Goal: Task Accomplishment & Management: Complete application form

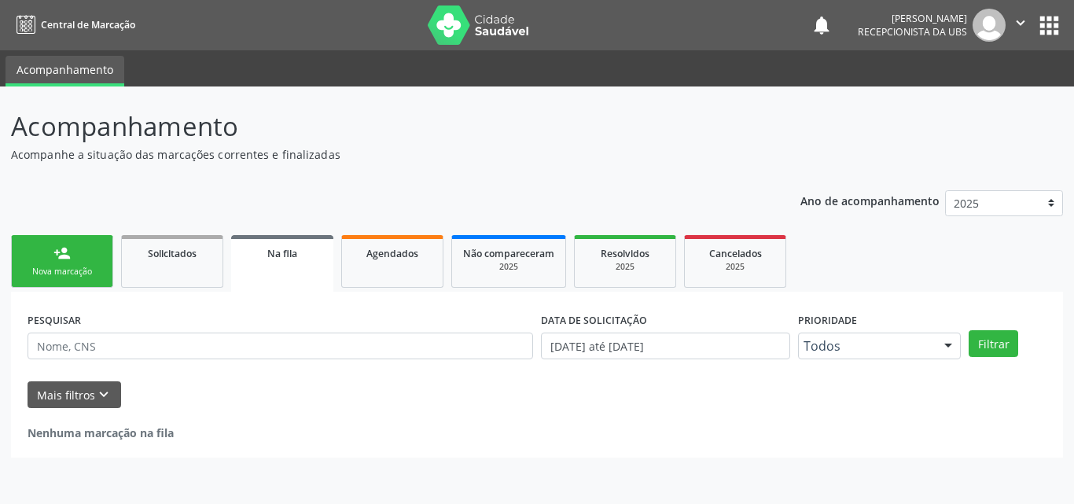
click at [90, 258] on link "person_add Nova marcação" at bounding box center [62, 261] width 102 height 53
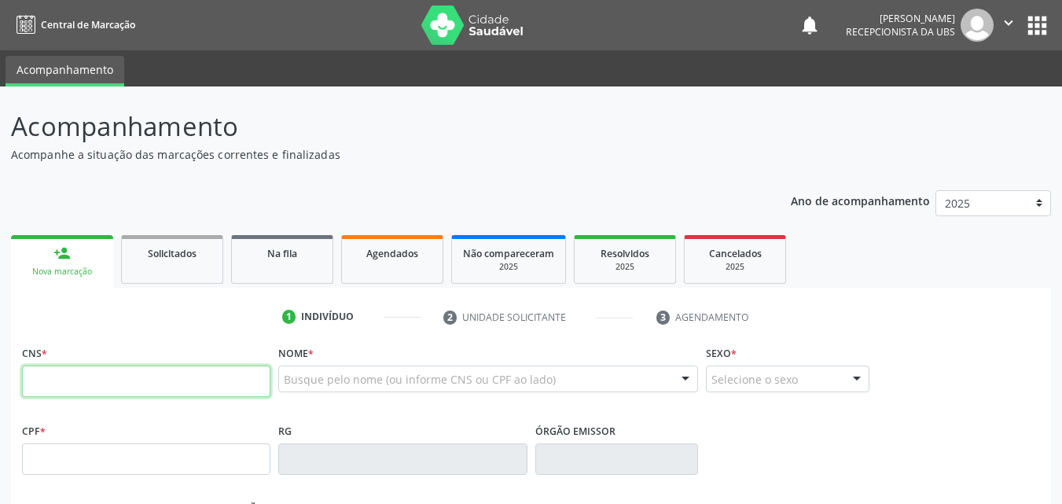
click at [144, 383] on input "text" at bounding box center [146, 381] width 248 height 31
type input "898 0037 1811 9473"
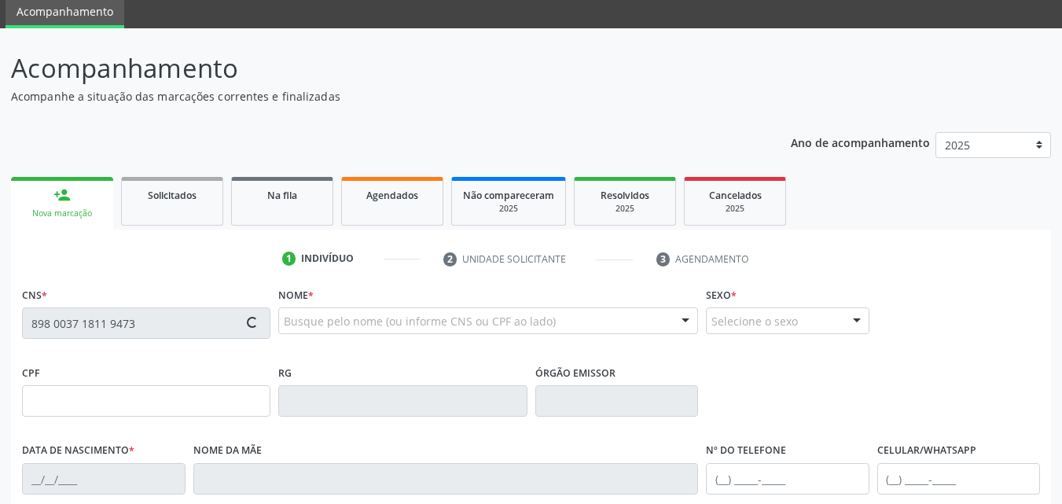
type input "[DATE]"
type input "[PERSON_NAME]"
type input "[PHONE_NUMBER]"
type input "279.756.718-86"
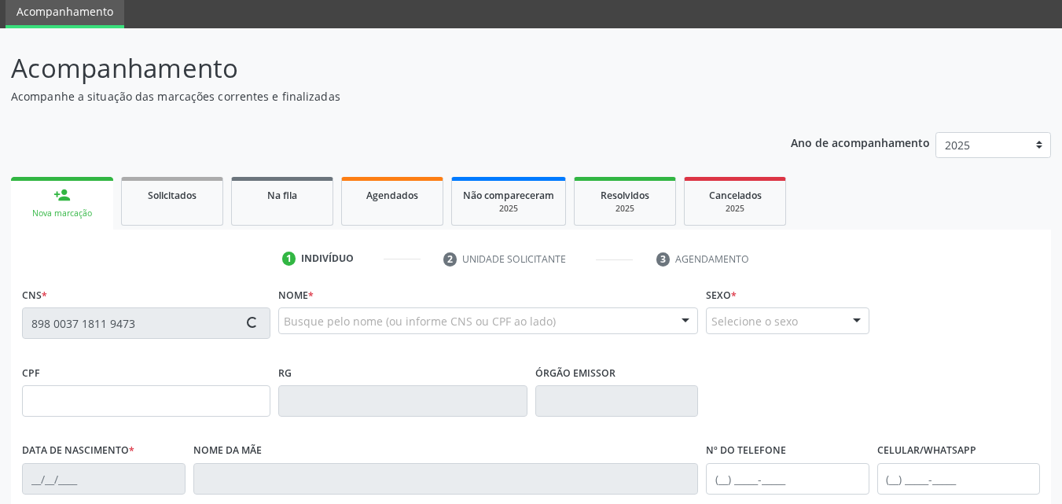
type input "717"
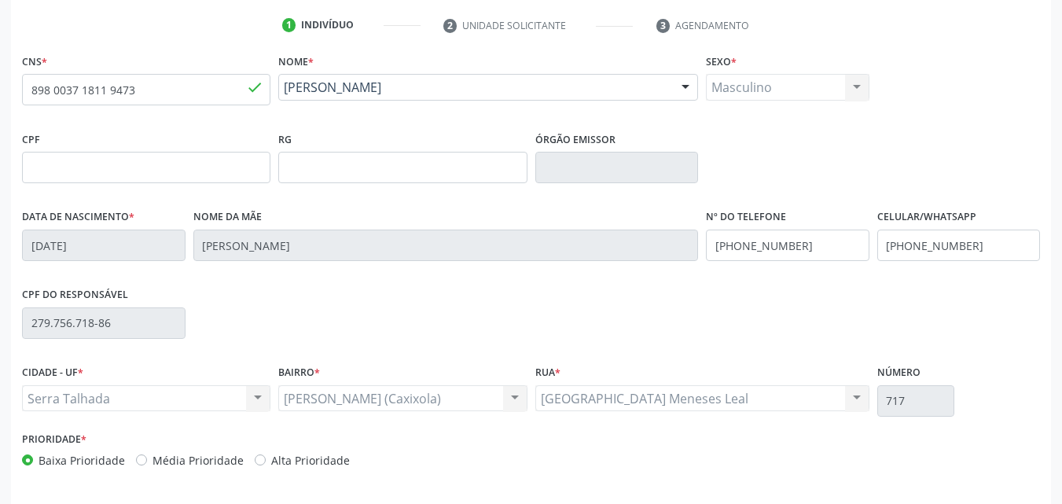
scroll to position [348, 0]
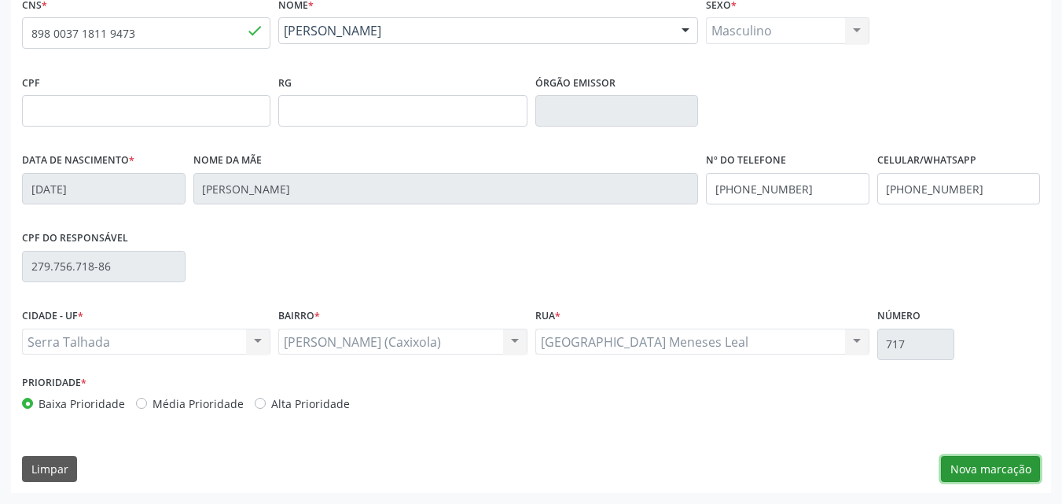
click at [1010, 462] on button "Nova marcação" at bounding box center [990, 469] width 99 height 27
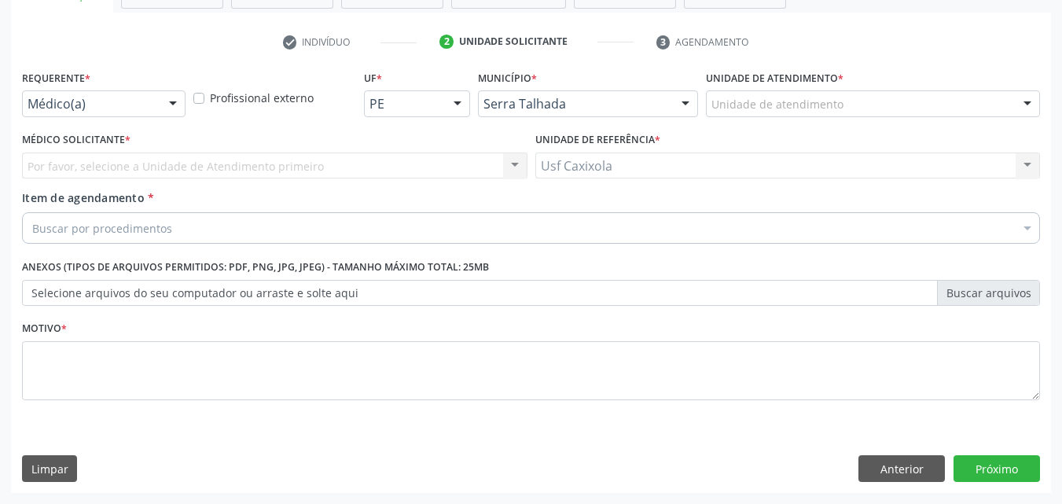
click at [171, 105] on div at bounding box center [173, 104] width 24 height 27
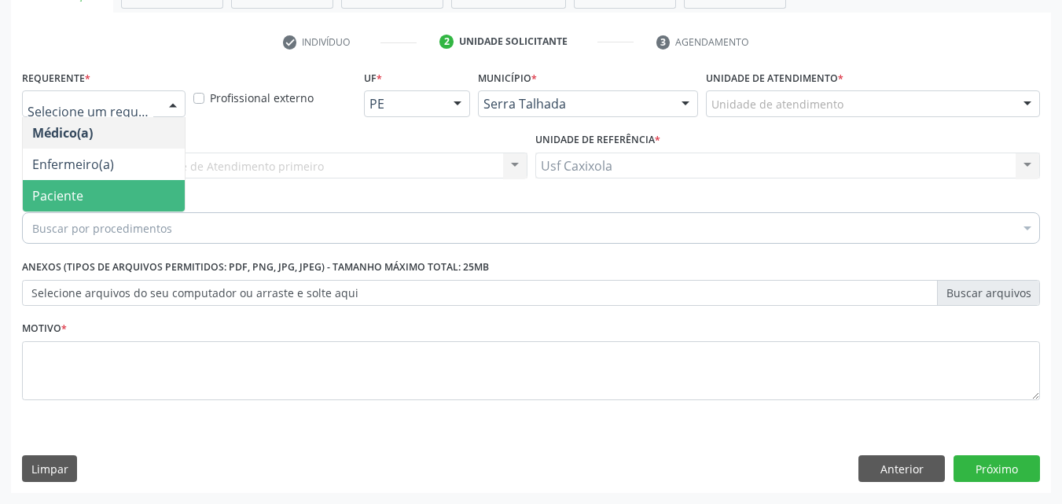
click at [153, 190] on span "Paciente" at bounding box center [104, 195] width 162 height 31
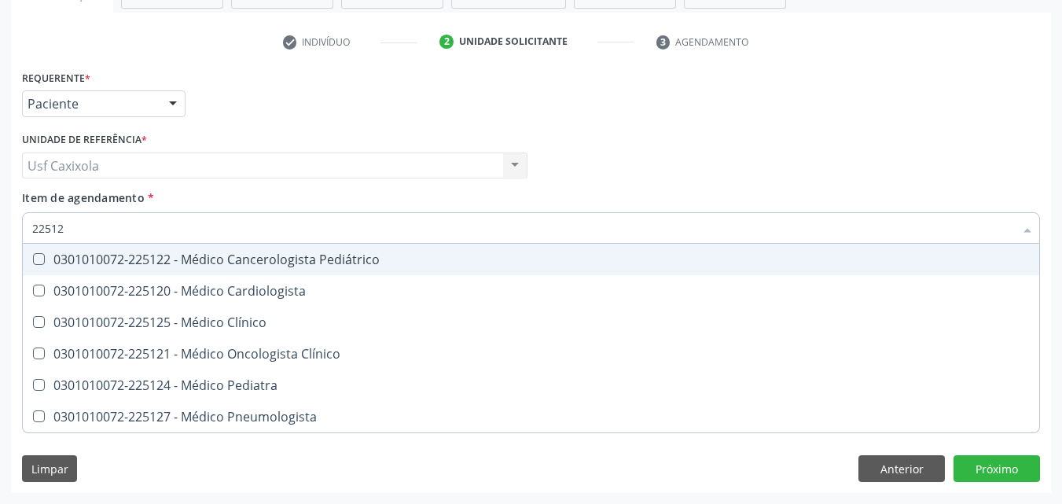
type input "225120"
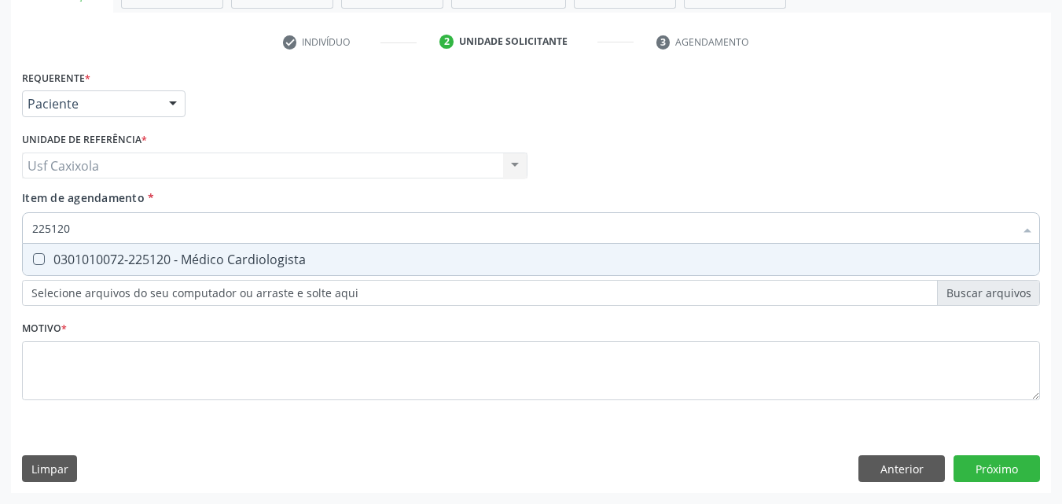
click at [175, 268] on span "0301010072-225120 - Médico Cardiologista" at bounding box center [531, 259] width 1017 height 31
checkbox Cardiologista "true"
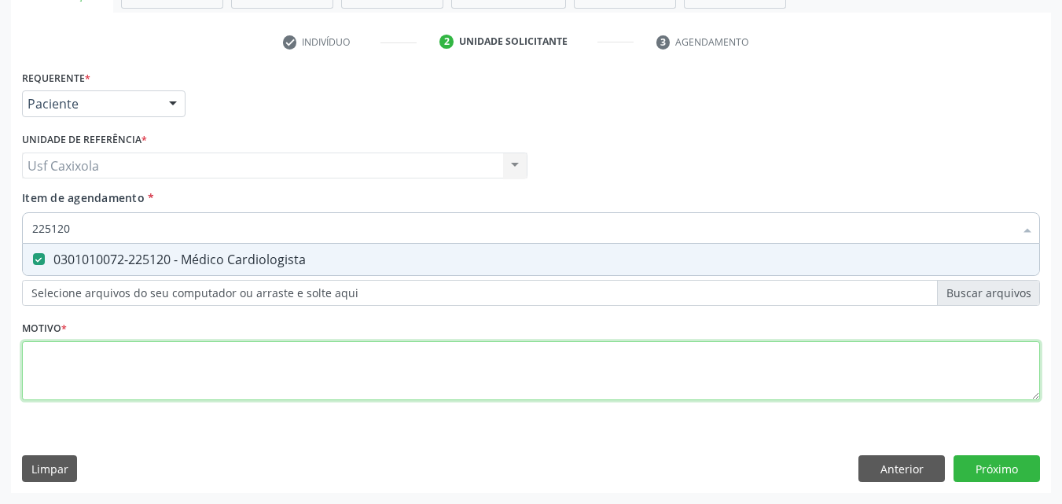
click at [164, 382] on div "Requerente * Paciente Médico(a) Enfermeiro(a) Paciente Nenhum resultado encontr…" at bounding box center [531, 244] width 1018 height 356
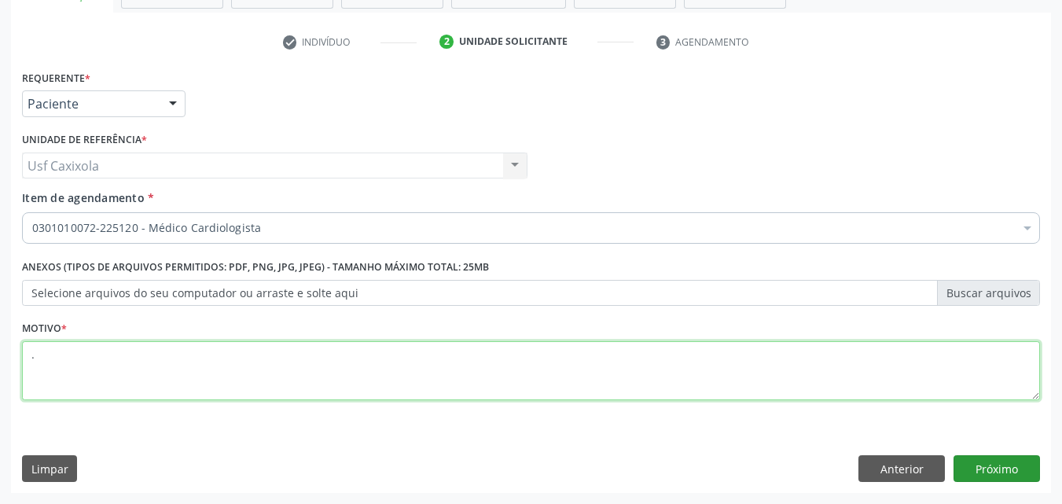
type textarea "."
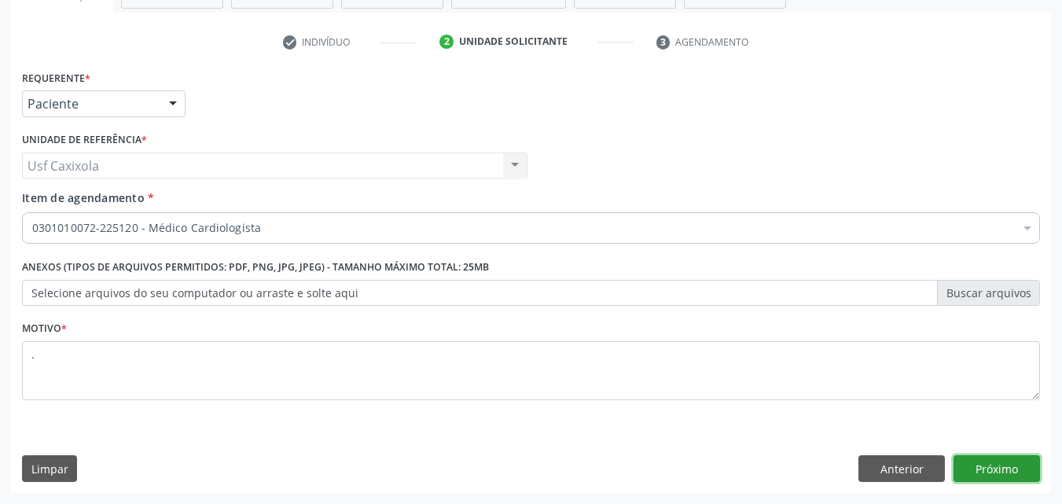
click at [982, 468] on button "Próximo" at bounding box center [997, 468] width 86 height 27
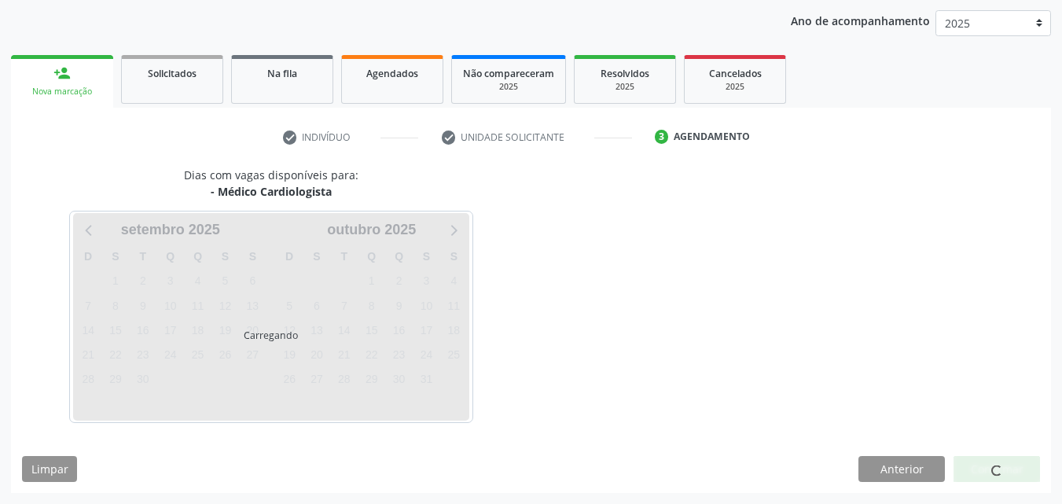
scroll to position [226, 0]
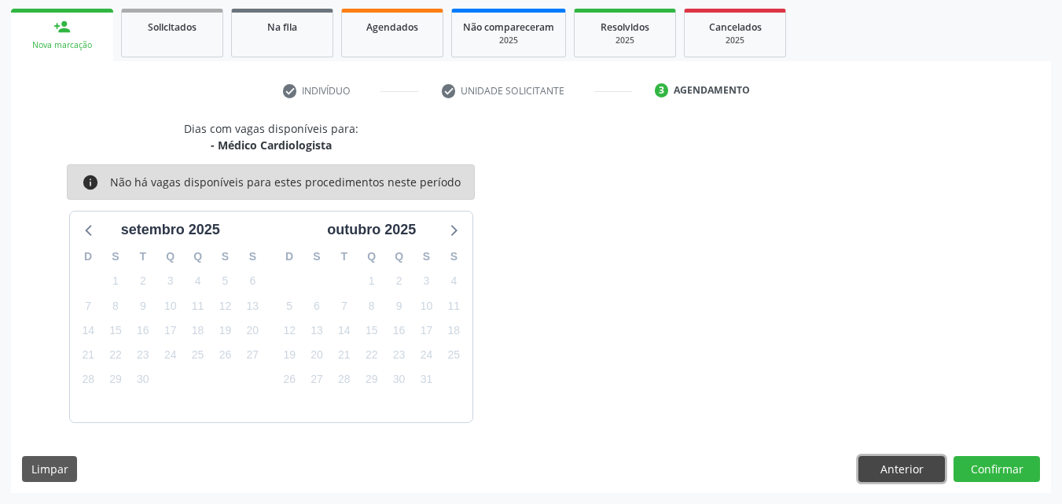
click at [893, 469] on button "Anterior" at bounding box center [902, 469] width 86 height 27
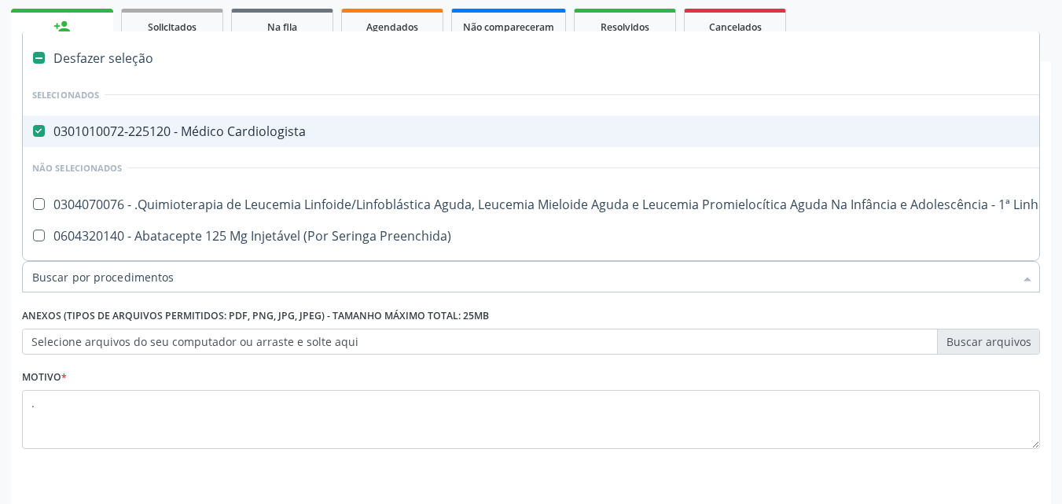
drag, startPoint x: 174, startPoint y: 275, endPoint x: 151, endPoint y: 271, distance: 23.1
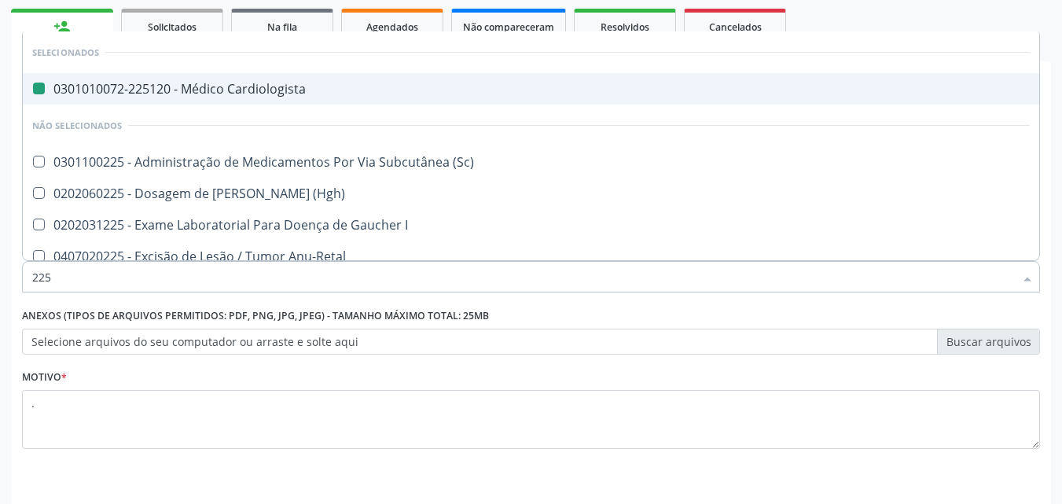
type input "2252"
checkbox Cardiologista "false"
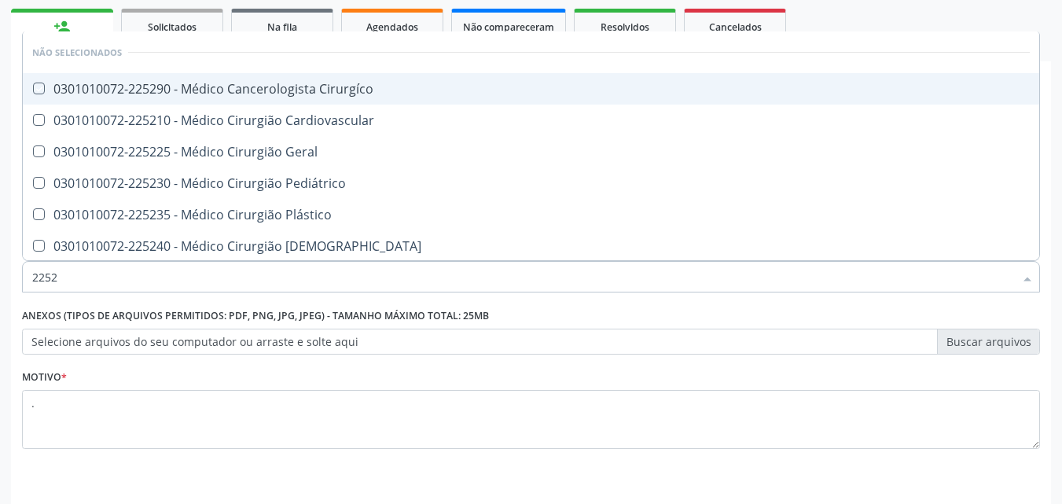
type input "225"
checkbox Cirurgíco "true"
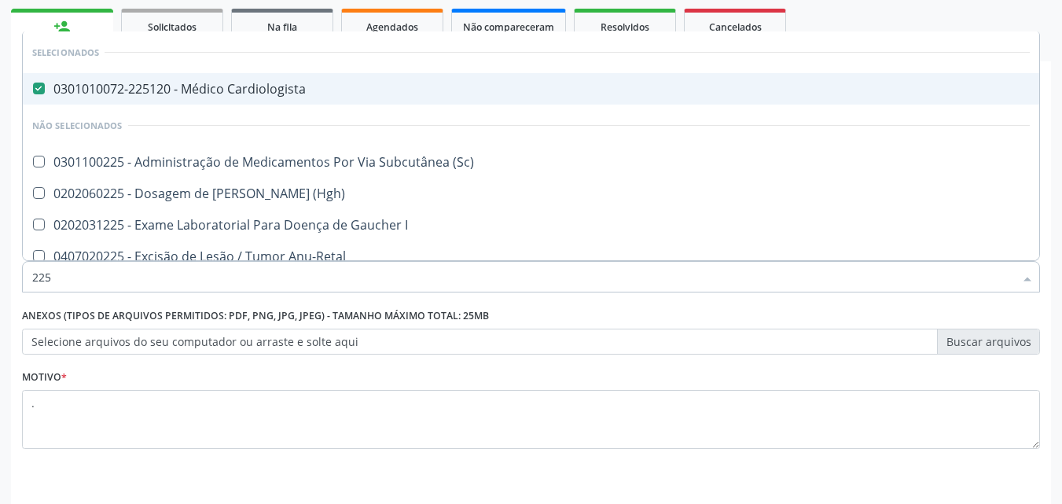
type input "2252"
checkbox Cardiologista "false"
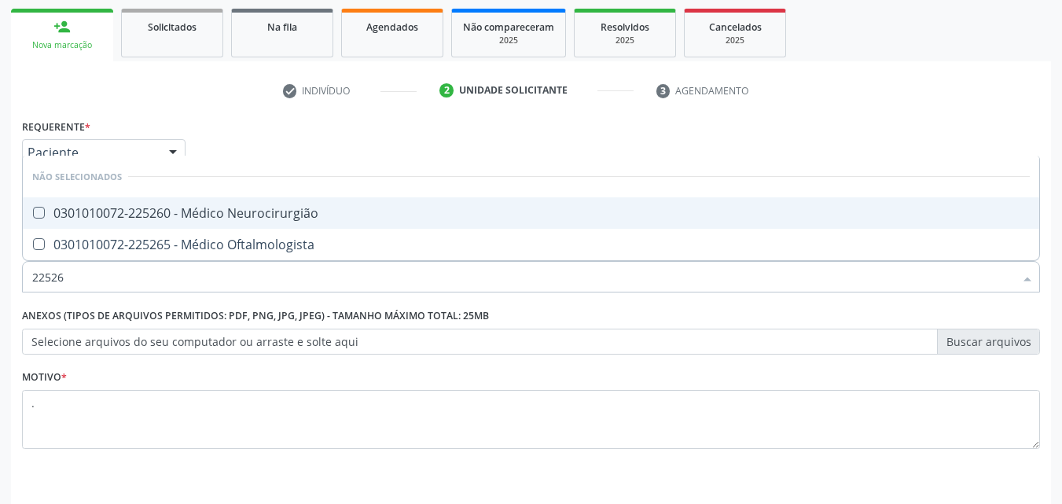
type input "225265"
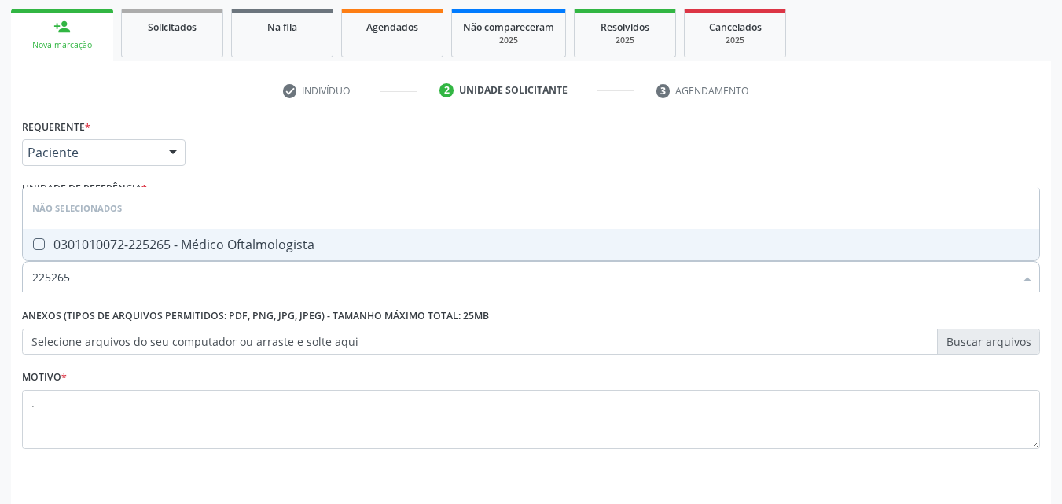
click at [160, 251] on div "0301010072-225265 - Médico Oftalmologista" at bounding box center [531, 244] width 998 height 13
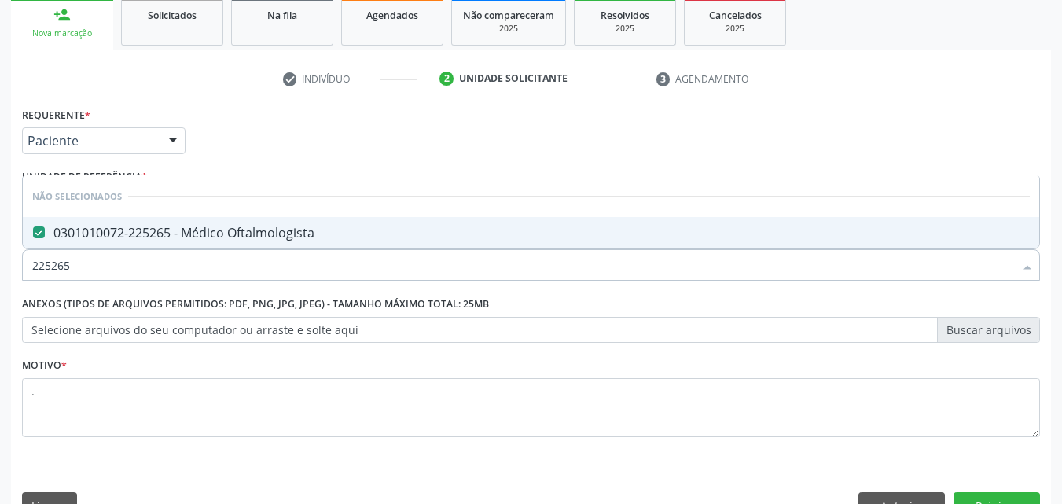
scroll to position [275, 0]
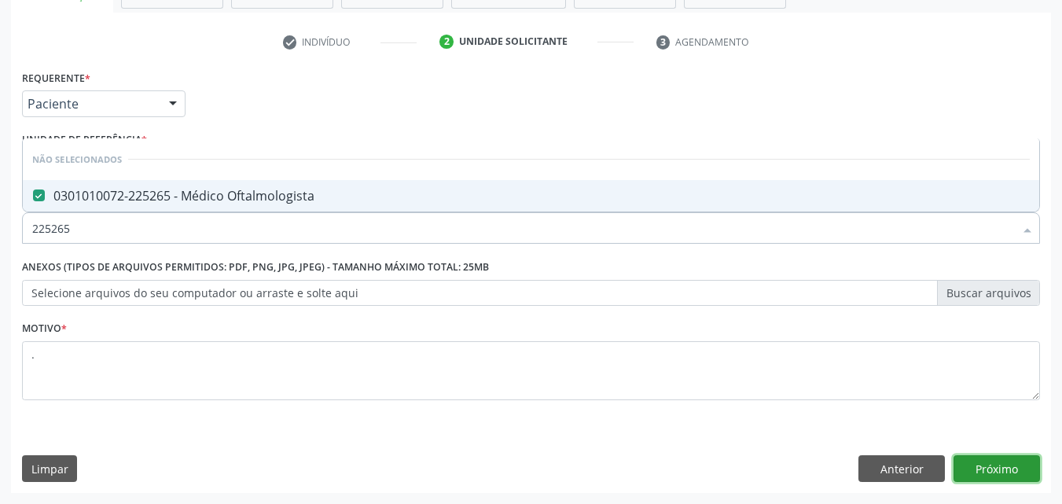
click at [982, 469] on button "Próximo" at bounding box center [997, 468] width 86 height 27
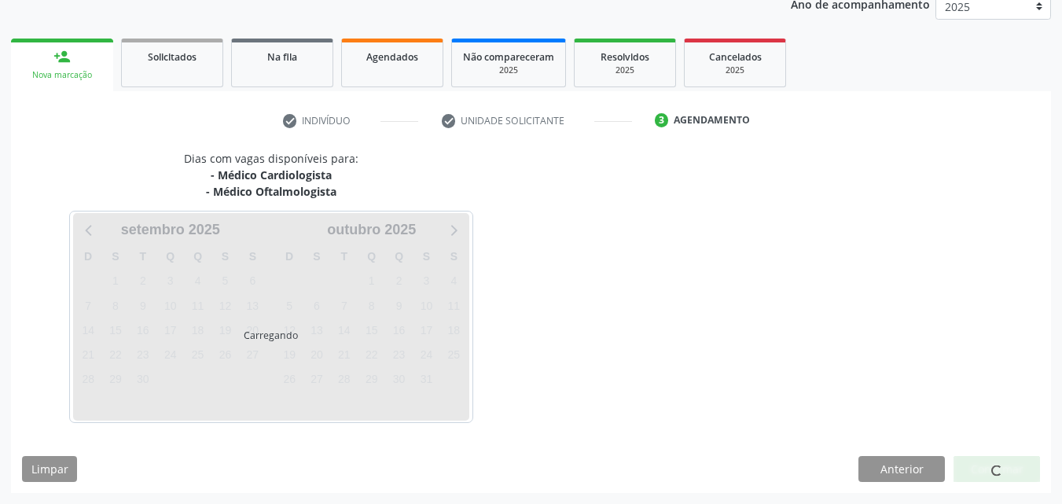
scroll to position [243, 0]
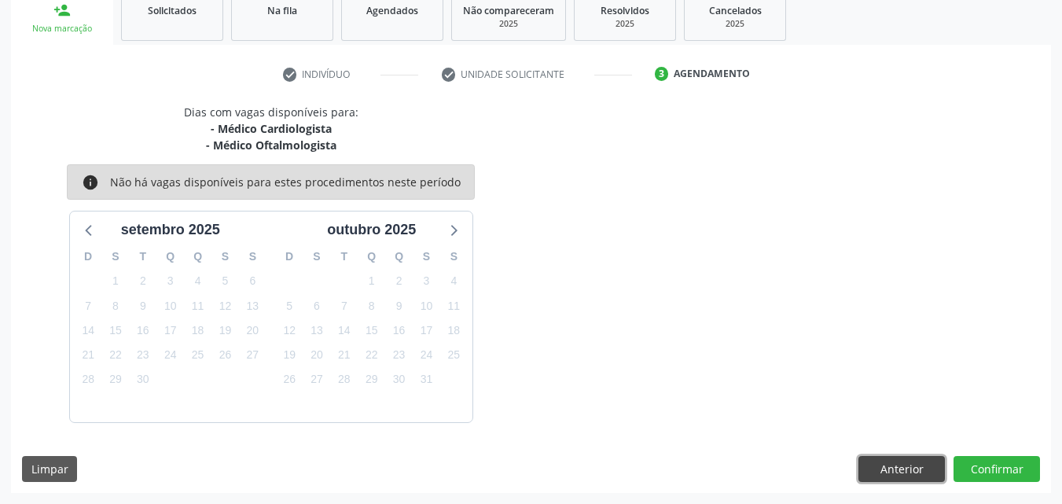
click at [873, 465] on button "Anterior" at bounding box center [902, 469] width 86 height 27
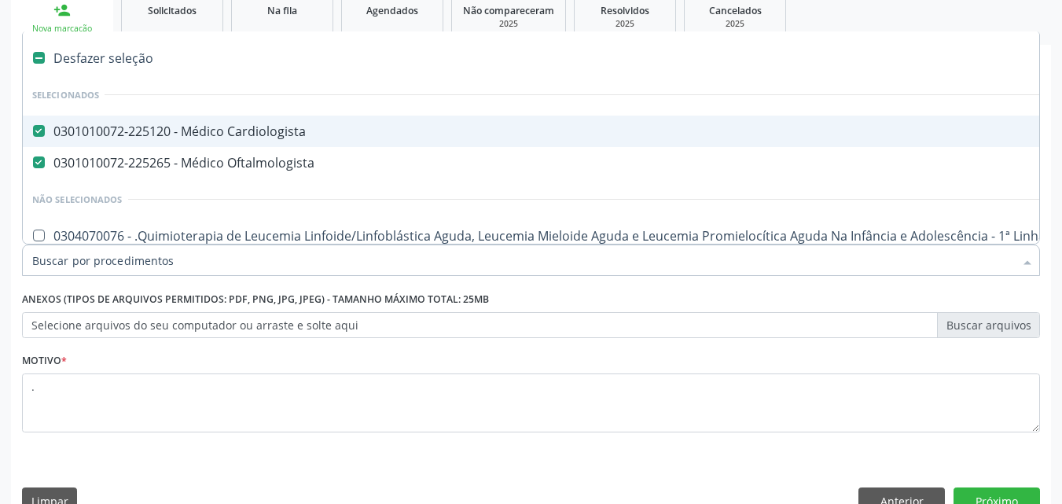
click at [108, 129] on div "0301010072-225120 - Médico Cardiologista" at bounding box center [644, 131] width 1224 height 13
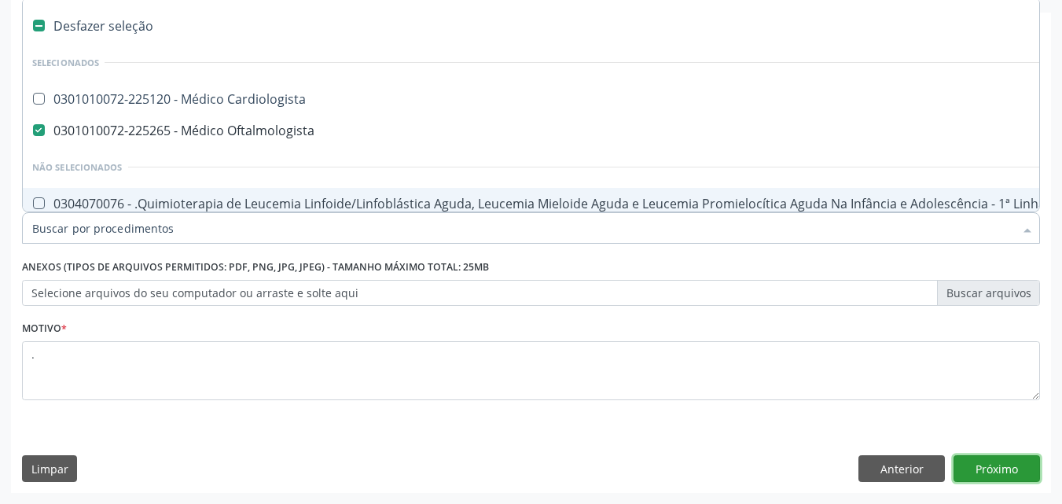
click at [981, 463] on button "Próximo" at bounding box center [997, 468] width 86 height 27
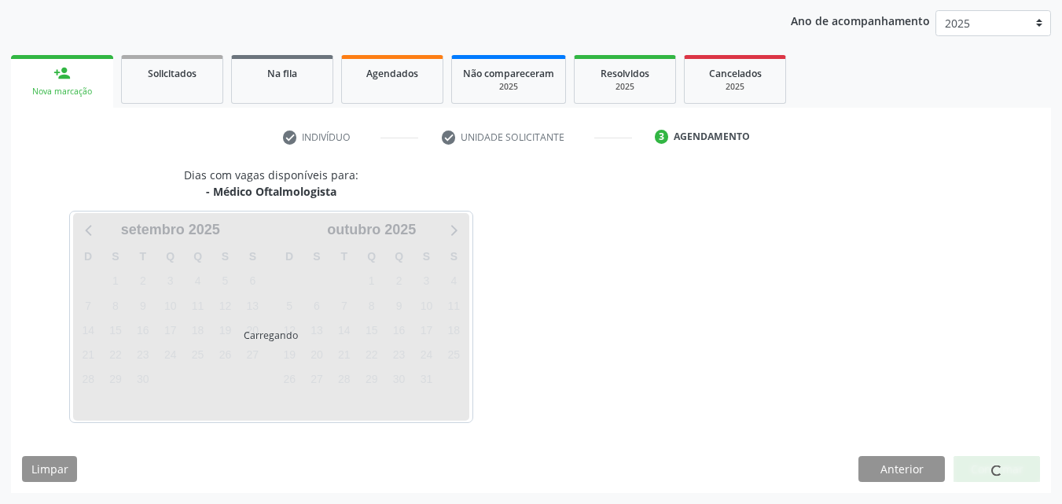
scroll to position [226, 0]
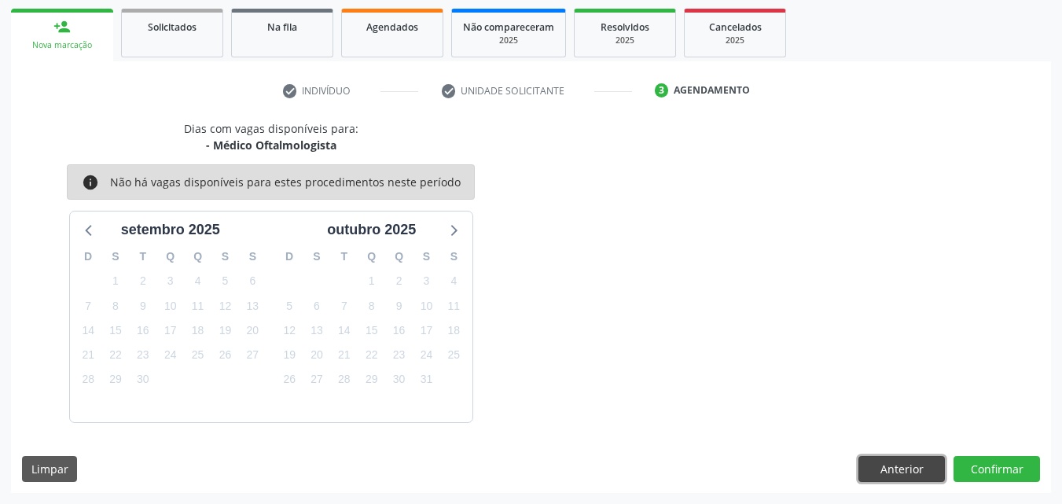
click at [895, 467] on button "Anterior" at bounding box center [902, 469] width 86 height 27
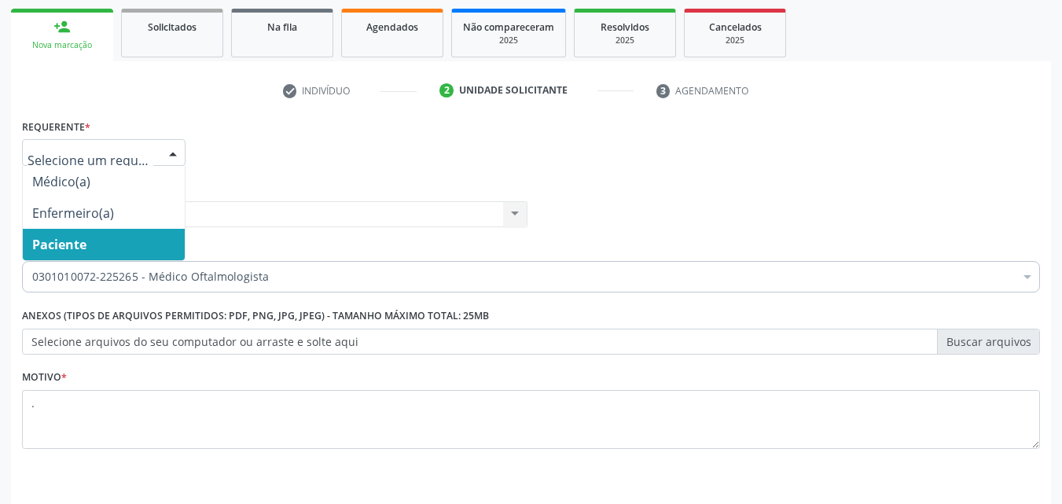
click at [160, 237] on span "Paciente" at bounding box center [104, 244] width 162 height 31
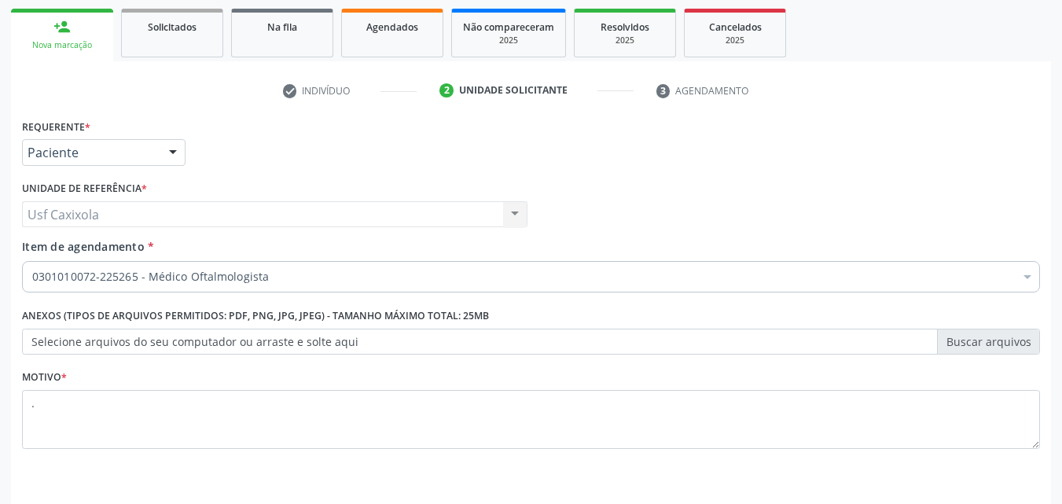
click at [254, 186] on div "Unidade de referência * Usf Caxixola Usf Caxixola Nenhum resultado encontrado p…" at bounding box center [275, 202] width 506 height 50
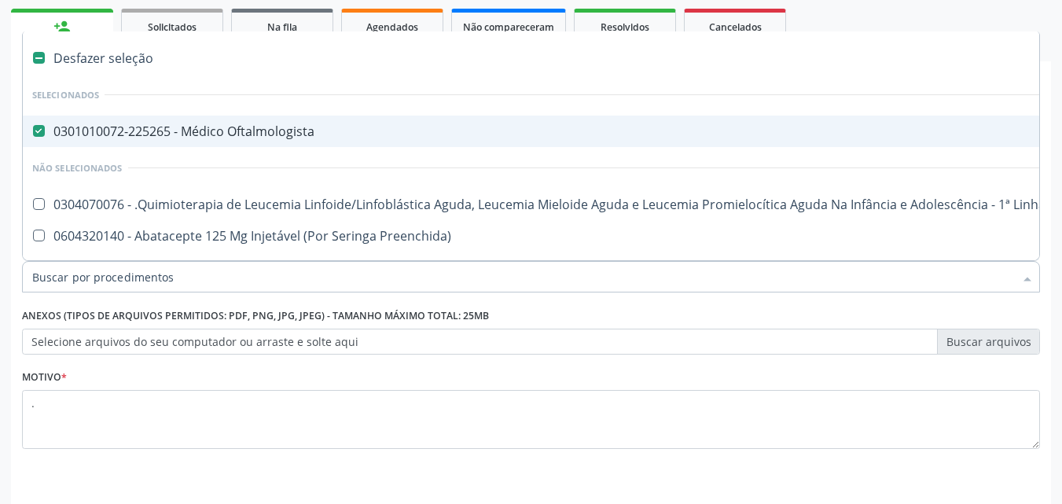
click at [82, 131] on div "0301010072-225265 - Médico Oftalmologista" at bounding box center [644, 131] width 1224 height 13
checkbox Oftalmologista "false"
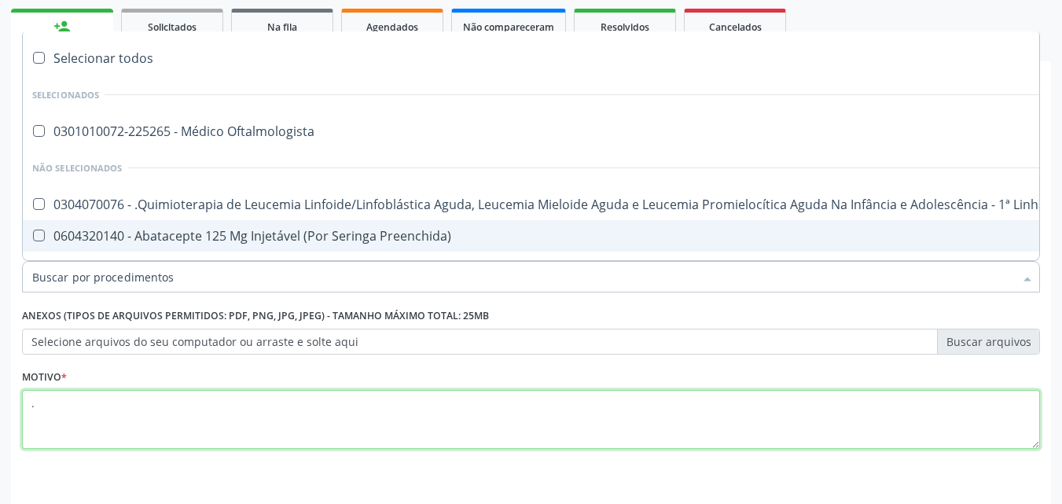
click at [52, 414] on textarea "." at bounding box center [531, 420] width 1018 height 60
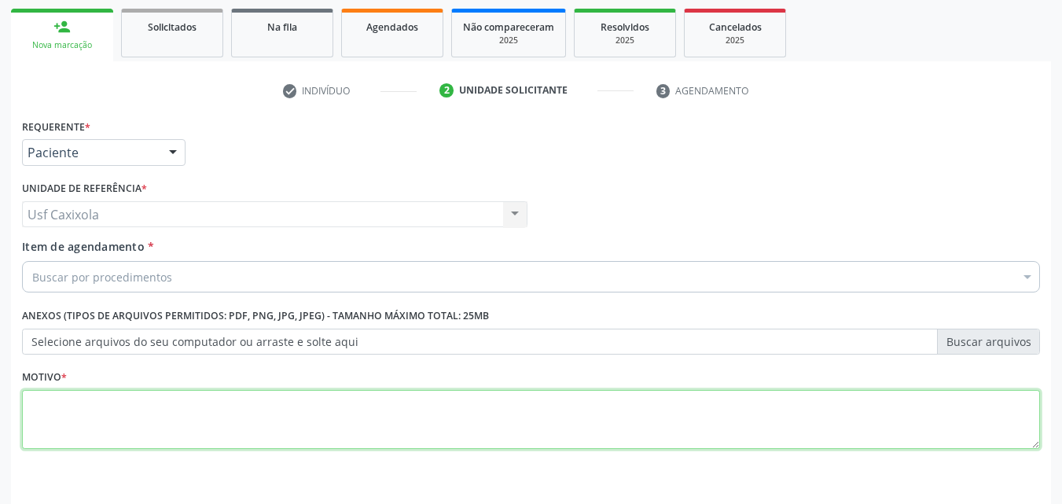
type textarea "."
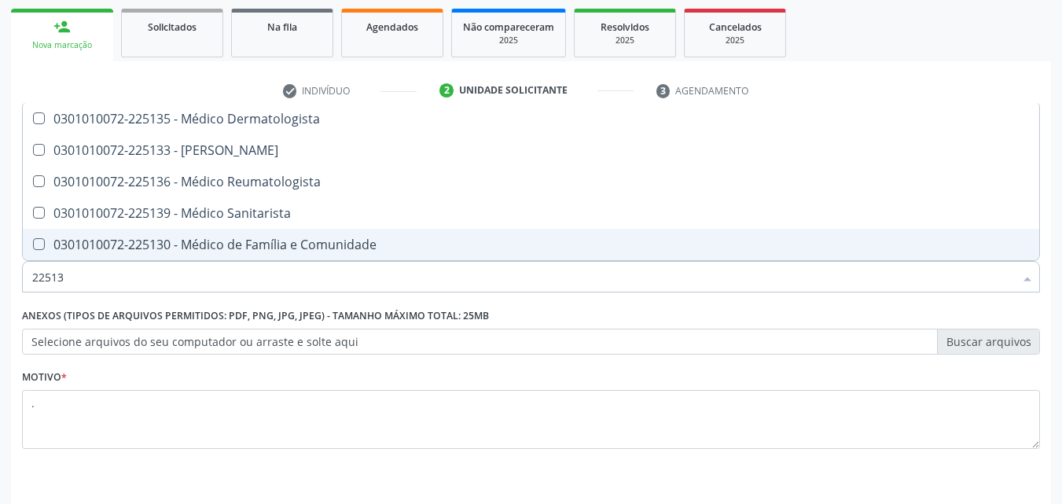
type input "225135"
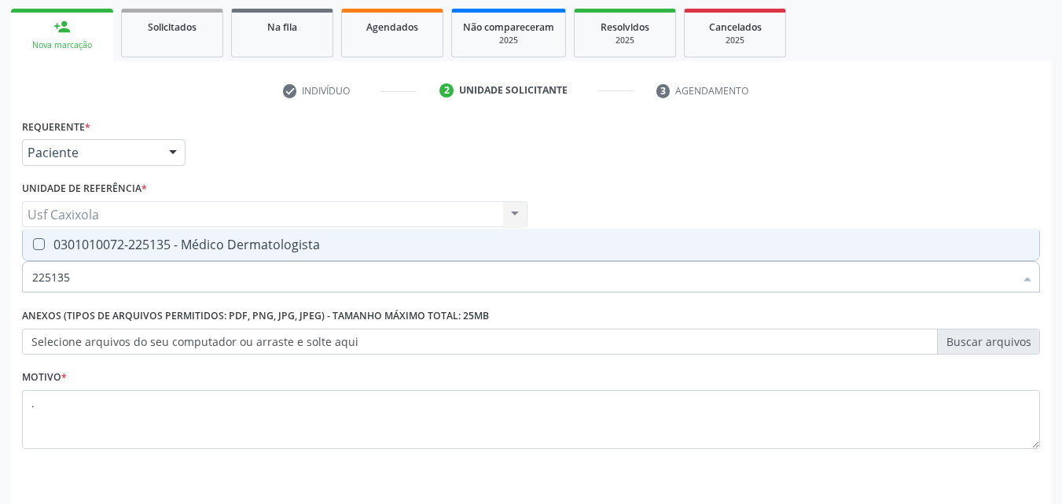
click at [119, 248] on div "0301010072-225135 - Médico Dermatologista" at bounding box center [531, 244] width 998 height 13
checkbox Dermatologista "true"
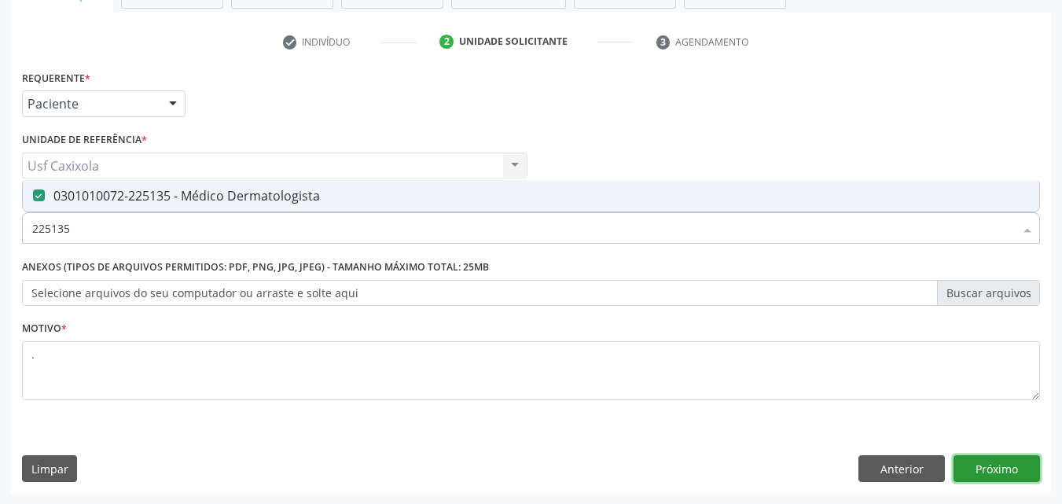
click at [1019, 473] on button "Próximo" at bounding box center [997, 468] width 86 height 27
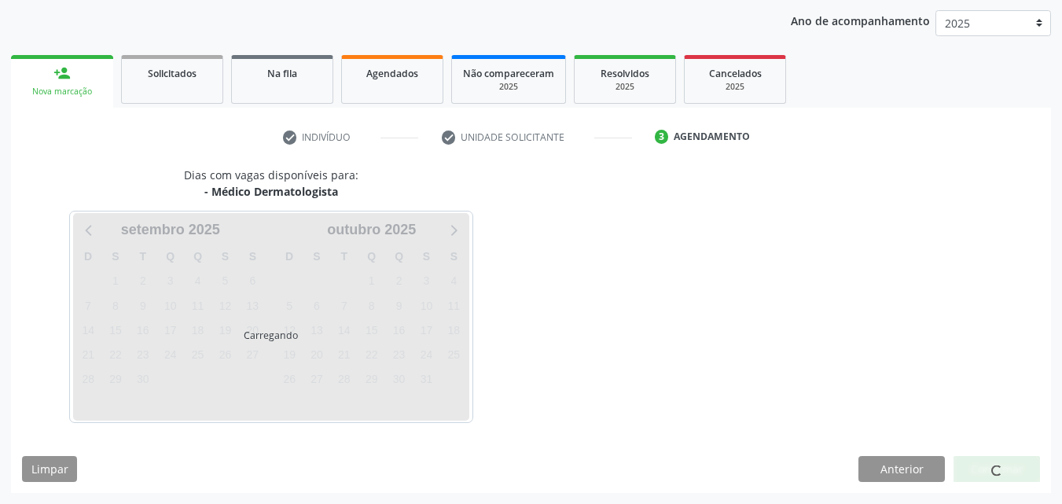
scroll to position [226, 0]
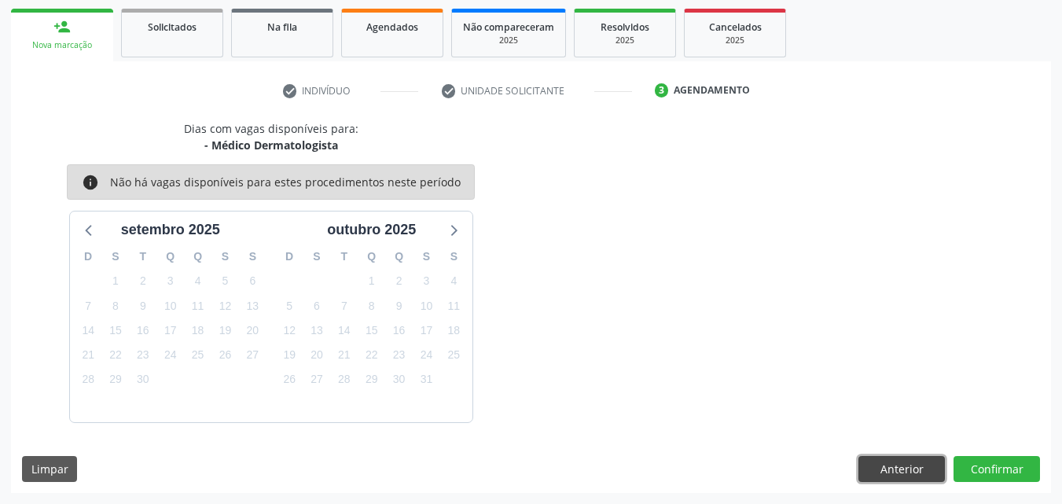
click at [884, 470] on button "Anterior" at bounding box center [902, 469] width 86 height 27
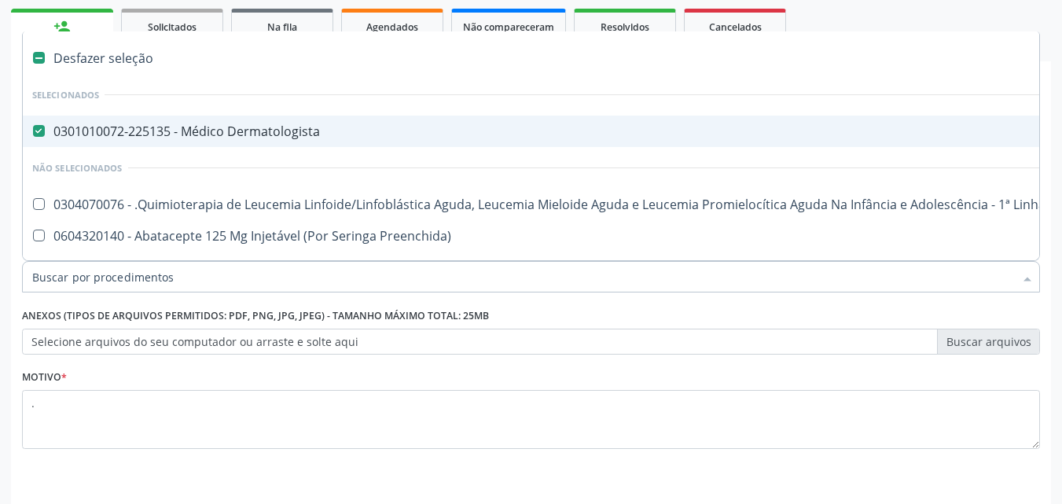
click at [152, 142] on span "0301010072-225135 - Médico Dermatologista" at bounding box center [644, 131] width 1243 height 31
checkbox Dermatologista "false"
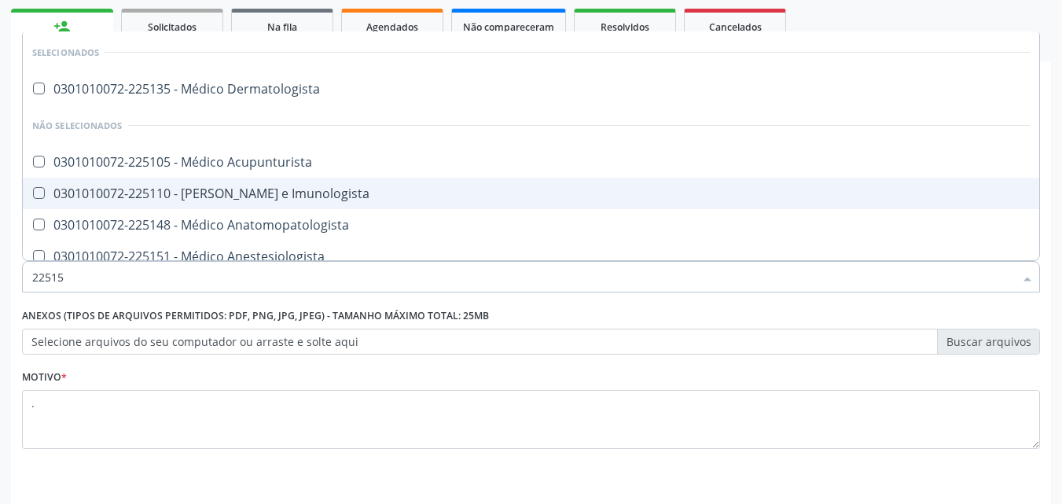
type input "225155"
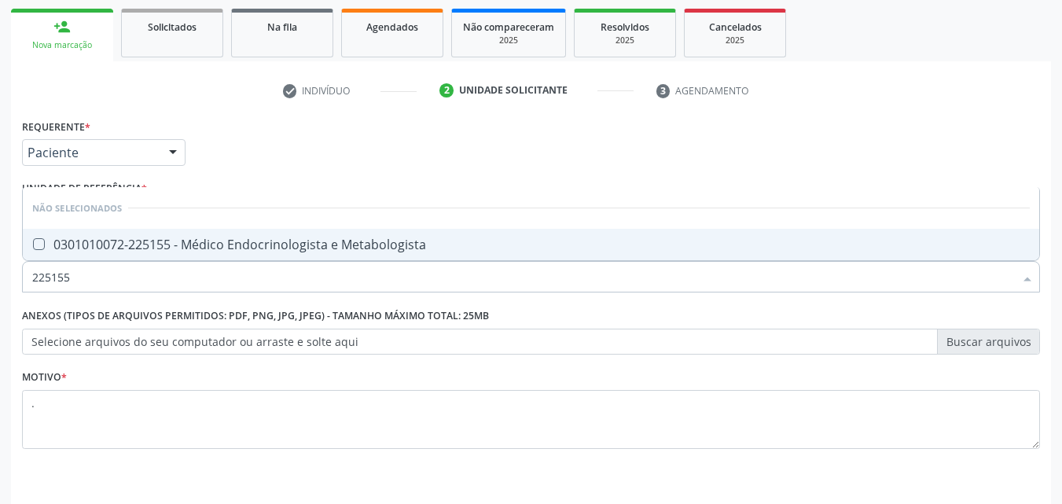
click at [176, 244] on div "0301010072-225155 - Médico Endocrinologista e Metabologista" at bounding box center [531, 244] width 998 height 13
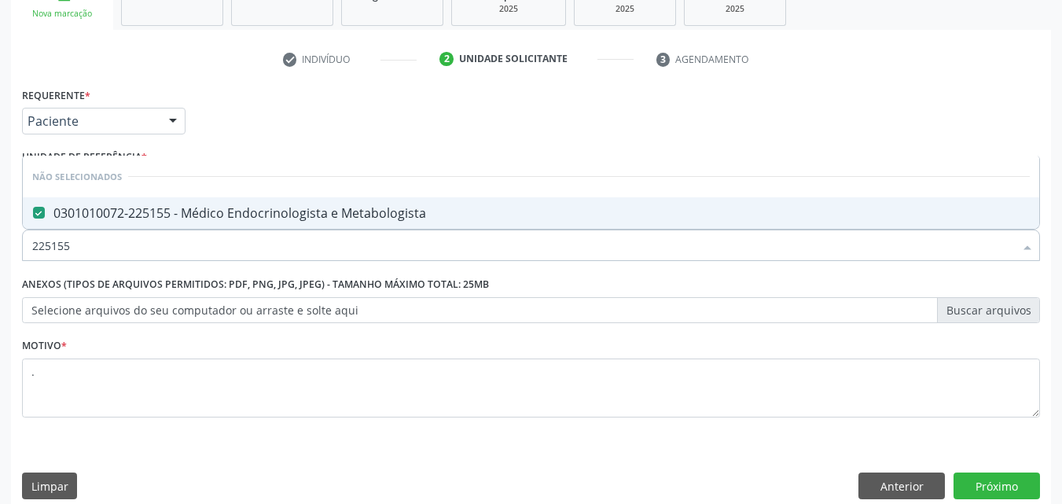
scroll to position [275, 0]
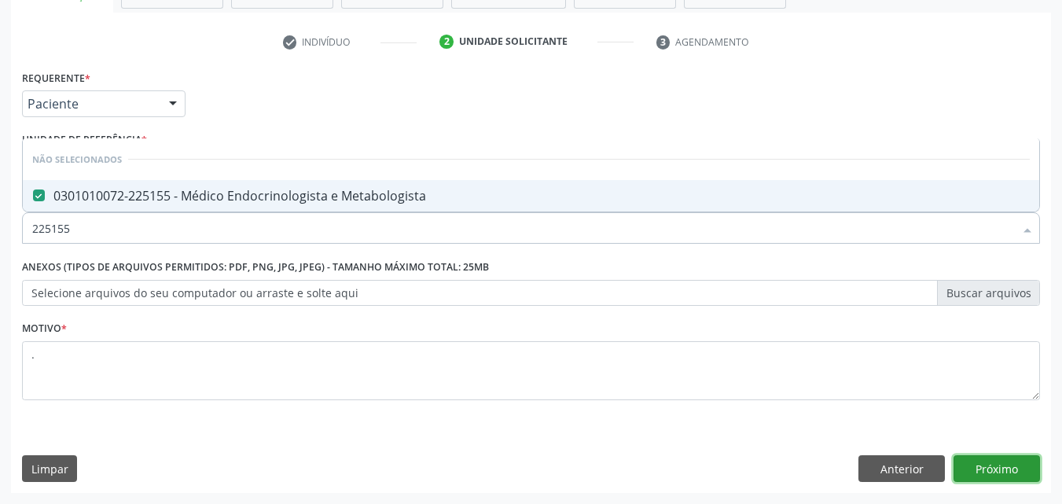
click at [1017, 459] on button "Próximo" at bounding box center [997, 468] width 86 height 27
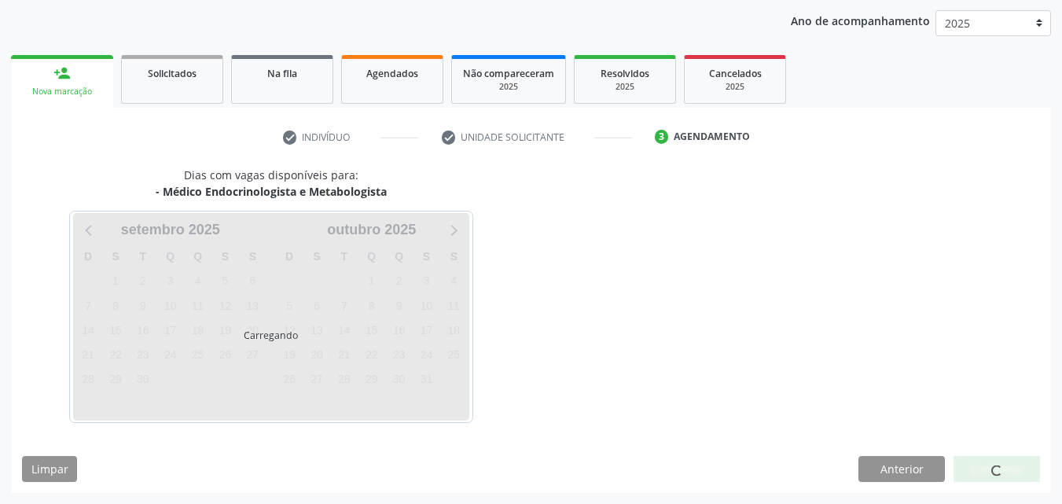
scroll to position [180, 0]
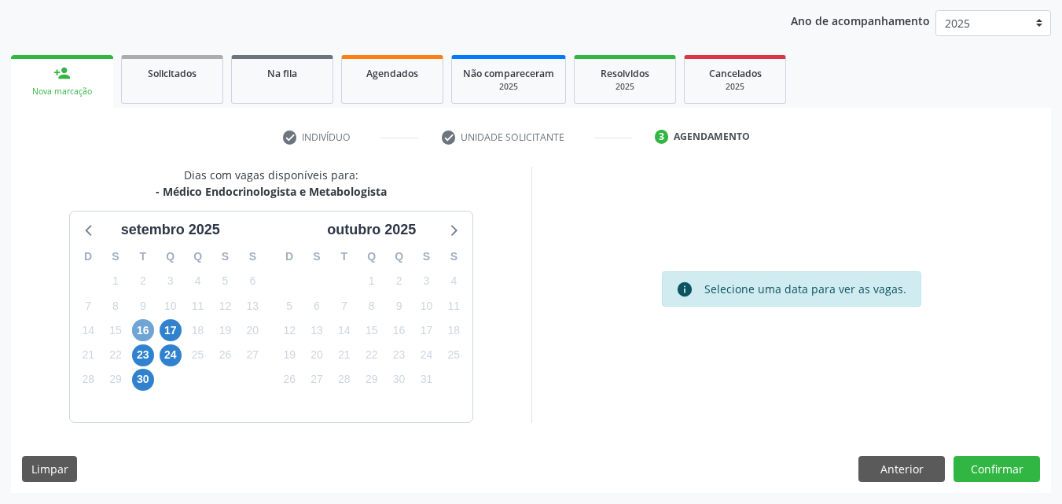
click at [149, 333] on span "16" at bounding box center [143, 330] width 22 height 22
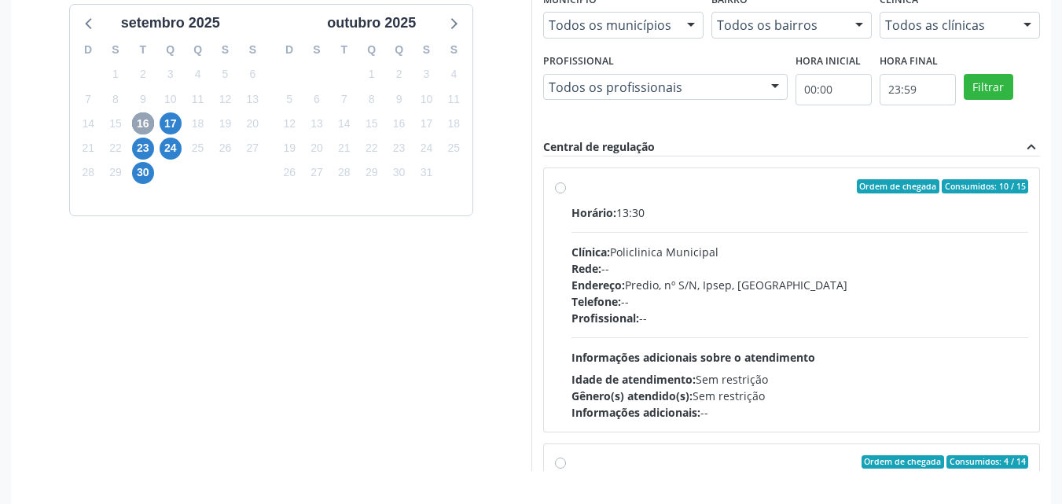
scroll to position [436, 0]
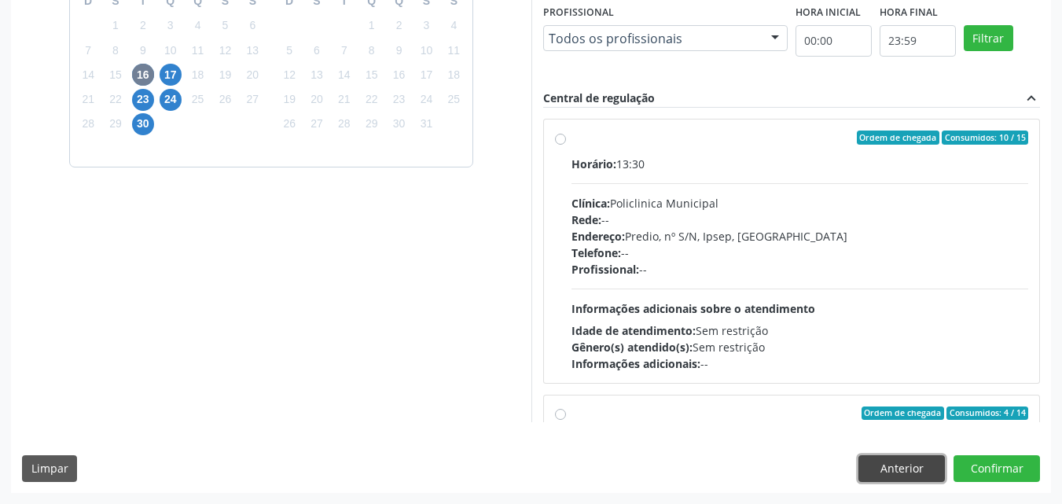
click at [868, 462] on button "Anterior" at bounding box center [902, 468] width 86 height 27
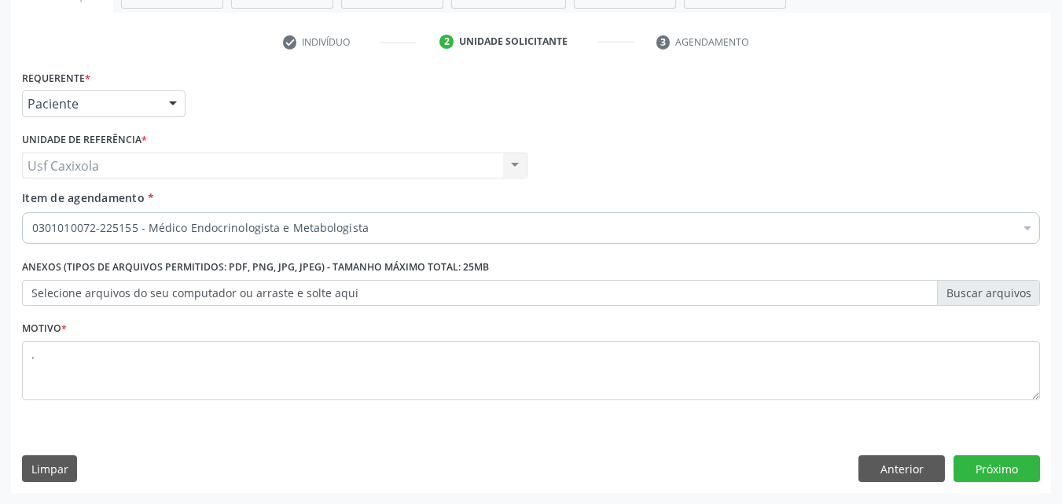
scroll to position [275, 0]
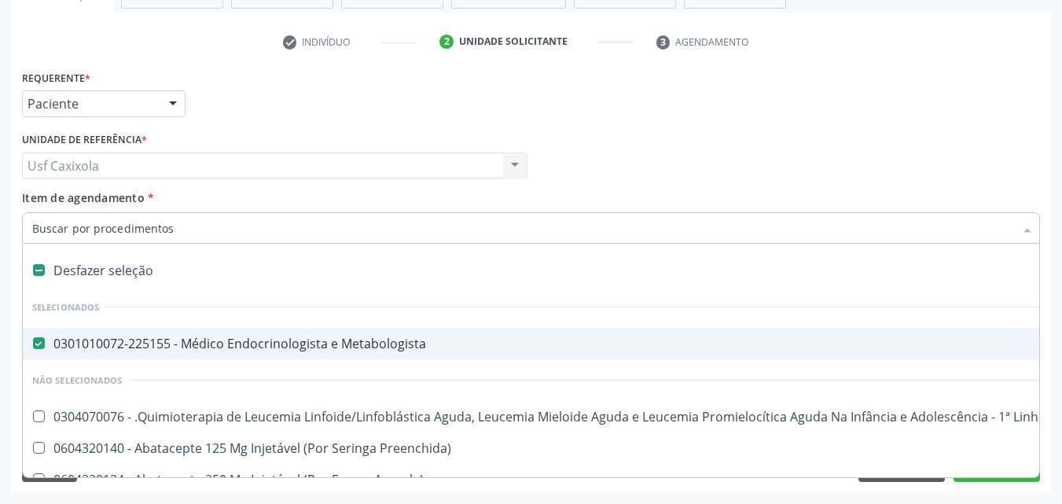
drag, startPoint x: 98, startPoint y: 270, endPoint x: 105, endPoint y: 257, distance: 14.8
click at [98, 270] on div "Desfazer seleção" at bounding box center [644, 270] width 1243 height 31
checkbox Metabologista "false"
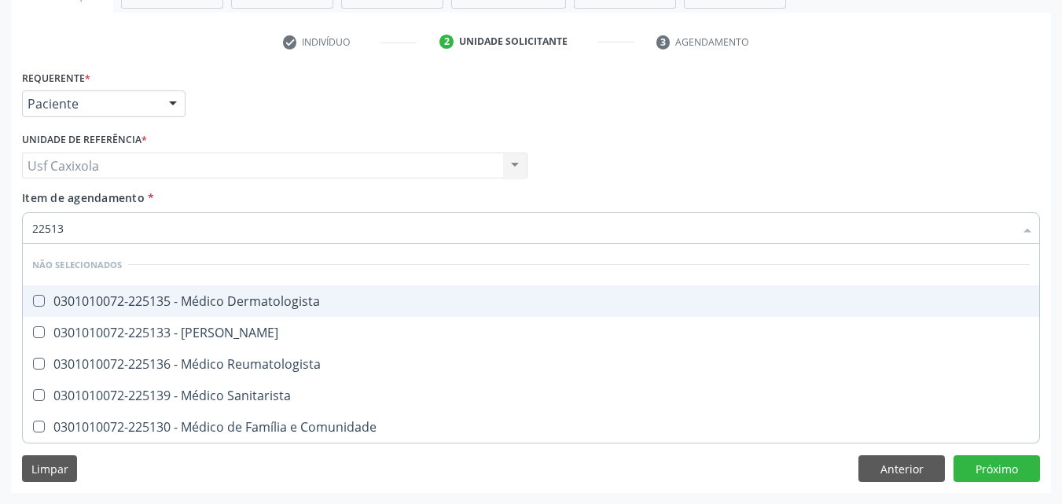
type input "225136"
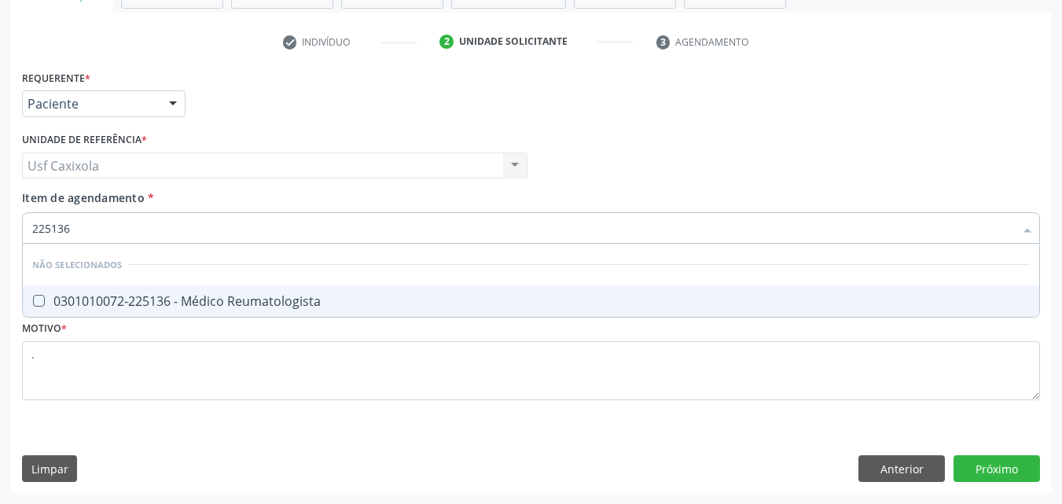
drag, startPoint x: 127, startPoint y: 297, endPoint x: 109, endPoint y: 300, distance: 19.0
click at [126, 299] on div "0301010072-225136 - Médico Reumatologista" at bounding box center [531, 301] width 998 height 13
drag, startPoint x: 1005, startPoint y: 474, endPoint x: 1004, endPoint y: 465, distance: 8.7
click at [1005, 471] on div "Requerente * Paciente Médico(a) Enfermeiro(a) Paciente Nenhum resultado encontr…" at bounding box center [531, 279] width 1040 height 427
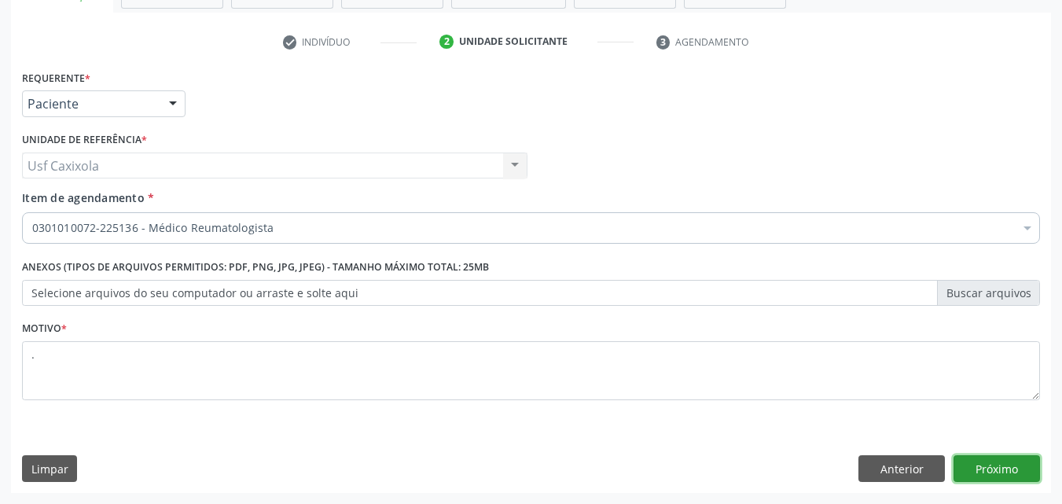
click at [1011, 467] on button "Próximo" at bounding box center [997, 468] width 86 height 27
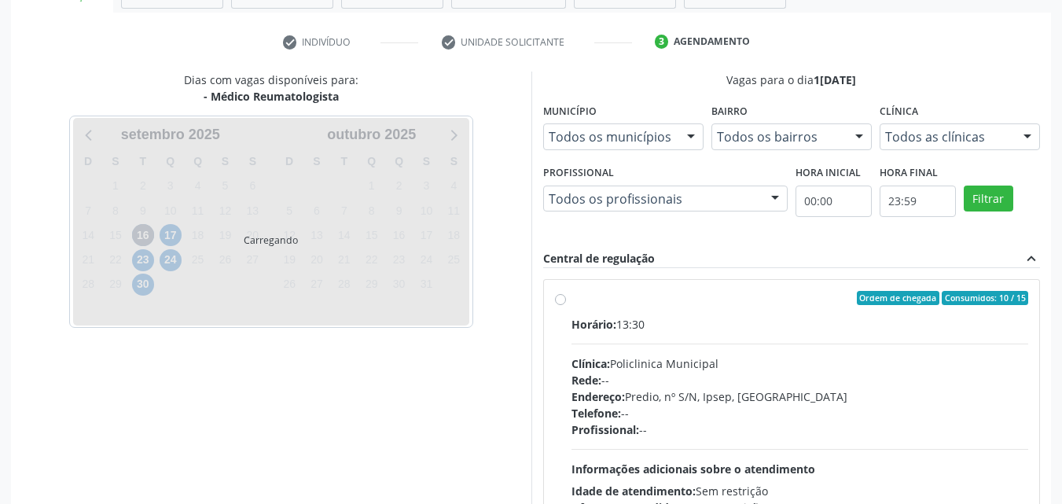
scroll to position [226, 0]
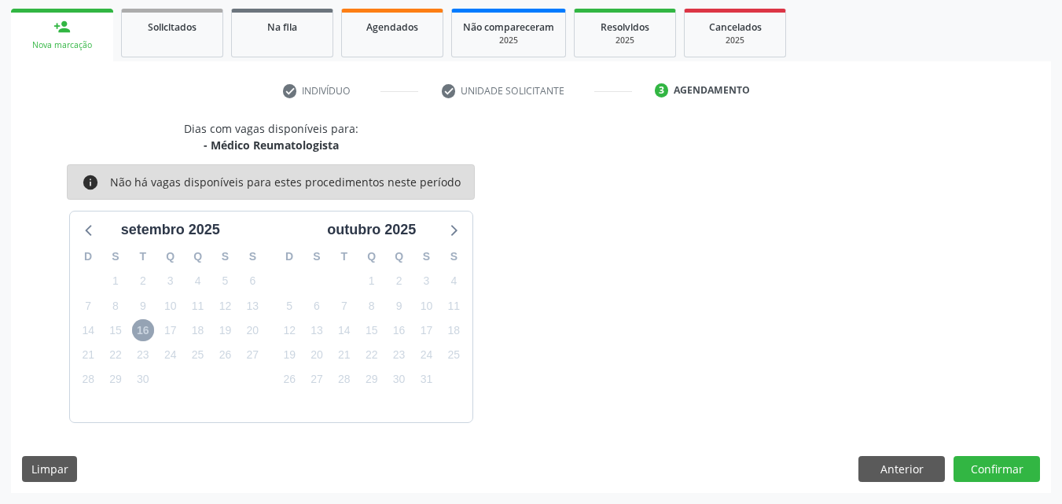
click at [141, 330] on span "16" at bounding box center [143, 330] width 22 height 22
click at [907, 476] on button "Anterior" at bounding box center [902, 469] width 86 height 27
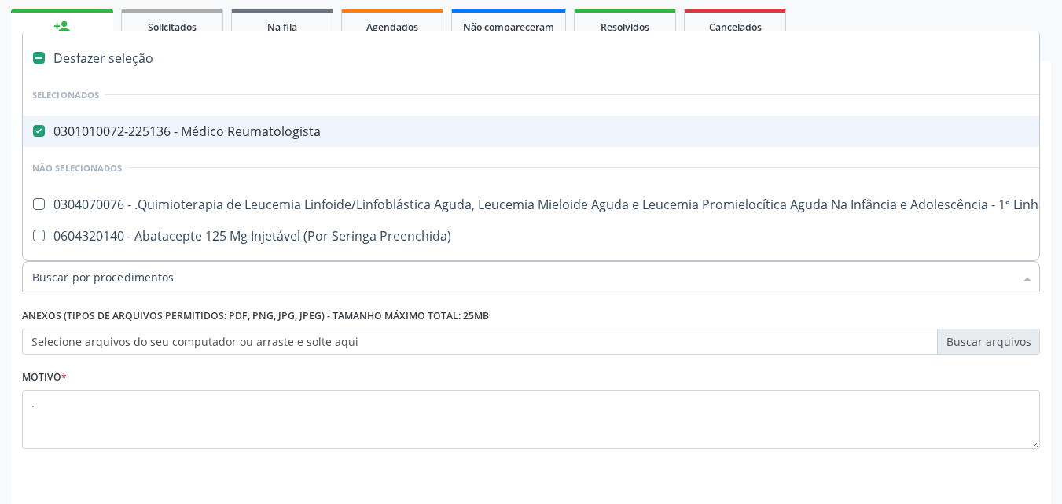
click at [188, 136] on div "0301010072-225136 - Médico Reumatologista" at bounding box center [644, 131] width 1224 height 13
checkbox Reumatologista "false"
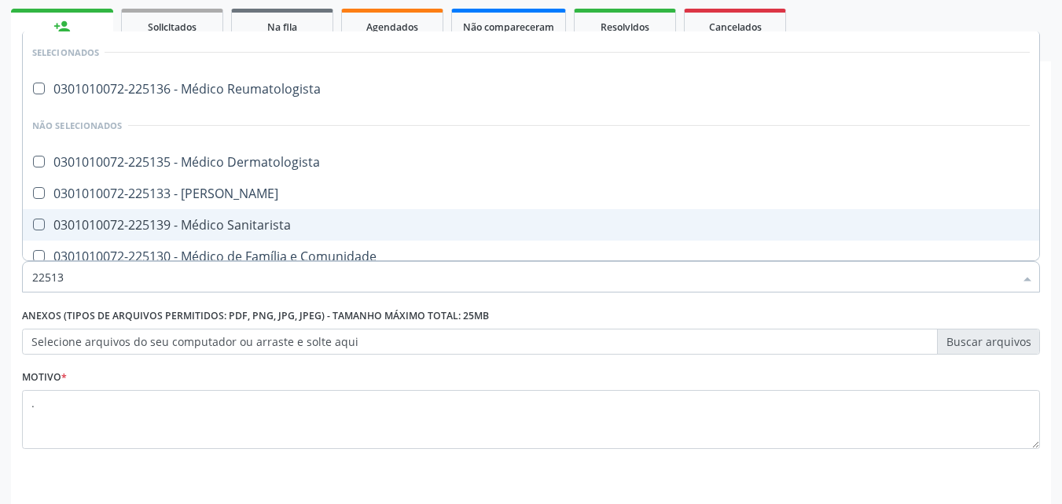
type input "225133"
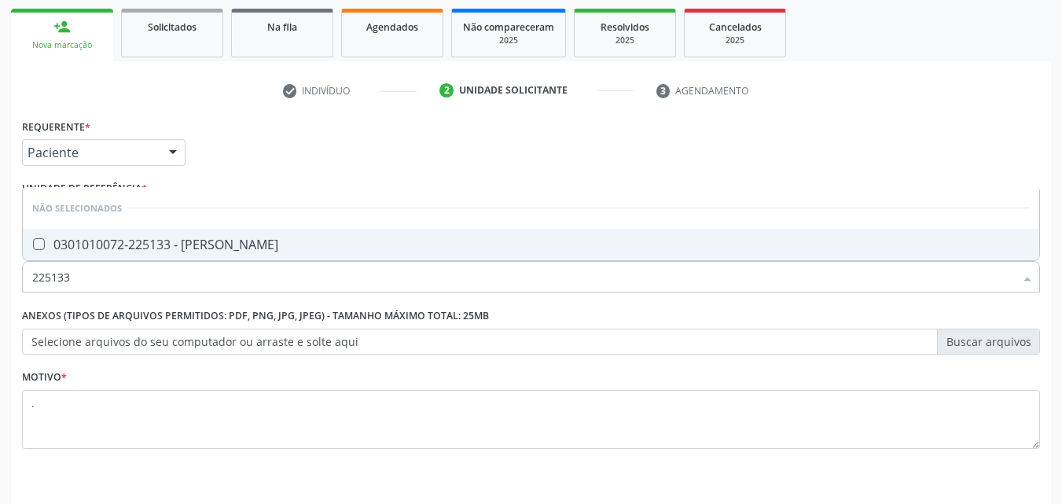
click at [187, 238] on div "0301010072-225133 - [PERSON_NAME]" at bounding box center [531, 244] width 998 height 13
checkbox Psiquiatra "true"
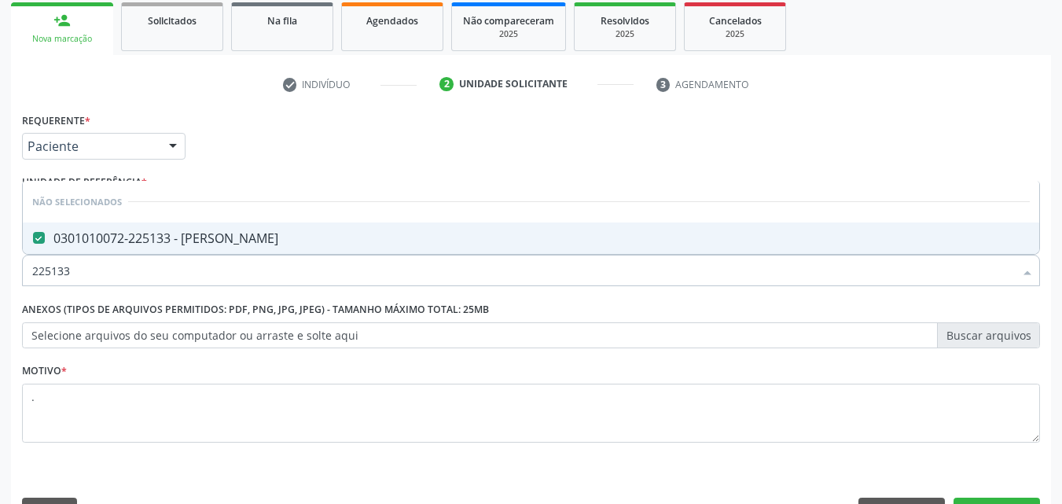
scroll to position [275, 0]
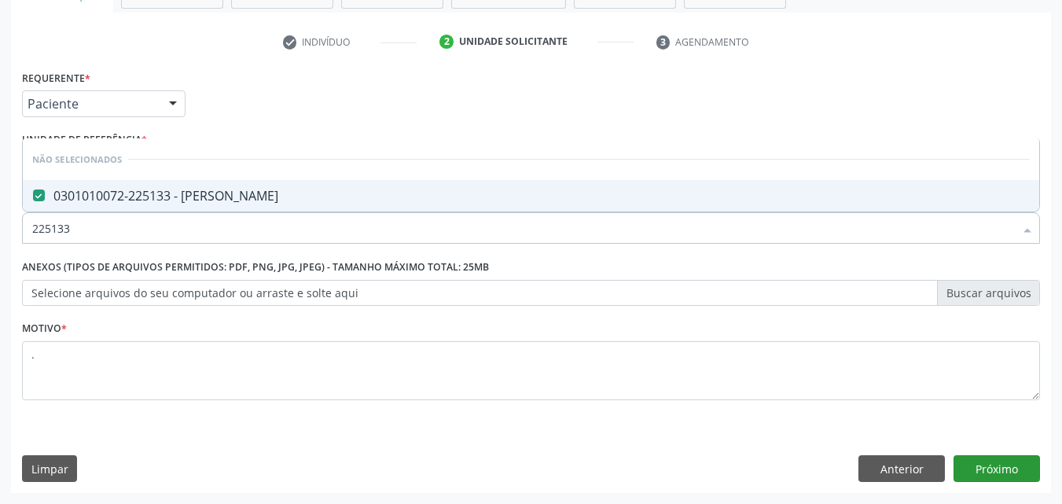
type input "225133"
click at [977, 473] on button "Próximo" at bounding box center [997, 468] width 86 height 27
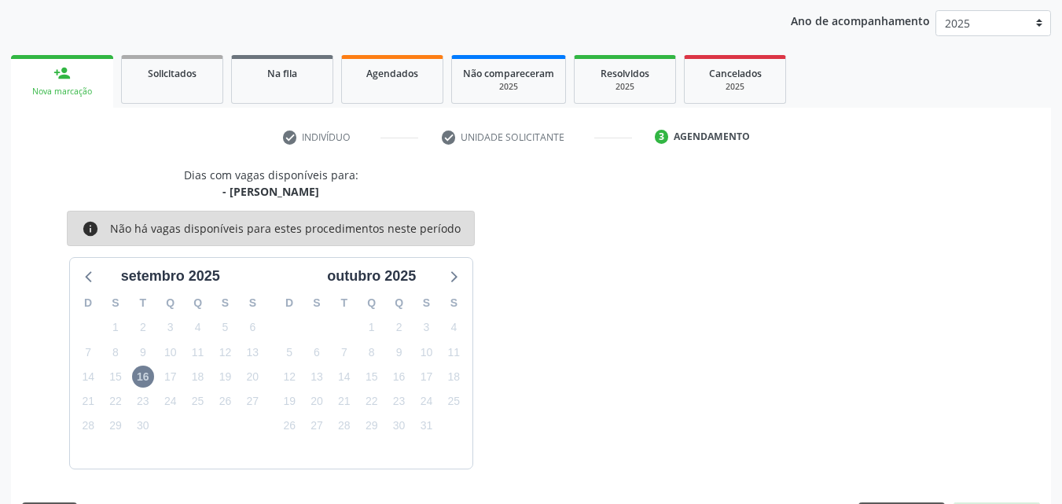
scroll to position [226, 0]
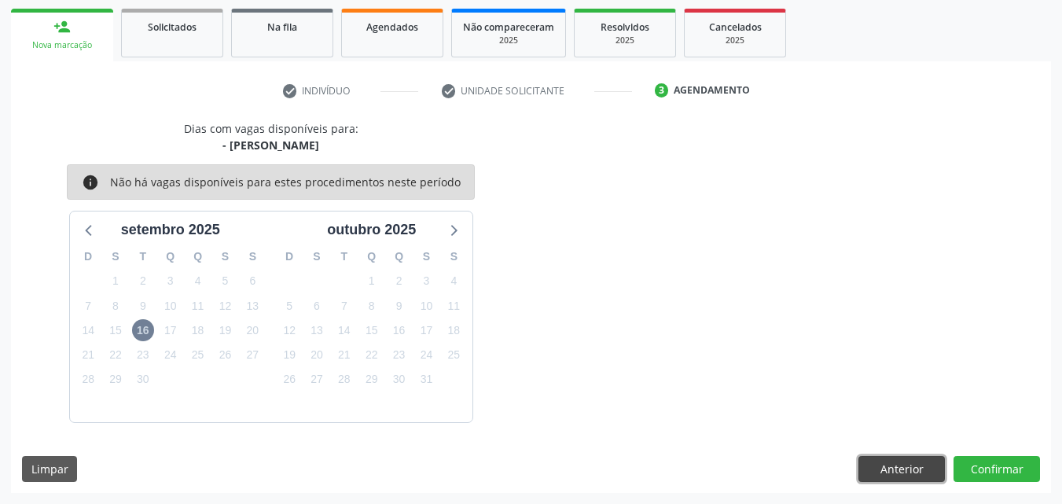
click at [880, 467] on button "Anterior" at bounding box center [902, 469] width 86 height 27
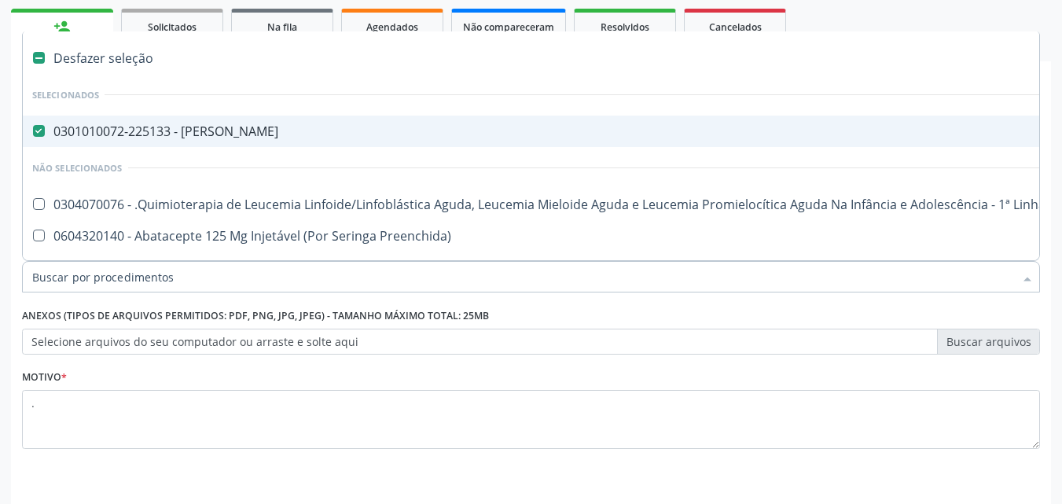
click at [374, 121] on span "0301010072-225133 - [PERSON_NAME]" at bounding box center [644, 131] width 1243 height 31
checkbox Psiquiatra "false"
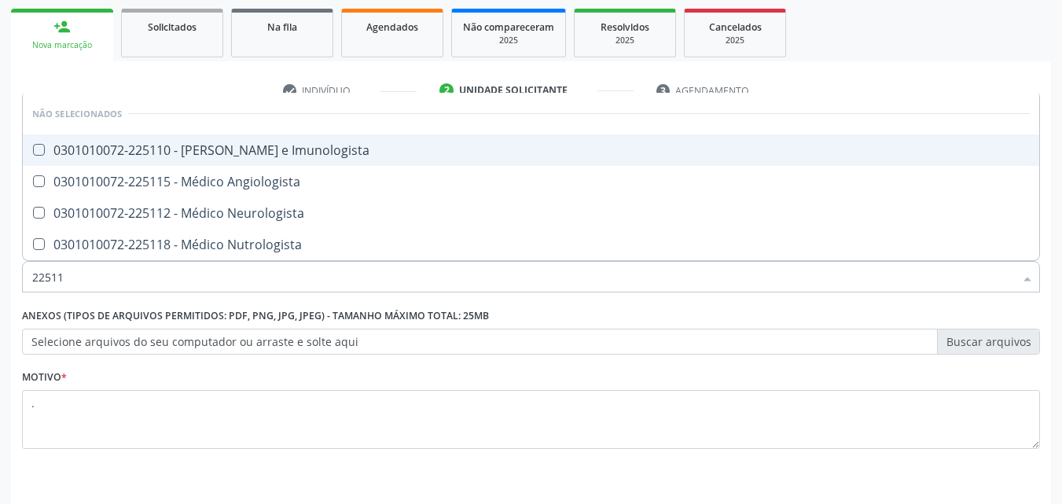
type input "225112"
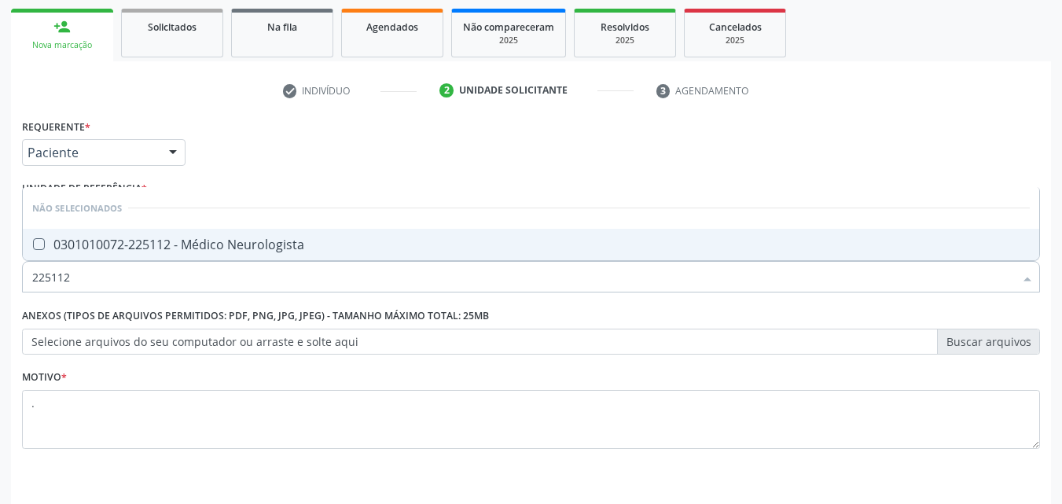
click at [318, 250] on div "0301010072-225112 - Médico Neurologista" at bounding box center [531, 244] width 998 height 13
checkbox Neurologista "true"
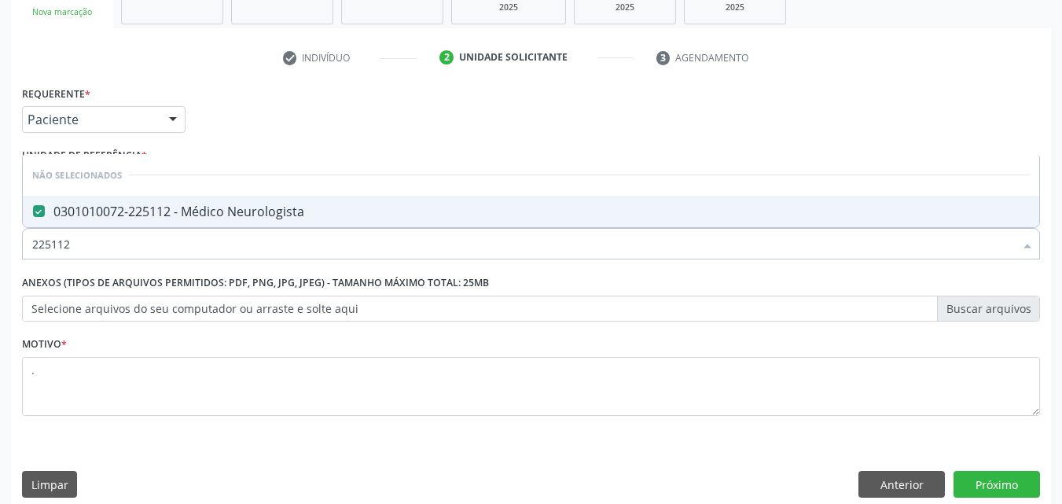
scroll to position [275, 0]
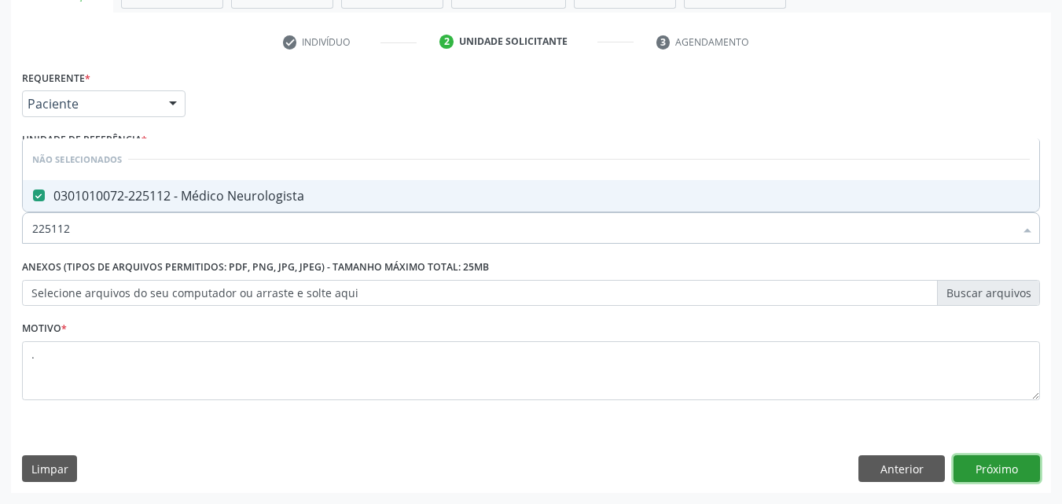
click at [967, 462] on button "Próximo" at bounding box center [997, 468] width 86 height 27
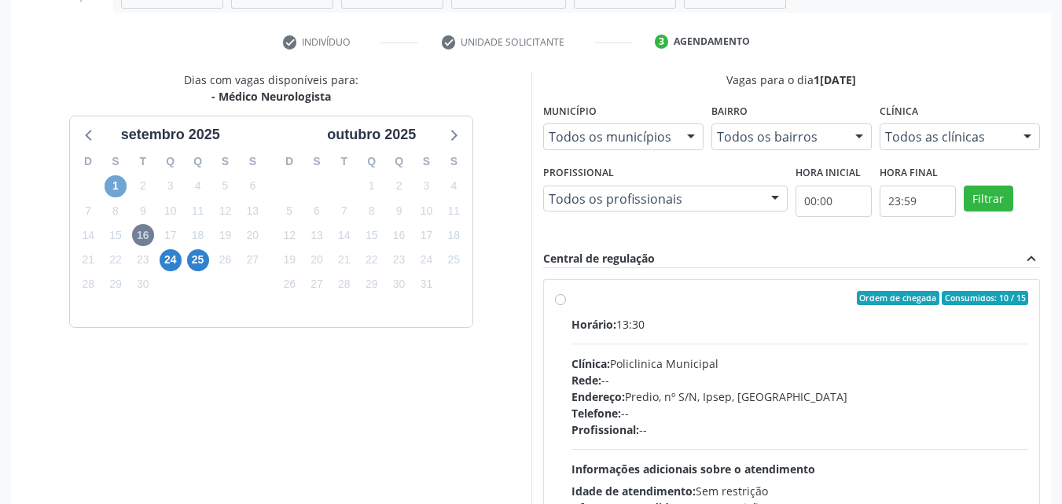
click at [119, 193] on span "1" at bounding box center [116, 186] width 22 height 22
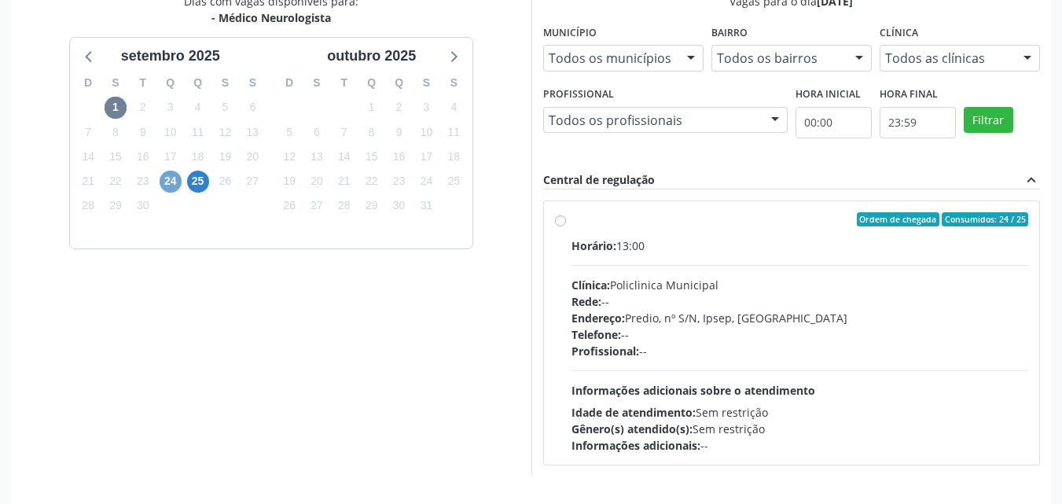
click at [171, 185] on span "24" at bounding box center [171, 182] width 22 height 22
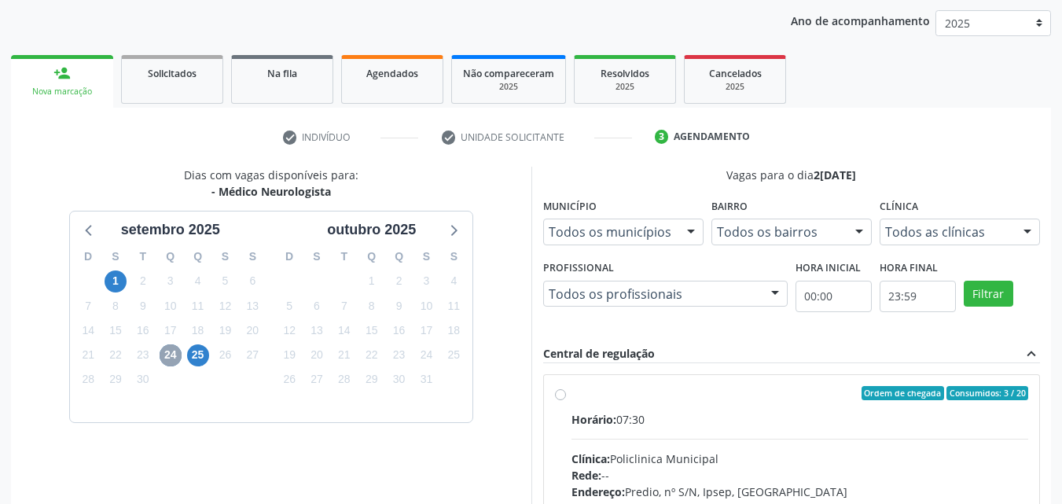
scroll to position [354, 0]
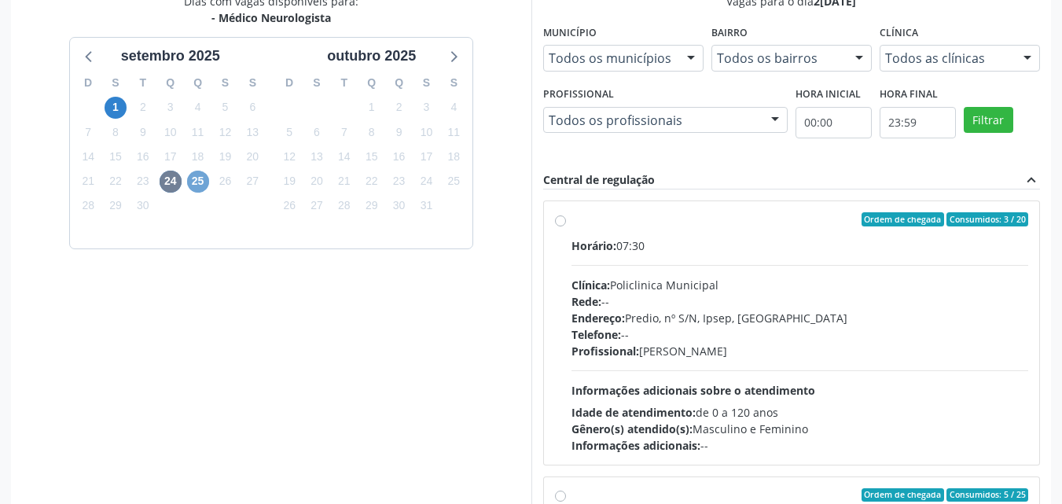
click at [202, 178] on span "25" at bounding box center [198, 182] width 22 height 22
click at [143, 277] on div "Dias com vagas disponíveis para: - Médico Neurologista [DATE] D S T Q Q S S 31 …" at bounding box center [271, 234] width 521 height 483
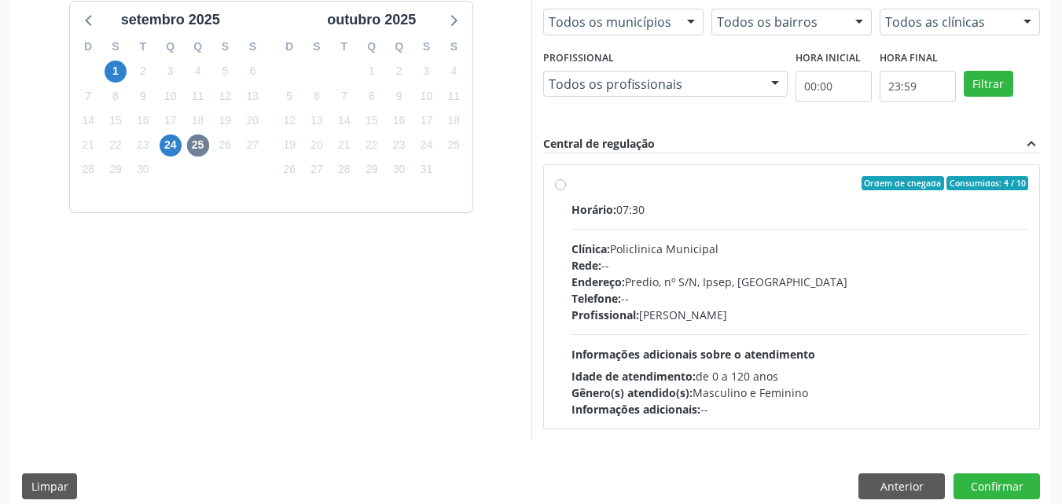
scroll to position [407, 0]
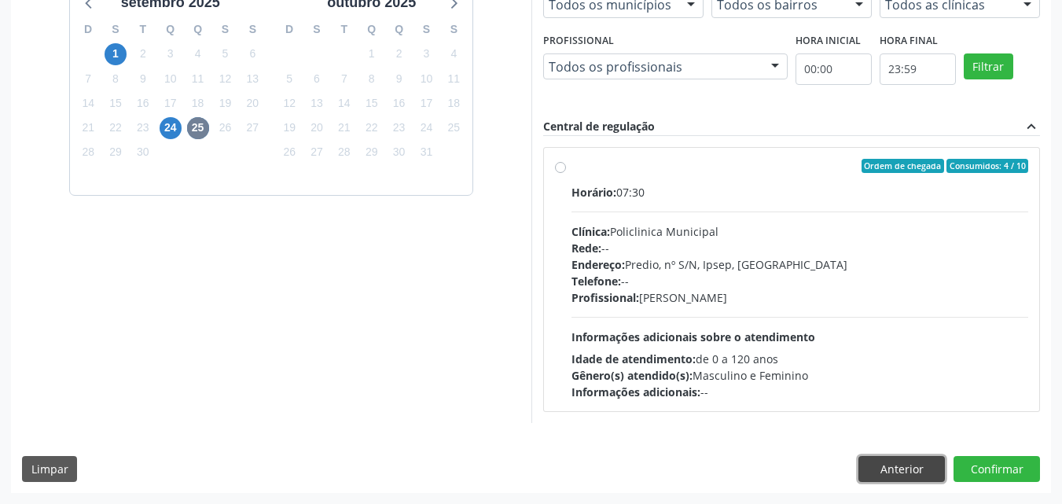
click at [885, 467] on button "Anterior" at bounding box center [902, 469] width 86 height 27
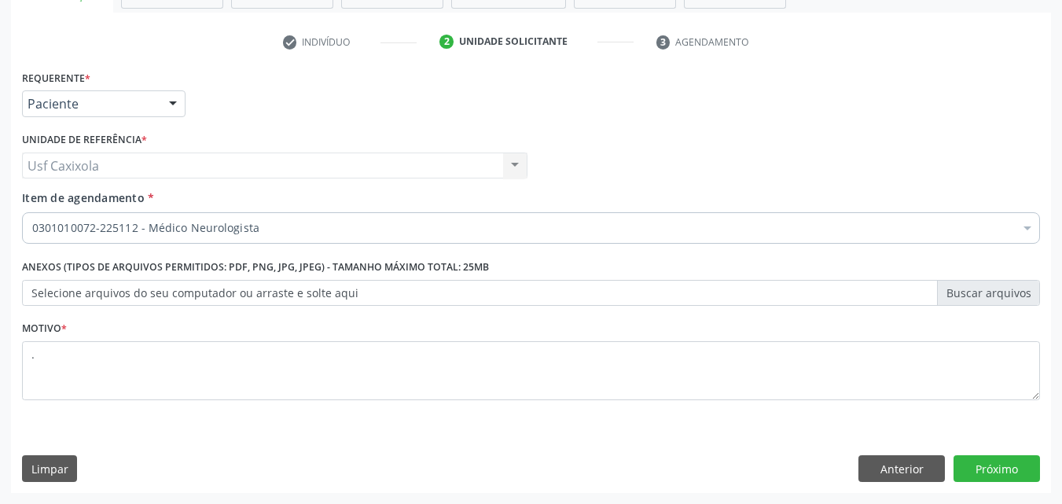
scroll to position [275, 0]
click at [870, 465] on button "Anterior" at bounding box center [902, 468] width 86 height 27
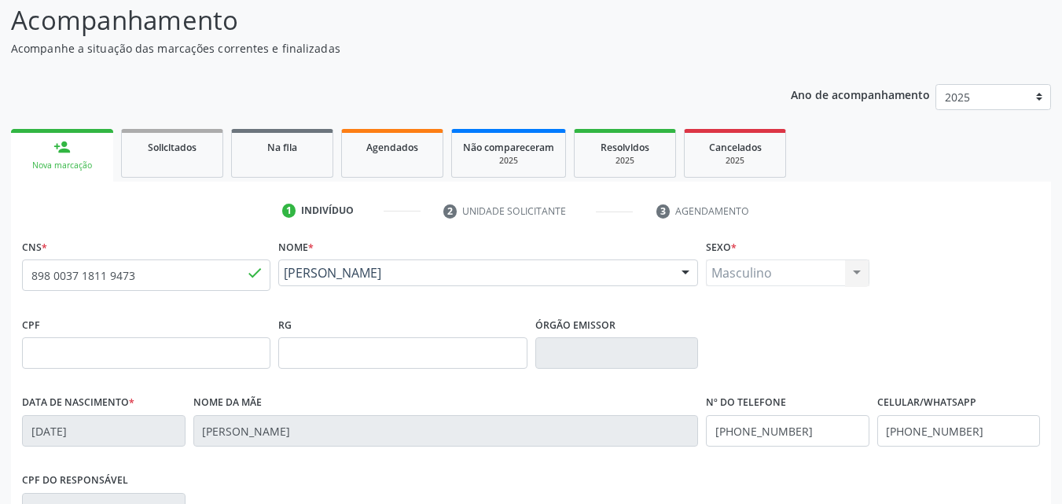
scroll to position [0, 0]
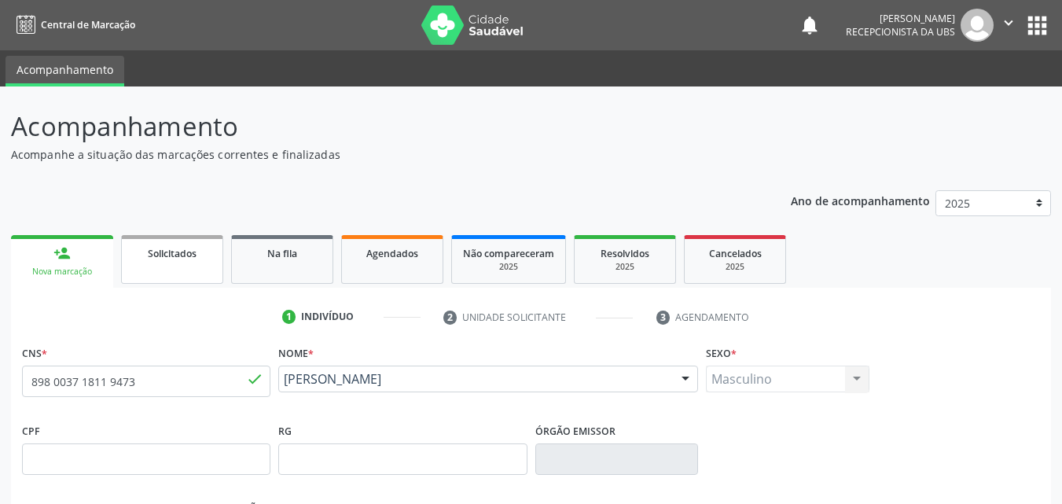
click at [164, 248] on span "Solicitados" at bounding box center [172, 253] width 49 height 13
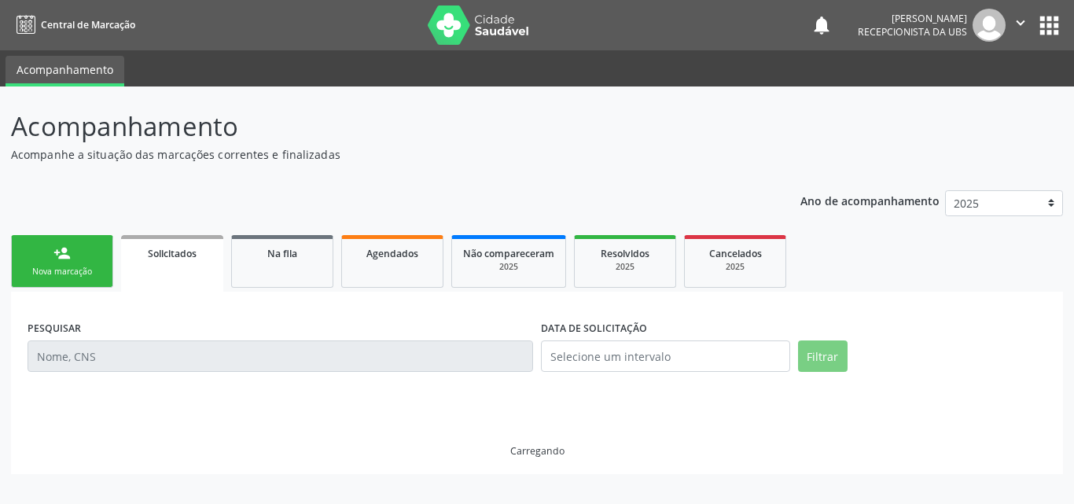
click at [62, 250] on div "person_add" at bounding box center [61, 253] width 17 height 17
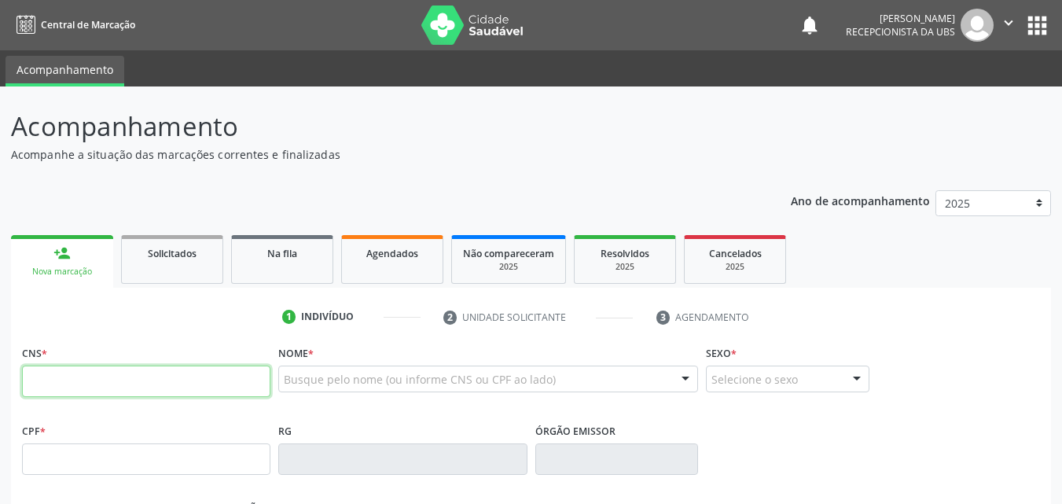
click at [88, 373] on input "text" at bounding box center [146, 381] width 248 height 31
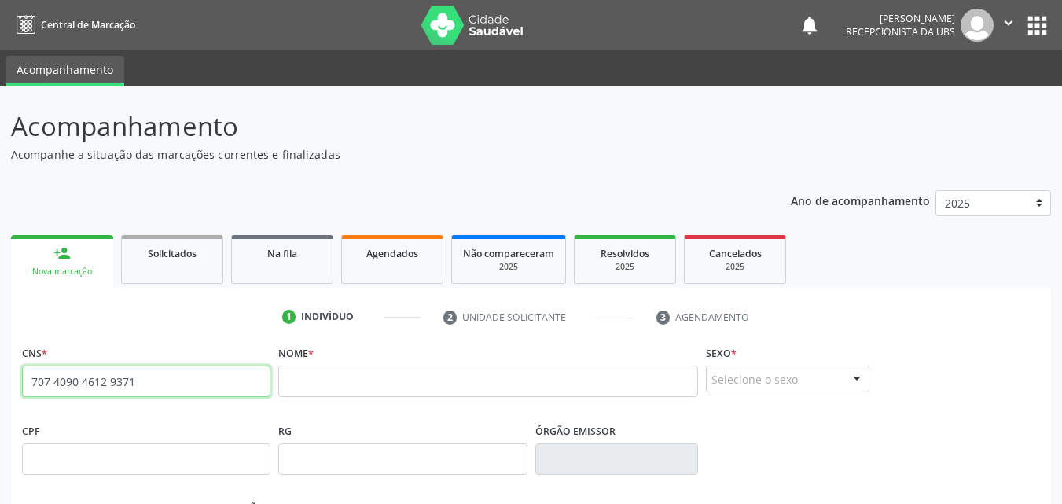
drag, startPoint x: 151, startPoint y: 394, endPoint x: 80, endPoint y: 384, distance: 71.4
click at [79, 386] on fieldset "CNS * 707 4090 4612 9371 none" at bounding box center [146, 374] width 248 height 67
drag, startPoint x: 143, startPoint y: 388, endPoint x: 0, endPoint y: 392, distance: 143.2
click at [5, 395] on div "Acompanhamento Acompanhe a situação das marcações correntes e finalizadas Relat…" at bounding box center [531, 469] width 1062 height 766
paste input "161 2508 0294 000"
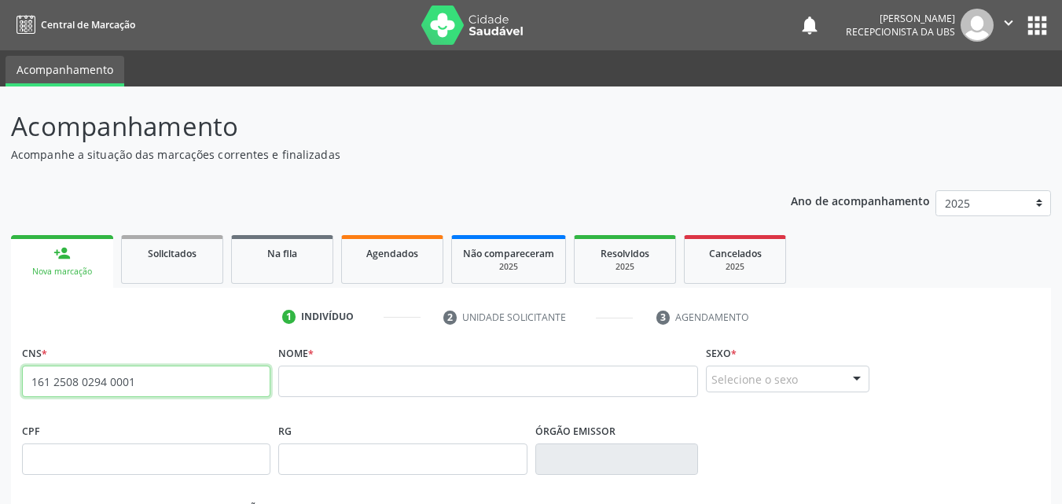
type input "161 2508 0294 0001"
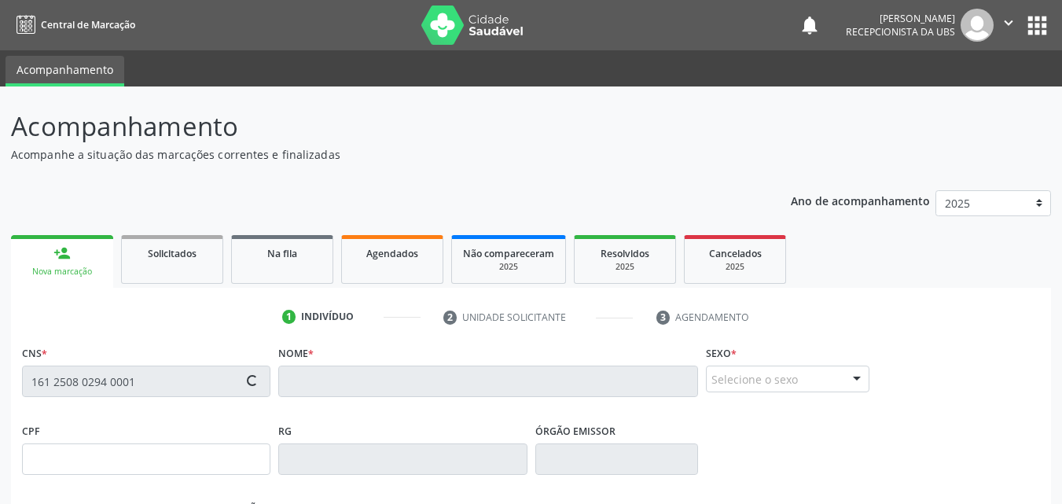
type input "[DATE]"
type input "Agentina [PERSON_NAME]"
type input "[PHONE_NUMBER]"
type input "139.452.684-94"
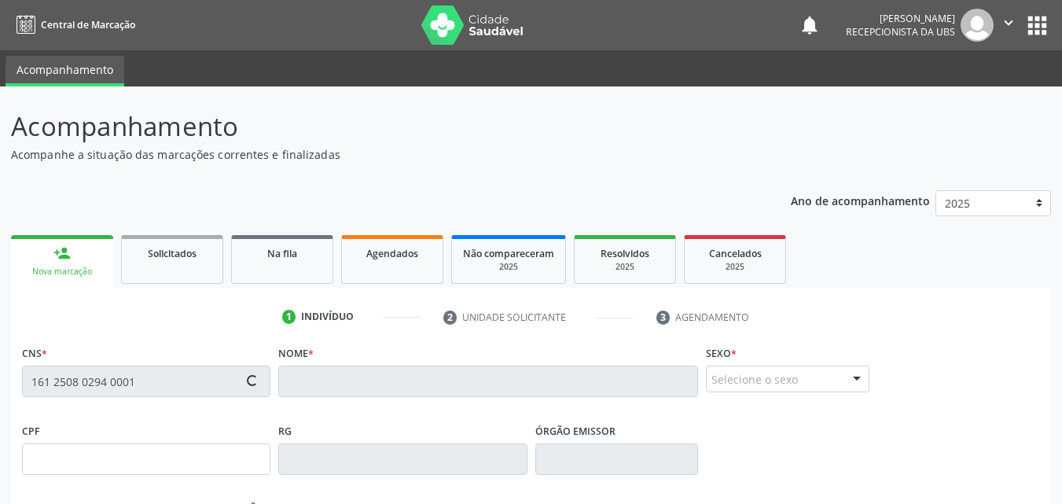
type input "91"
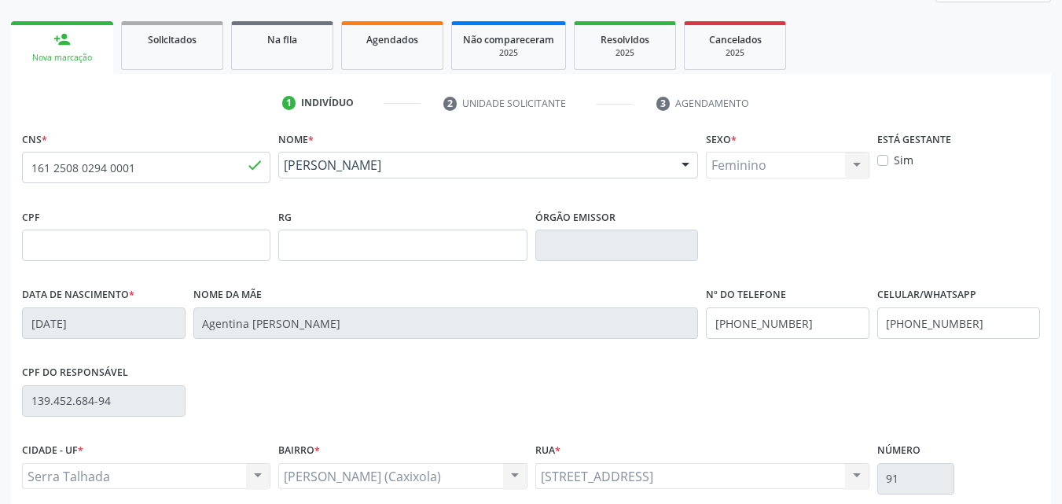
scroll to position [236, 0]
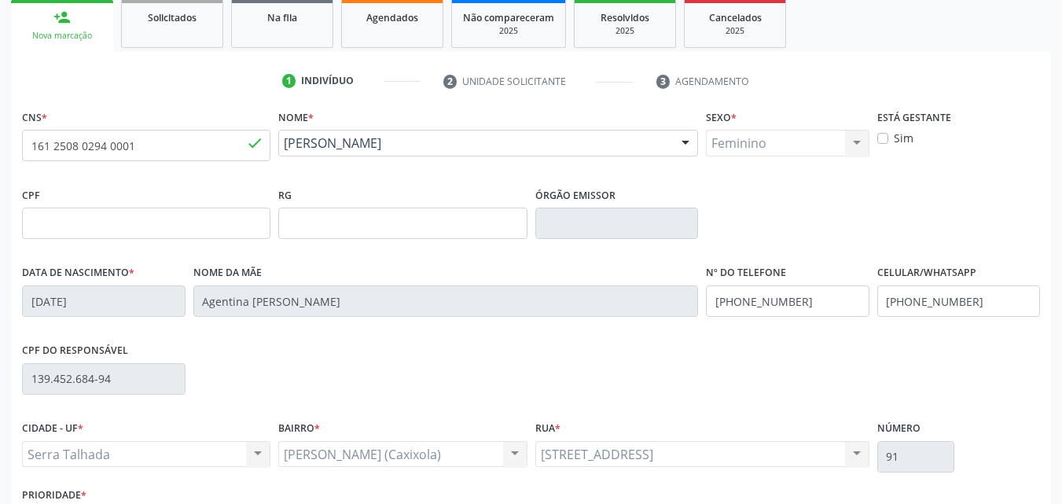
drag, startPoint x: 449, startPoint y: 169, endPoint x: 284, endPoint y: 153, distance: 165.9
click at [284, 153] on div "Nome * [PERSON_NAME] [PERSON_NAME] CNS: 161 2508 0294 0001 CPF: -- Nascimento: …" at bounding box center [488, 144] width 428 height 78
copy span "[PERSON_NAME]"
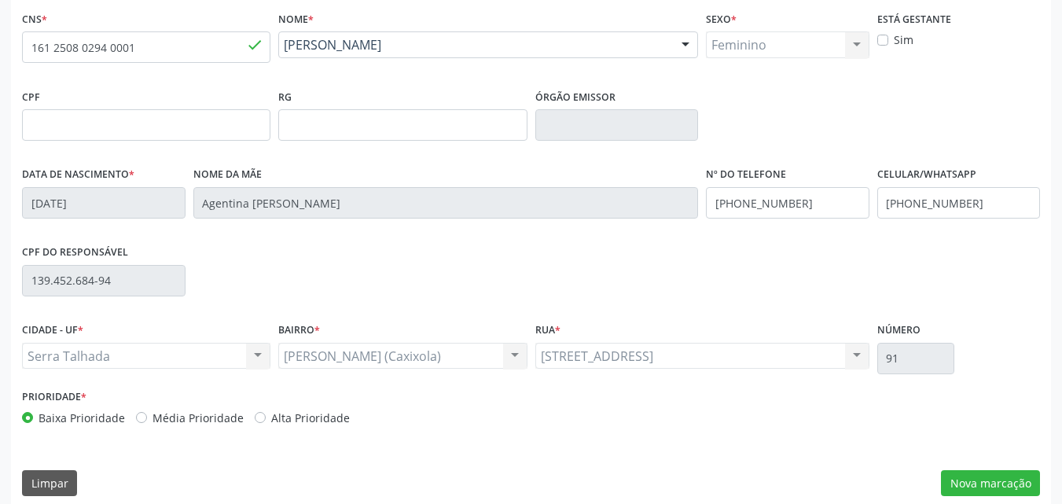
scroll to position [348, 0]
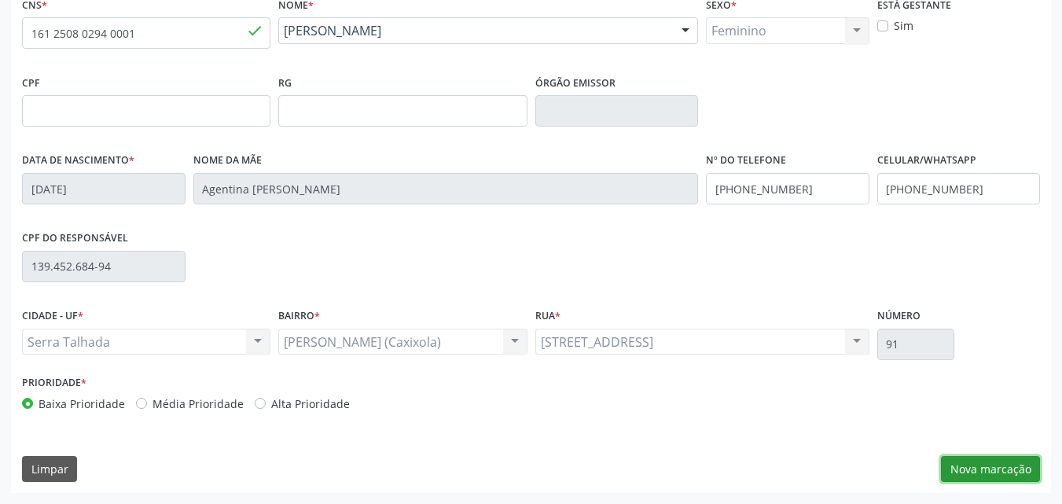
click at [980, 473] on button "Nova marcação" at bounding box center [990, 469] width 99 height 27
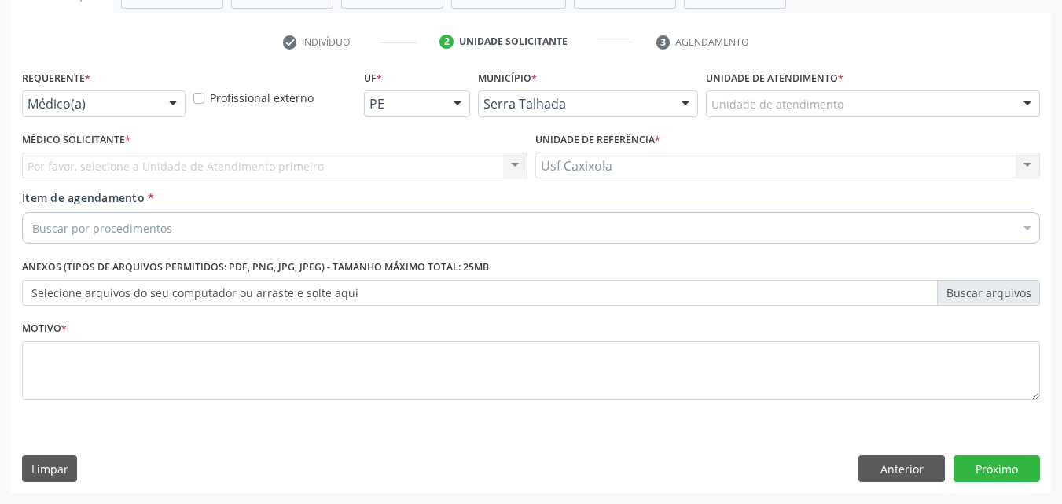
scroll to position [275, 0]
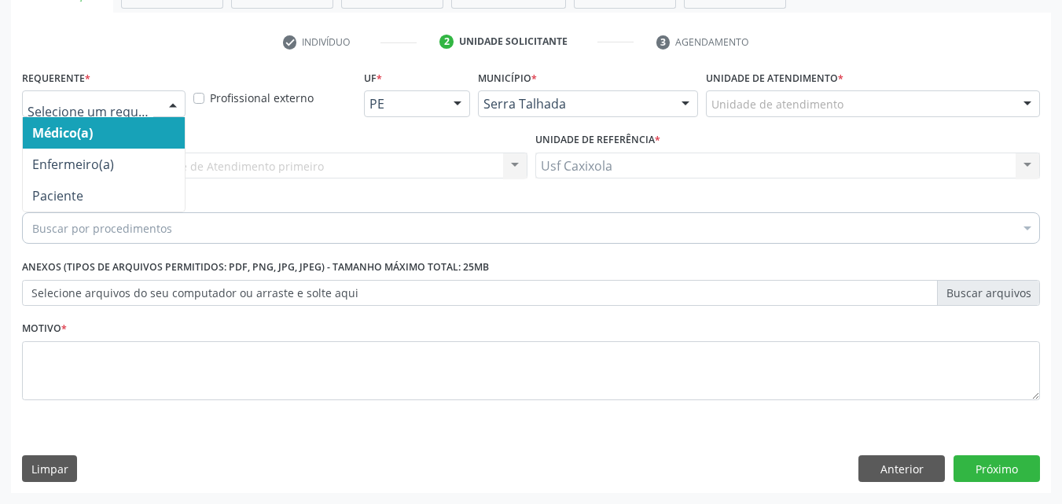
click at [166, 103] on div at bounding box center [173, 104] width 24 height 27
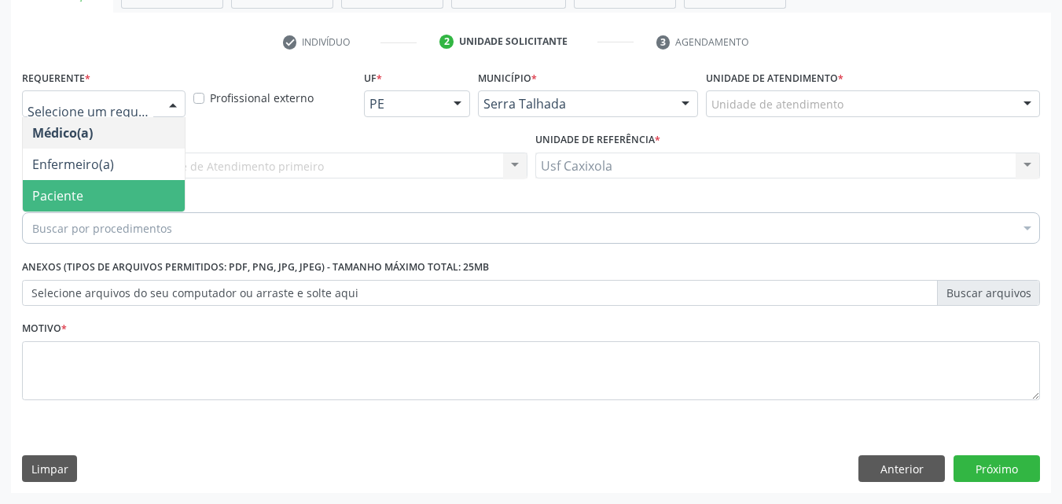
click at [150, 192] on span "Paciente" at bounding box center [104, 195] width 162 height 31
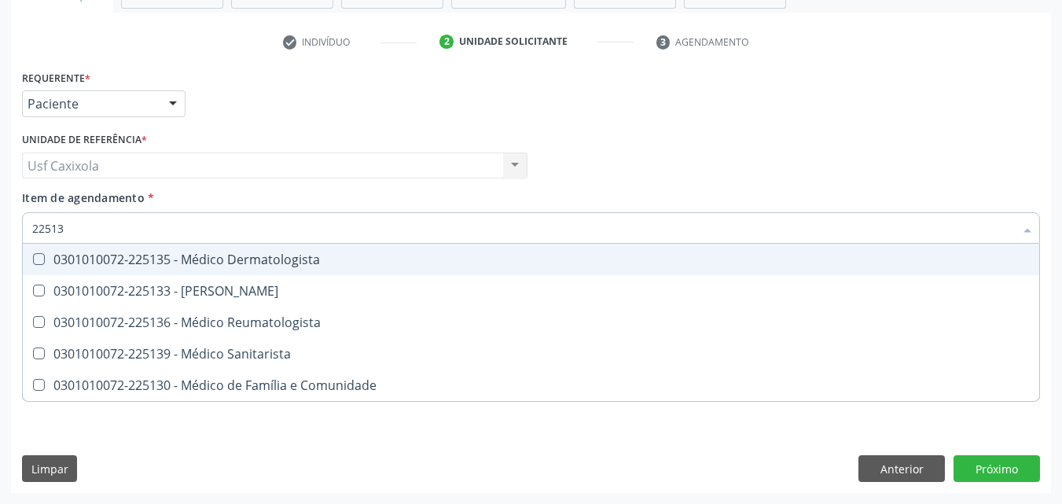
type input "225133"
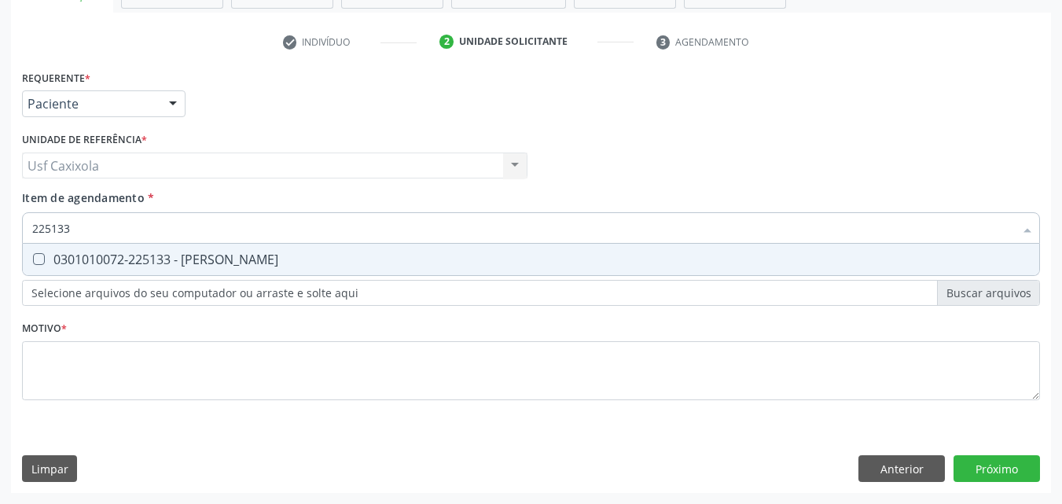
click at [220, 259] on div "0301010072-225133 - [PERSON_NAME]" at bounding box center [531, 259] width 998 height 13
checkbox Psiquiatra "true"
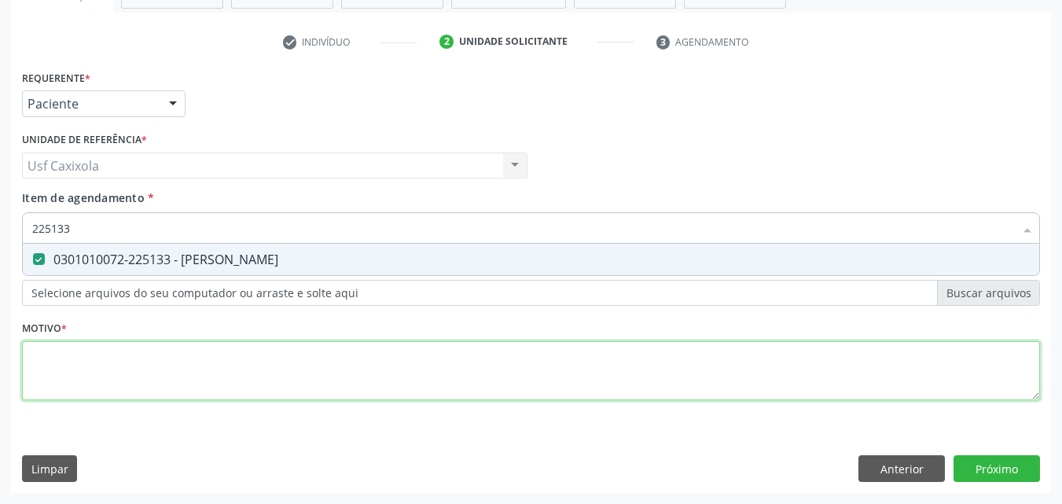
click at [708, 385] on div "Requerente * Paciente Médico(a) Enfermeiro(a) Paciente Nenhum resultado encontr…" at bounding box center [531, 244] width 1018 height 356
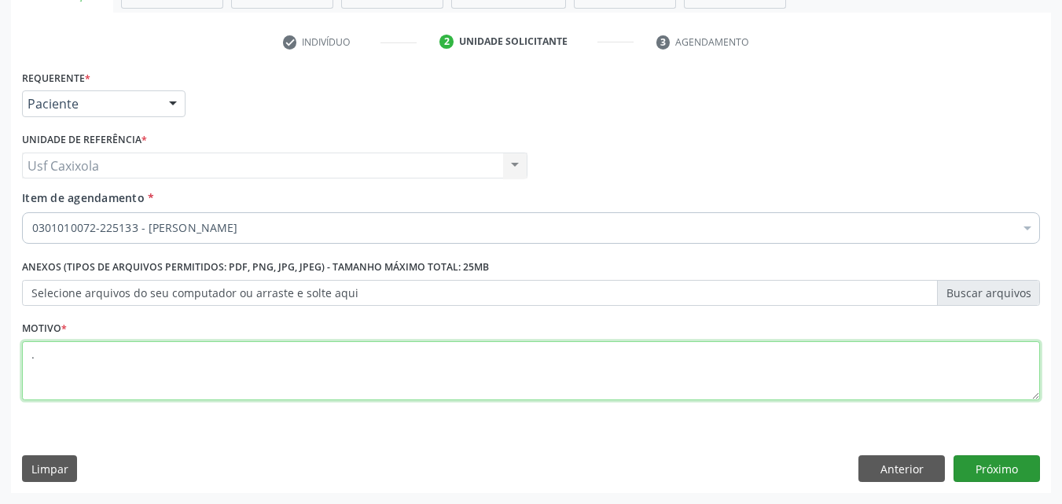
type textarea "."
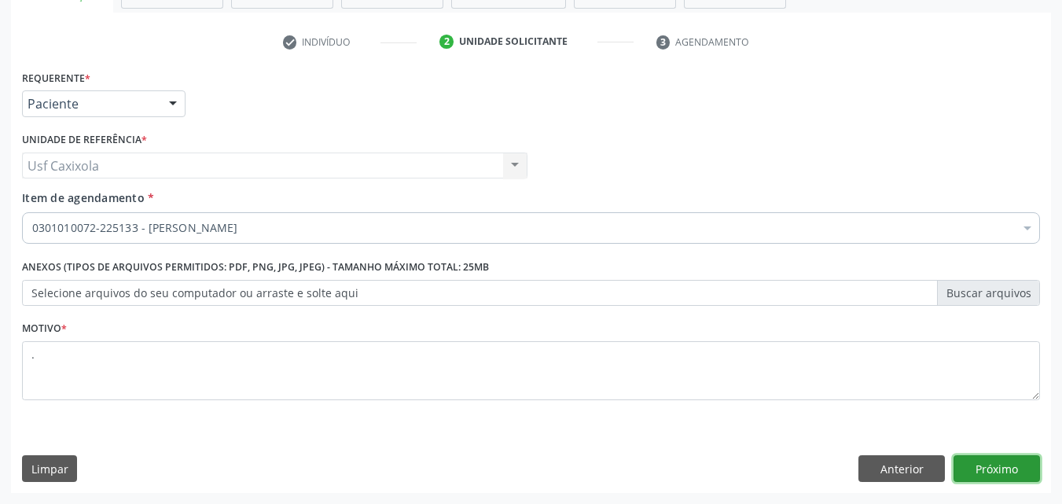
click at [1000, 464] on button "Próximo" at bounding box center [997, 468] width 86 height 27
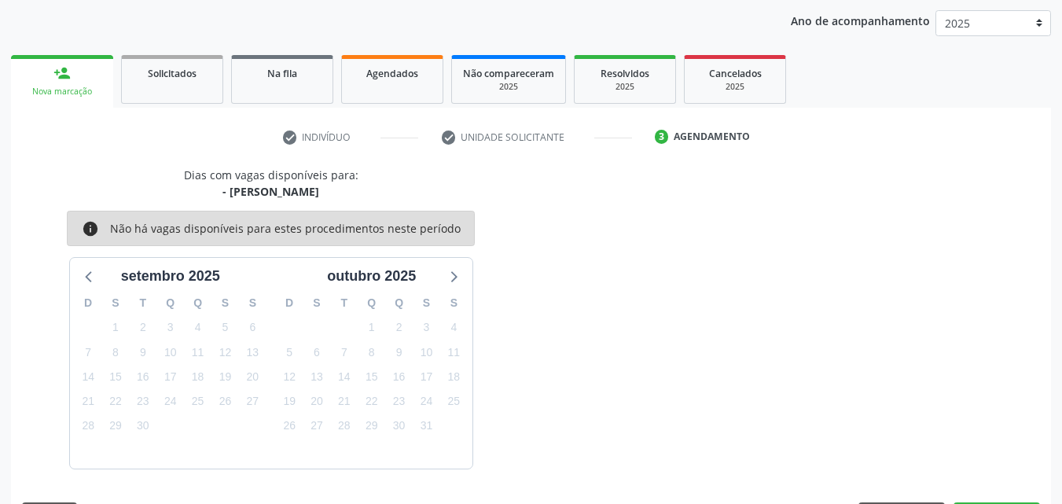
scroll to position [226, 0]
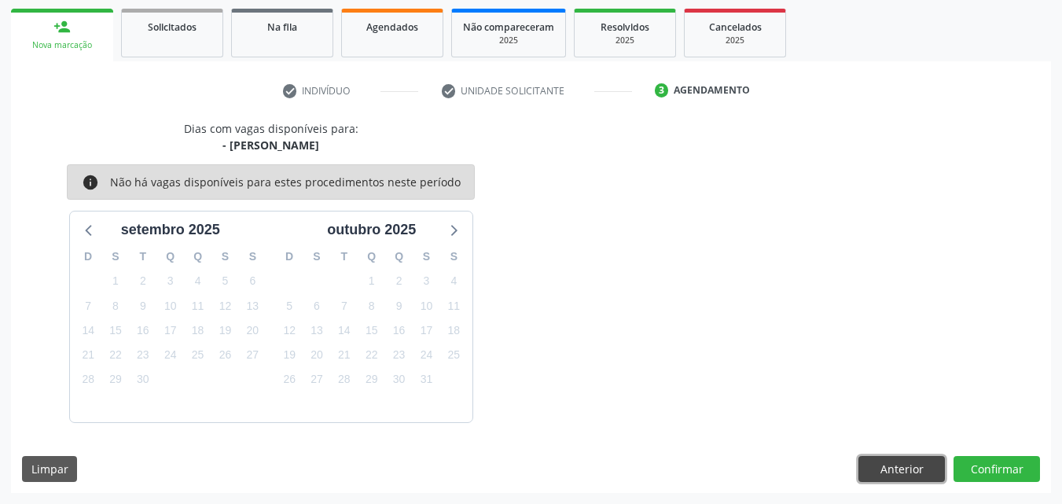
click at [913, 459] on button "Anterior" at bounding box center [902, 469] width 86 height 27
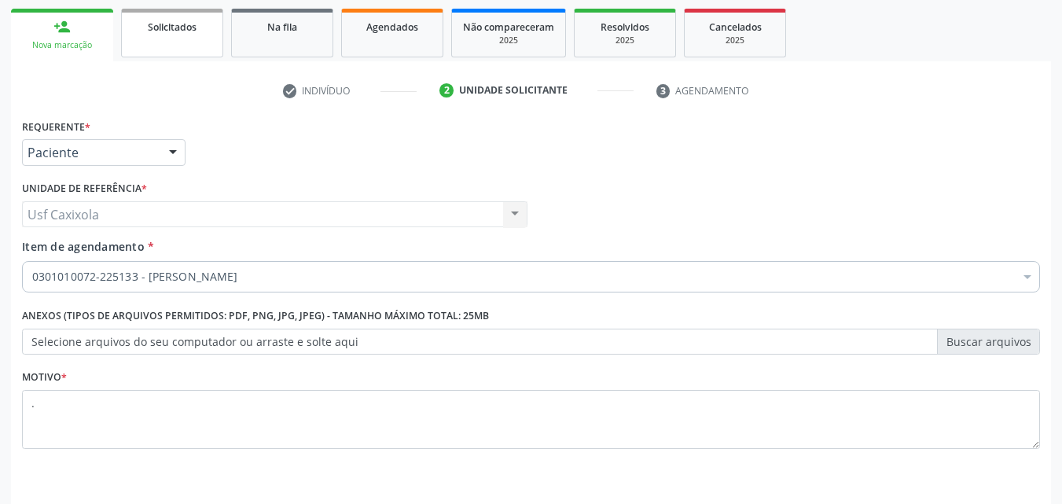
click at [178, 39] on link "Solicitados" at bounding box center [172, 33] width 102 height 49
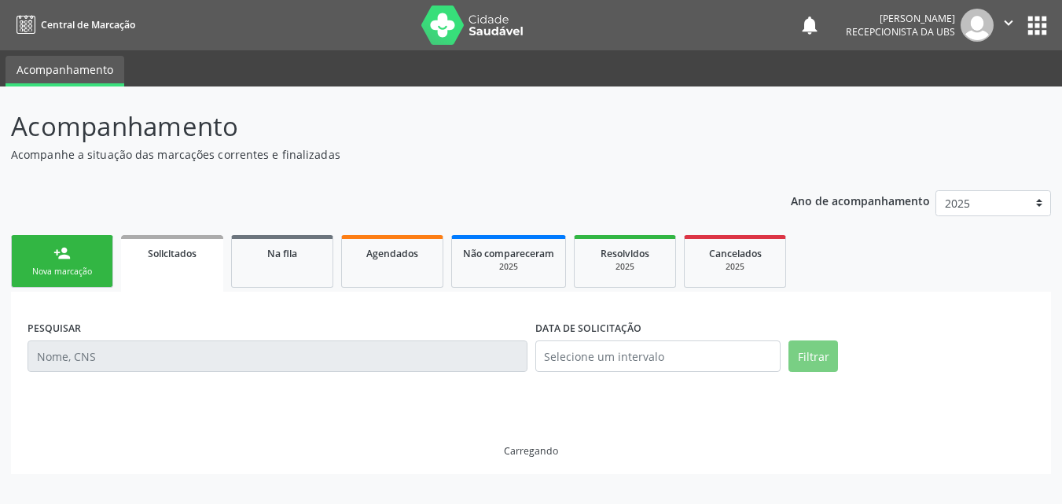
scroll to position [0, 0]
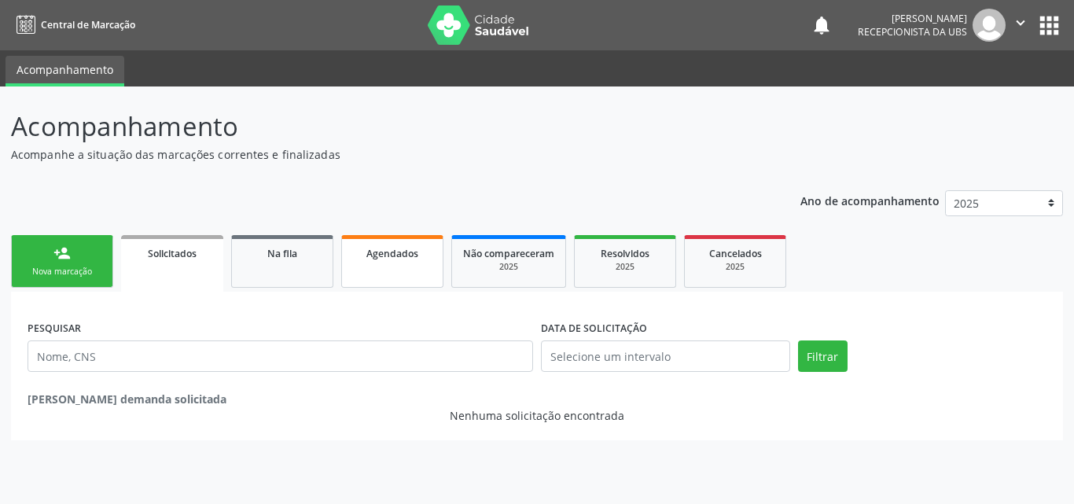
click at [375, 257] on span "Agendados" at bounding box center [392, 253] width 52 height 13
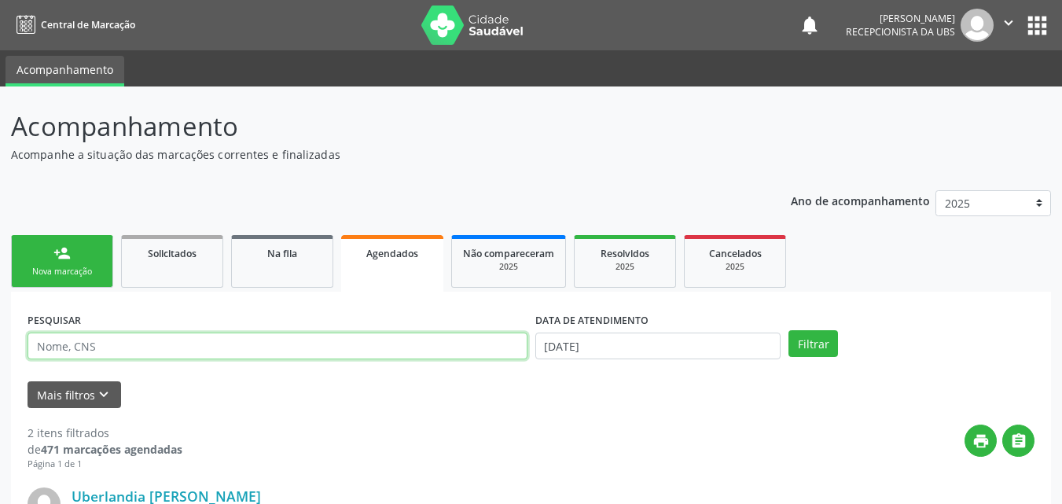
click at [232, 337] on input "text" at bounding box center [278, 346] width 500 height 27
type input "0"
type input "[PERSON_NAME]"
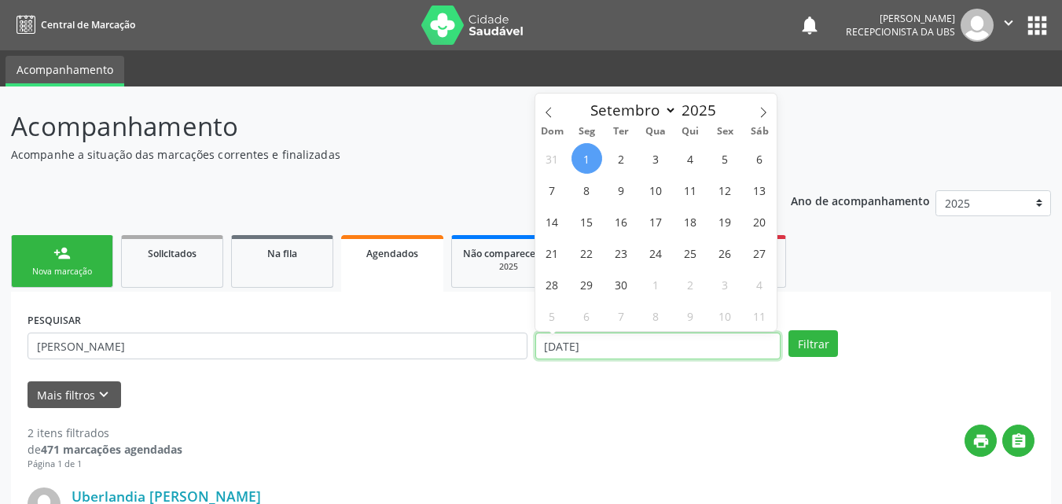
click at [613, 344] on input "[DATE]" at bounding box center [658, 346] width 246 height 27
click at [624, 194] on span "9" at bounding box center [621, 190] width 31 height 31
type input "09/09/2025"
click at [624, 194] on span "9" at bounding box center [621, 190] width 31 height 31
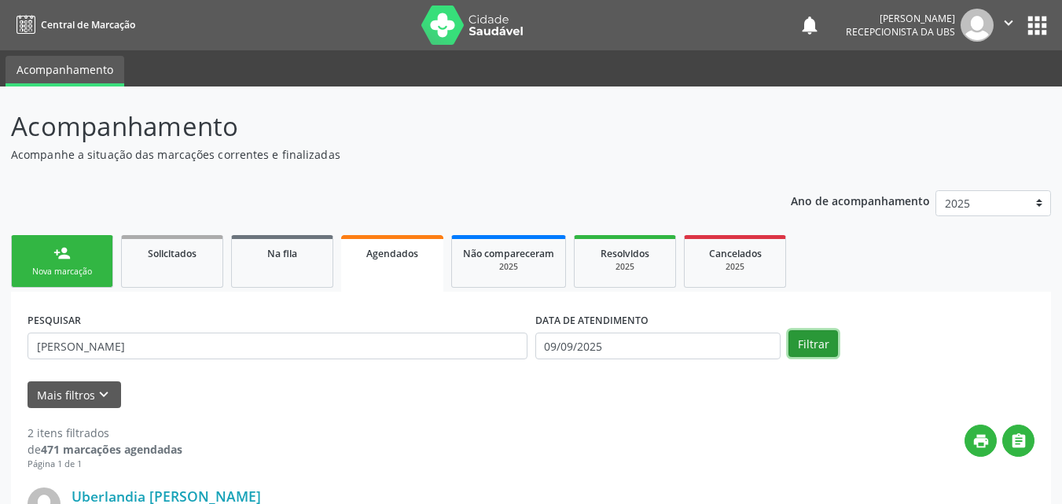
click at [823, 344] on button "Filtrar" at bounding box center [814, 343] width 50 height 27
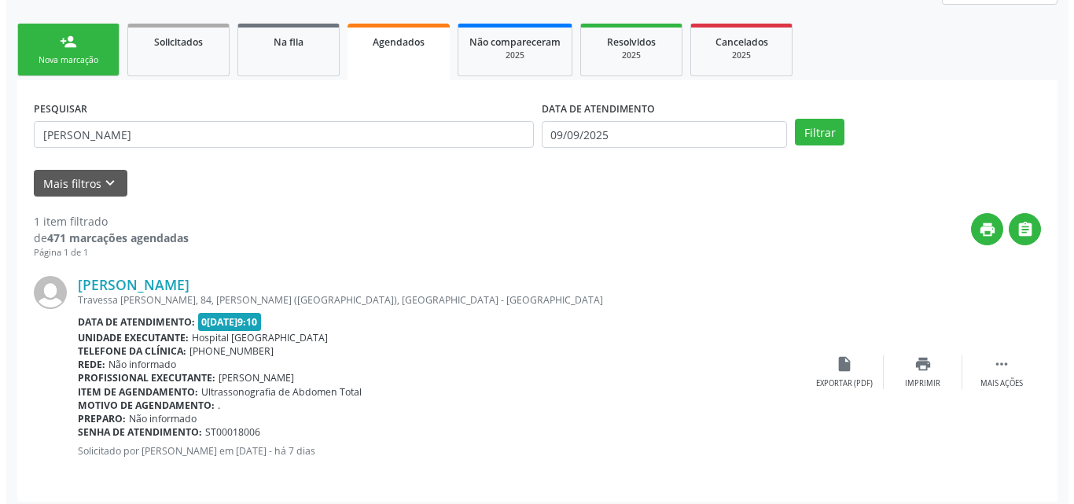
scroll to position [220, 0]
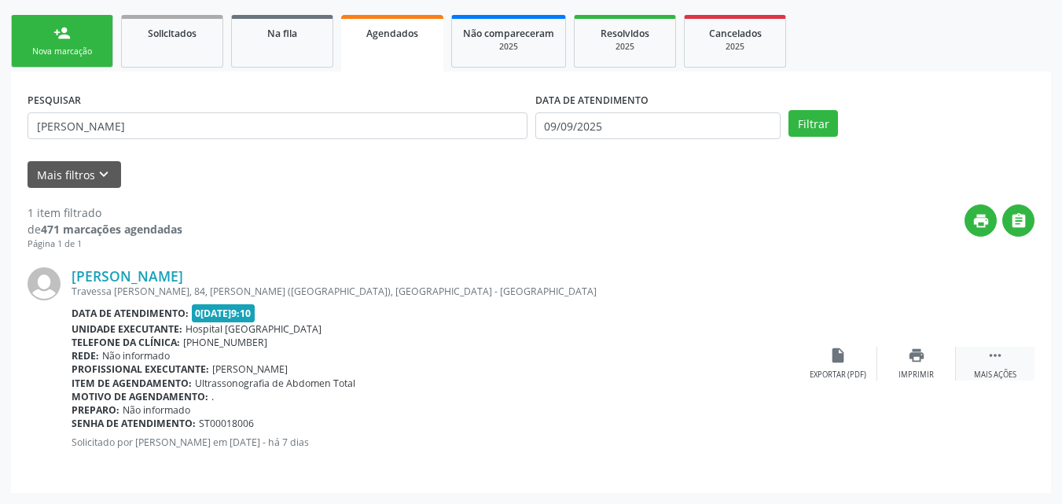
click at [993, 362] on icon "" at bounding box center [995, 355] width 17 height 17
click at [837, 356] on icon "cancel" at bounding box center [838, 355] width 17 height 17
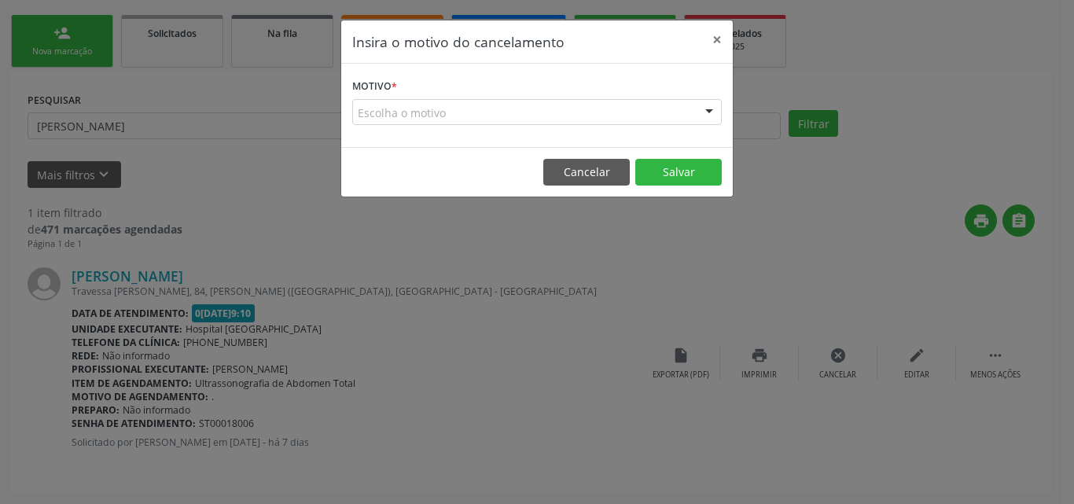
click at [664, 112] on div "Escolha o motivo" at bounding box center [537, 112] width 370 height 27
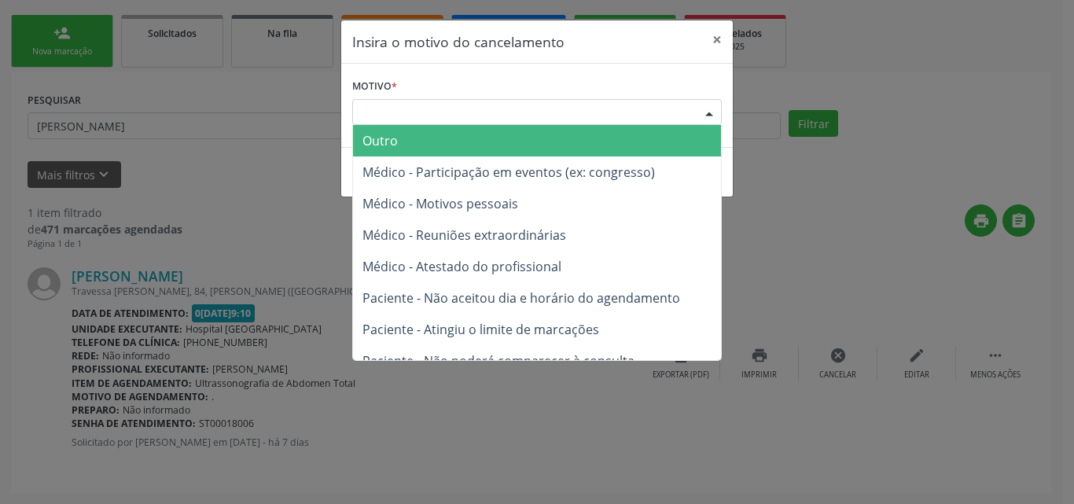
click at [586, 134] on span "Outro" at bounding box center [537, 140] width 368 height 31
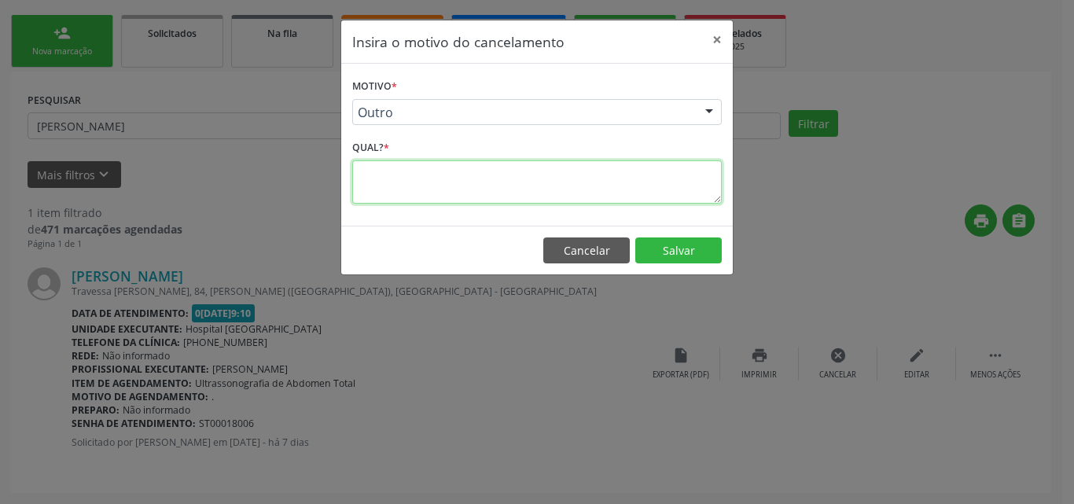
click at [586, 172] on textarea at bounding box center [537, 181] width 370 height 43
type textarea "."
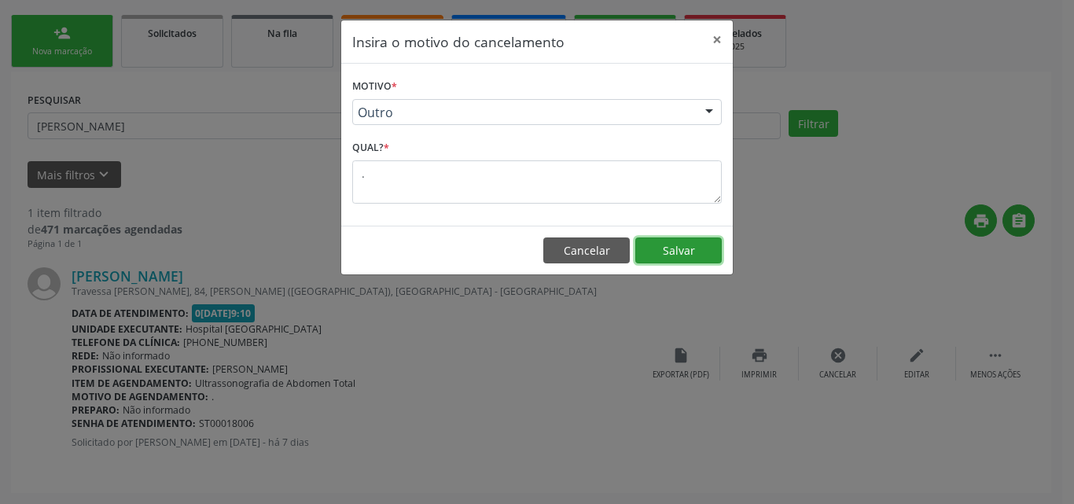
click at [700, 252] on button "Salvar" at bounding box center [678, 250] width 86 height 27
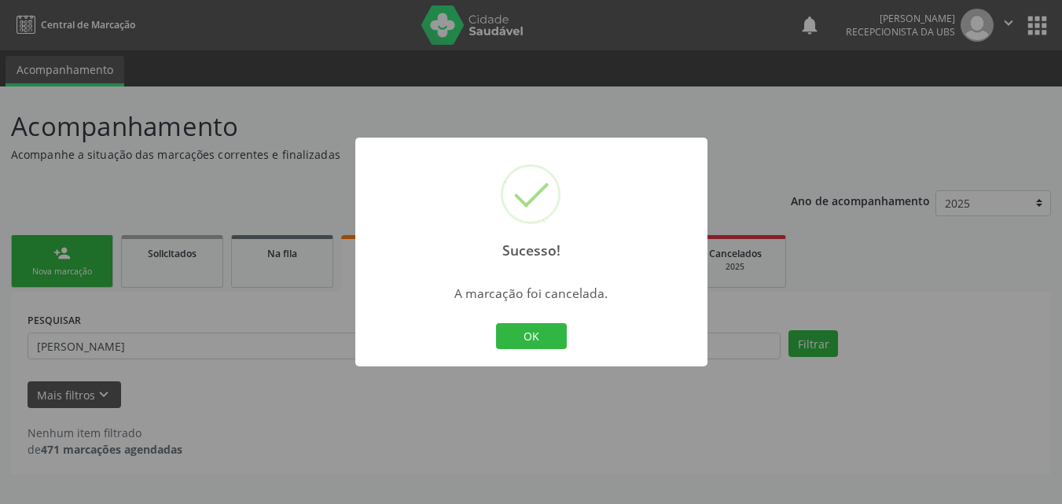
scroll to position [0, 0]
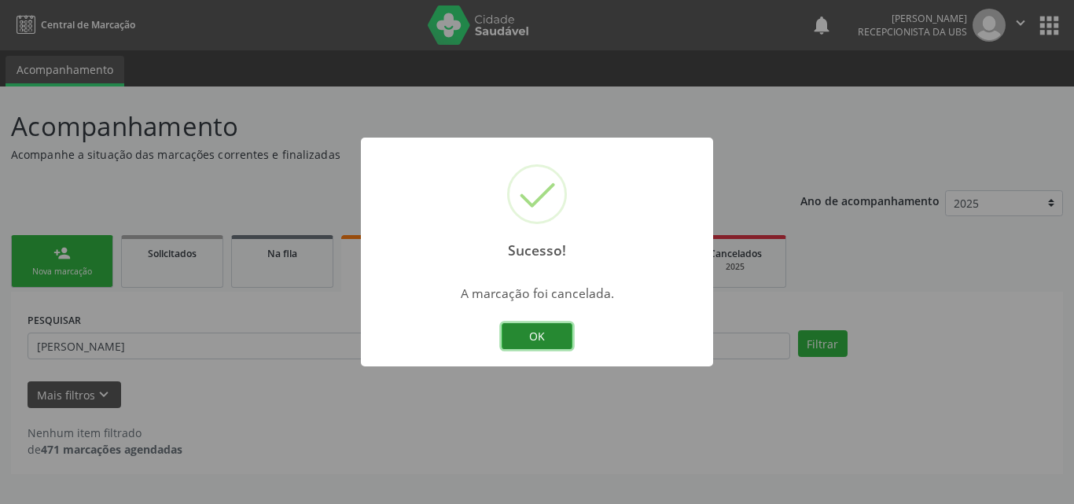
click at [522, 328] on button "OK" at bounding box center [537, 336] width 71 height 27
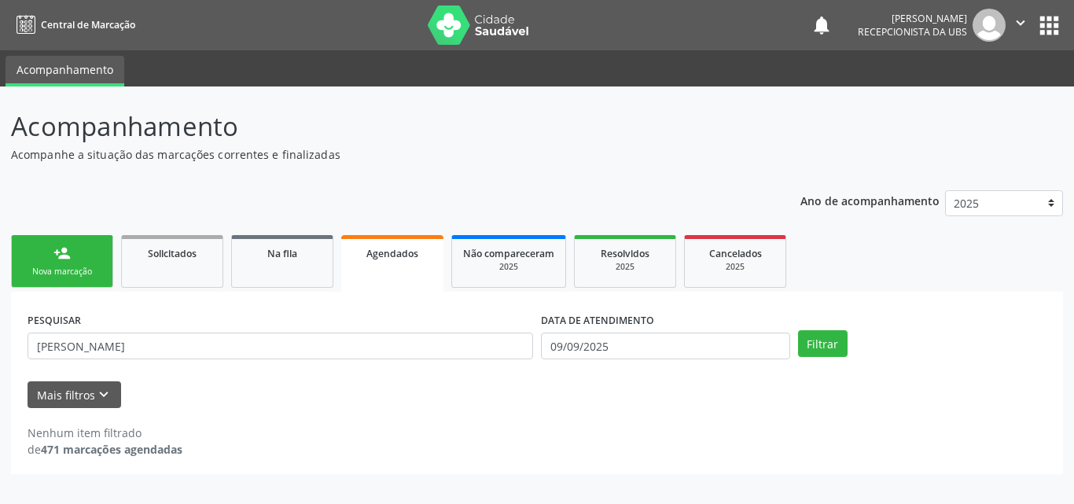
click at [74, 269] on div "Nova marcação" at bounding box center [62, 272] width 79 height 12
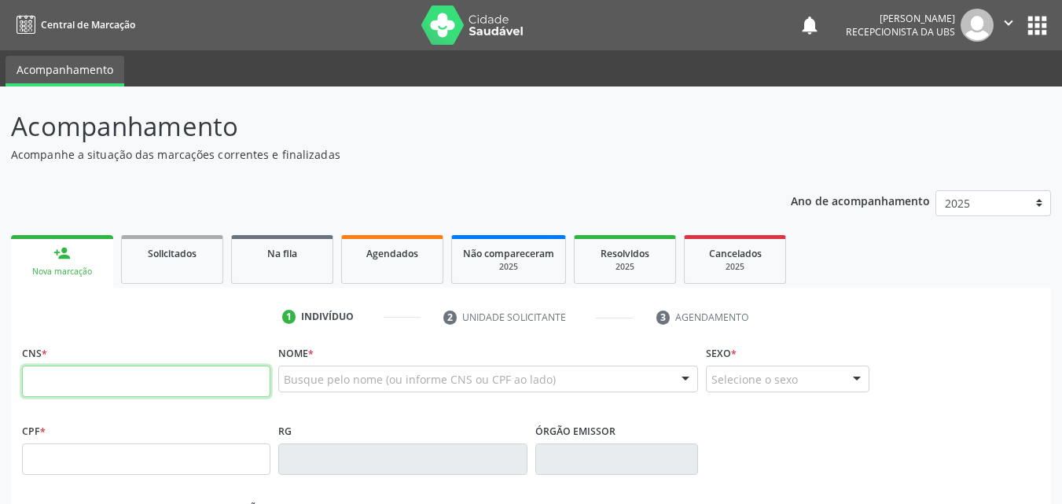
click at [89, 381] on input "text" at bounding box center [146, 381] width 248 height 31
click at [86, 371] on input "text" at bounding box center [146, 381] width 248 height 31
type input "700 0082 6024 0704"
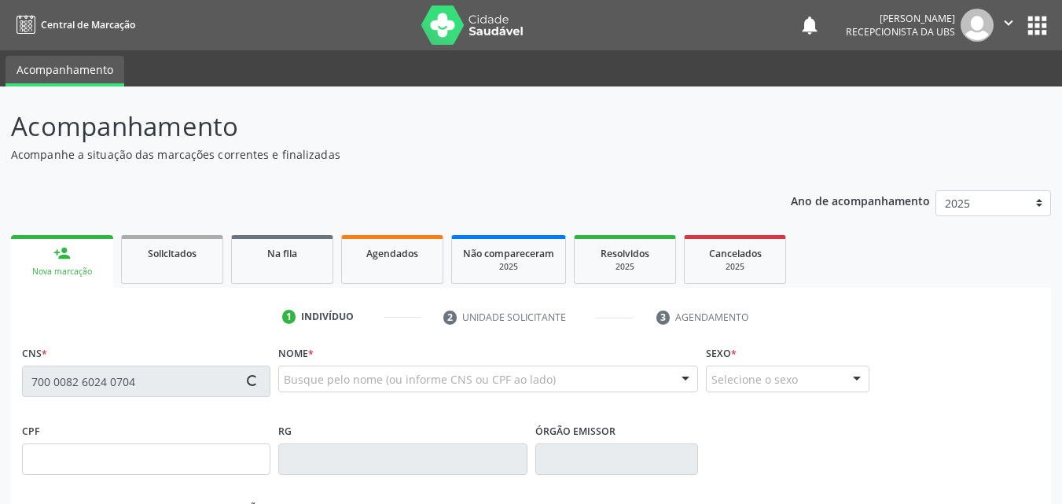
type input "027.752.274-90"
type input "[DATE]"
type input "[PERSON_NAME]"
type input "[PHONE_NUMBER]"
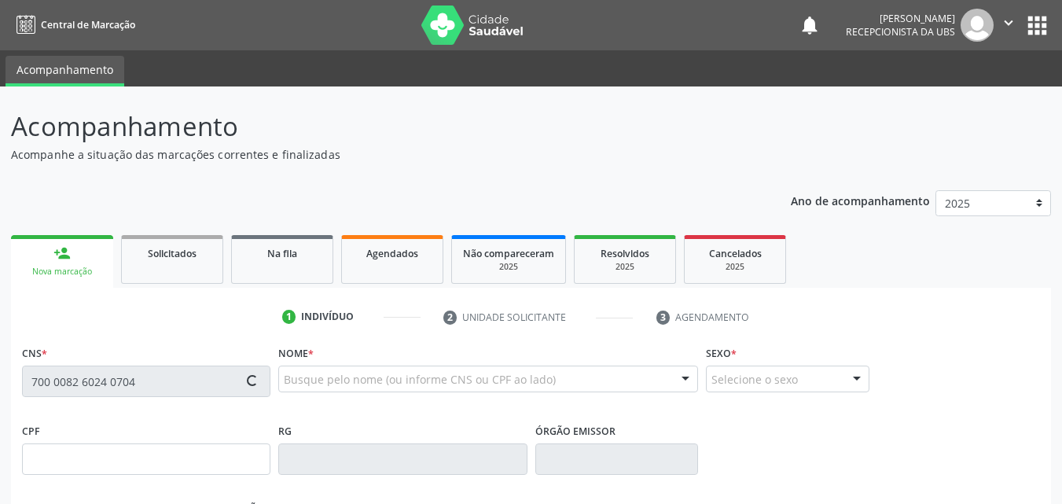
type input "358.730.194-87"
type input "1374"
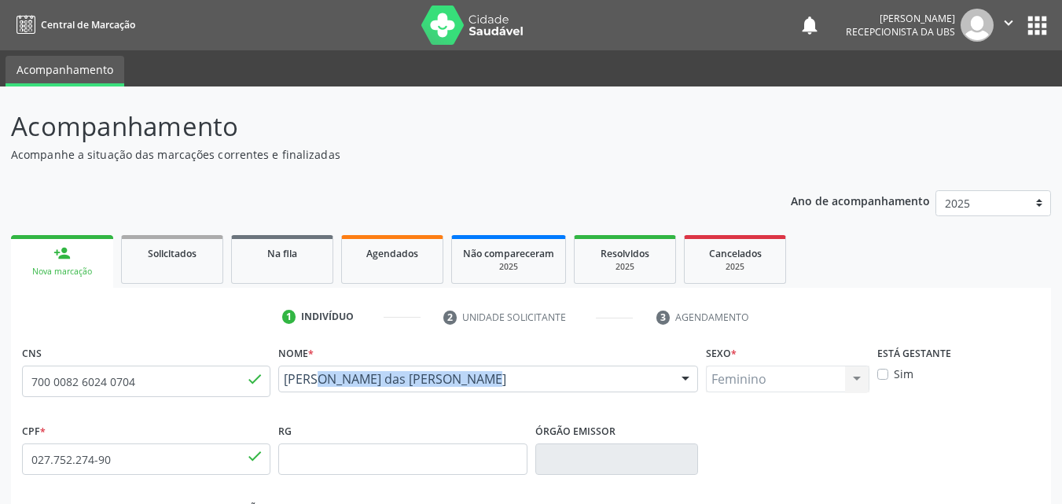
drag, startPoint x: 440, startPoint y: 397, endPoint x: 289, endPoint y: 385, distance: 150.6
click at [289, 385] on div "[PERSON_NAME] das [PERSON_NAME] [PERSON_NAME] CNS: 700 0082 6024 0704 CPF: 027.…" at bounding box center [488, 385] width 420 height 38
copy span "[PERSON_NAME] das [PERSON_NAME]"
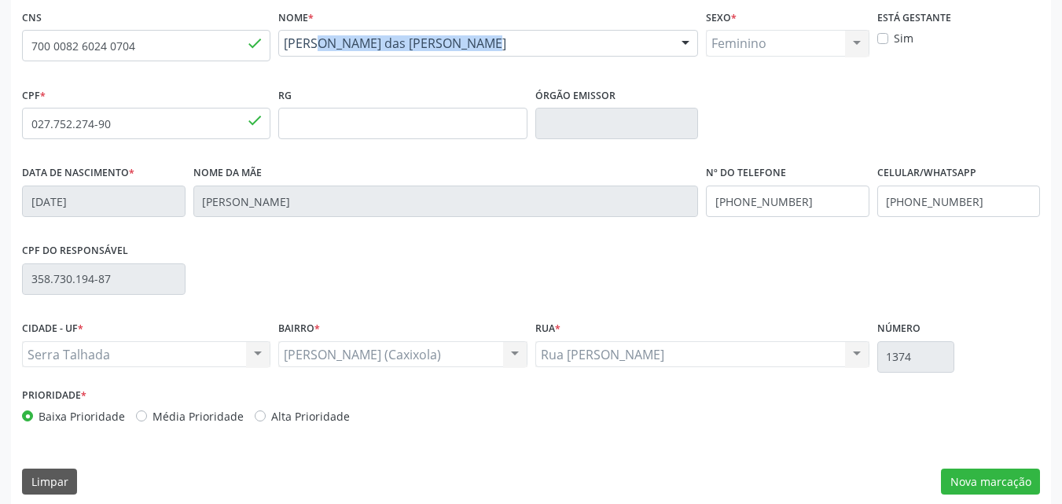
scroll to position [348, 0]
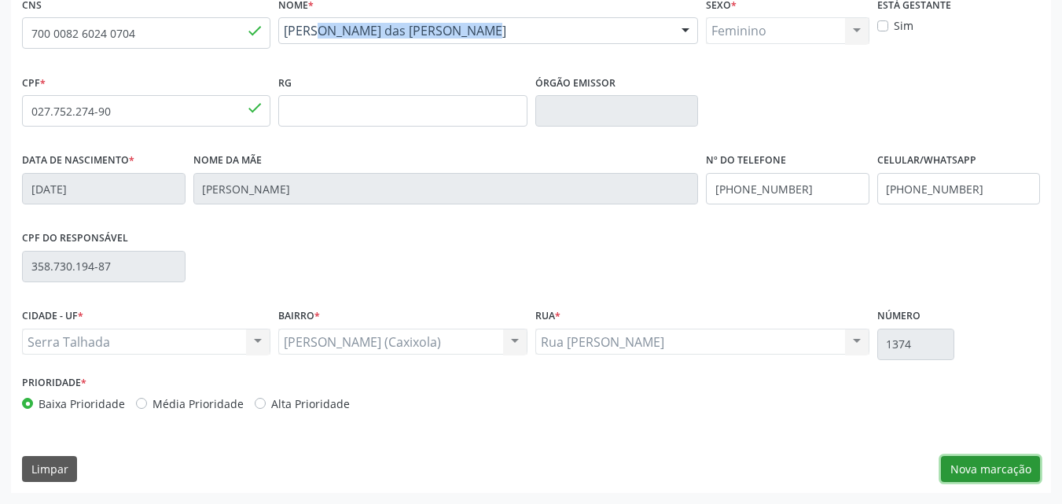
click at [988, 462] on button "Nova marcação" at bounding box center [990, 469] width 99 height 27
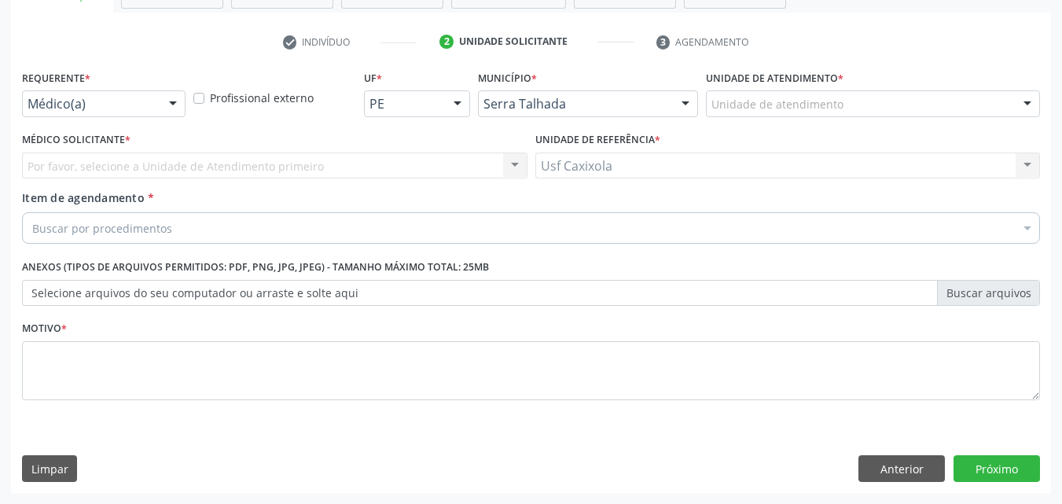
scroll to position [275, 0]
click at [171, 103] on div at bounding box center [173, 104] width 24 height 27
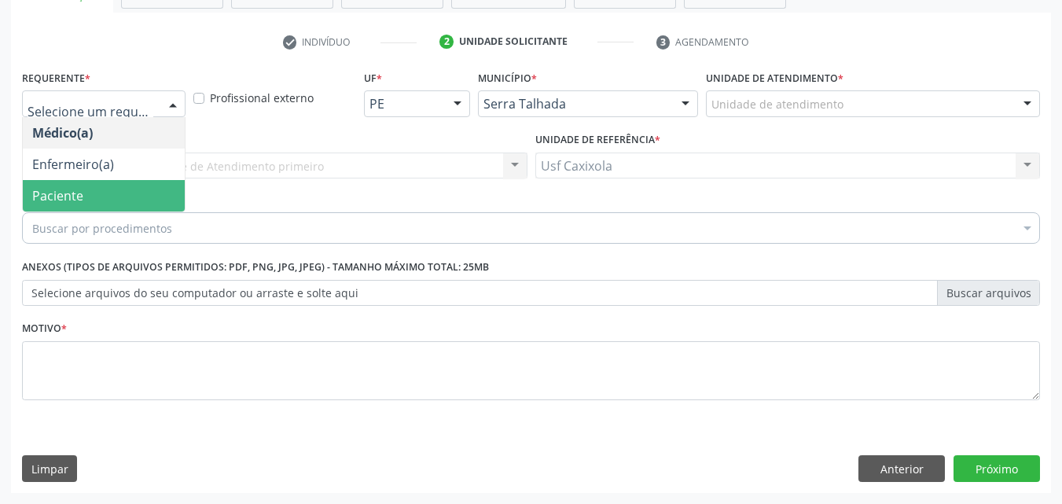
click at [141, 188] on span "Paciente" at bounding box center [104, 195] width 162 height 31
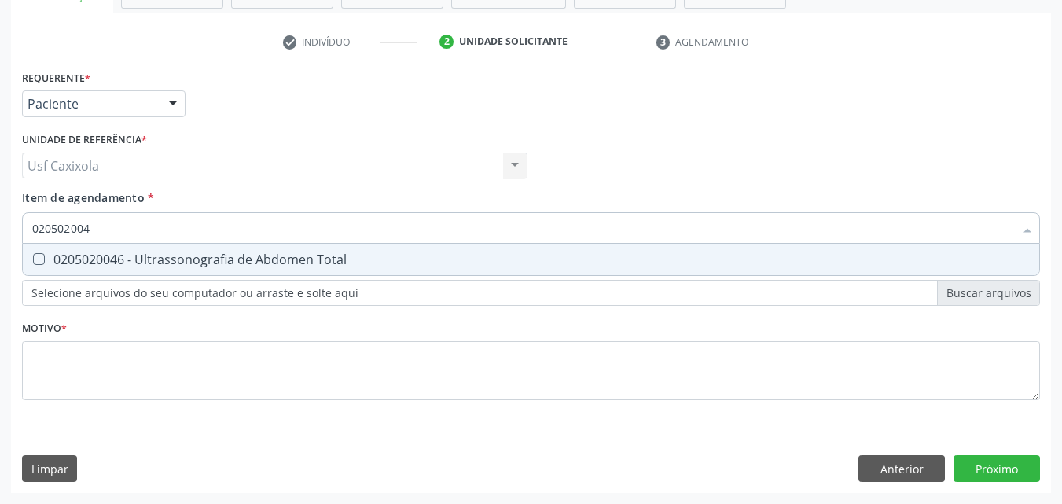
type input "0205020046"
click at [174, 263] on div "0205020046 - Ultrassonografia de Abdomen Total" at bounding box center [531, 259] width 998 height 13
checkbox Total "true"
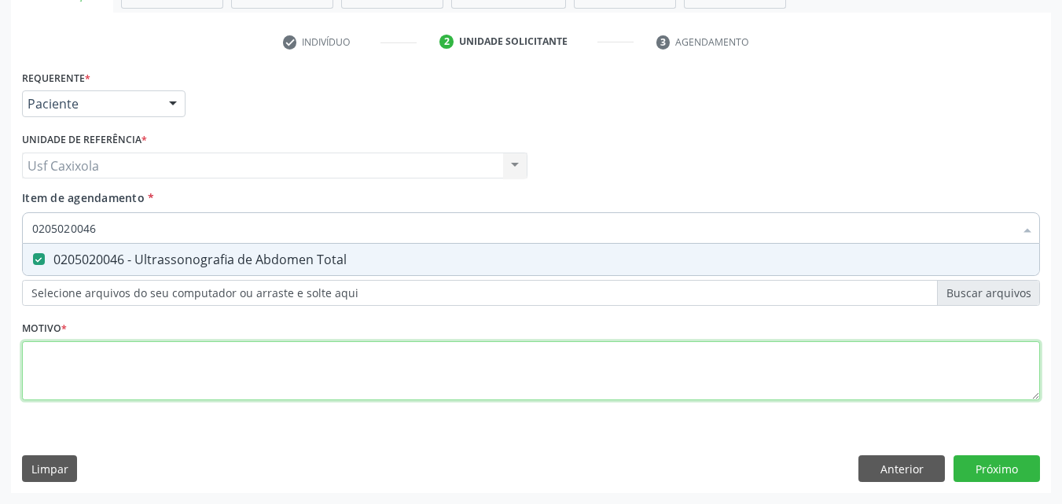
click at [144, 351] on div "Requerente * Paciente Médico(a) Enfermeiro(a) Paciente Nenhum resultado encontr…" at bounding box center [531, 244] width 1018 height 356
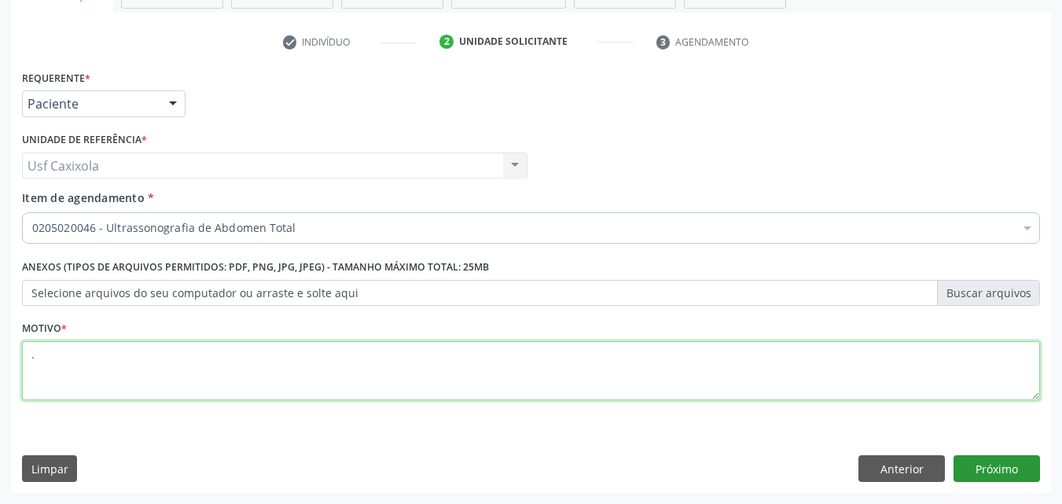
type textarea "."
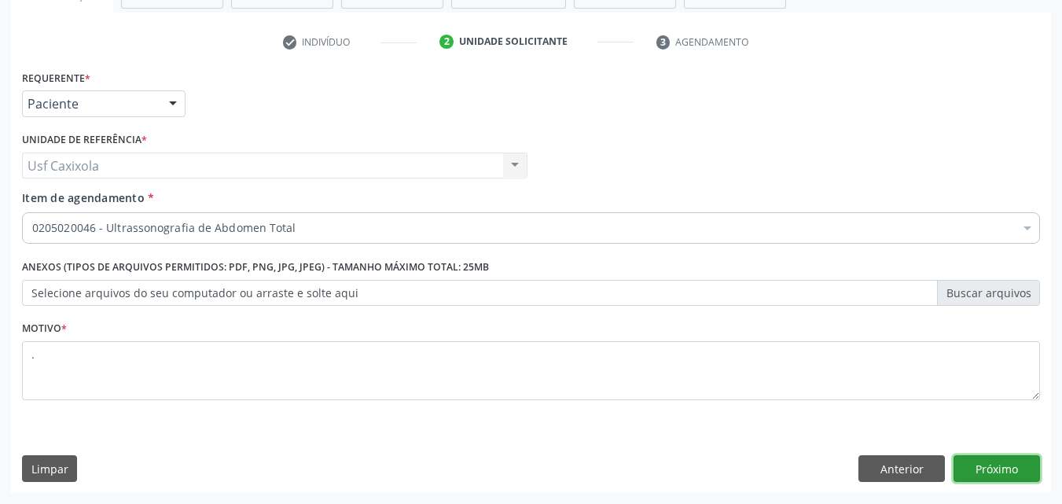
click at [985, 473] on button "Próximo" at bounding box center [997, 468] width 86 height 27
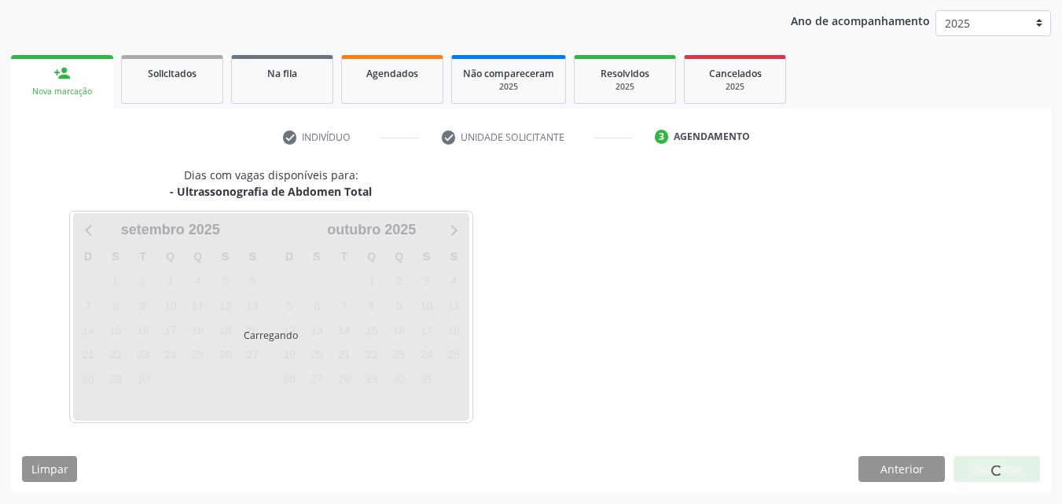
scroll to position [180, 0]
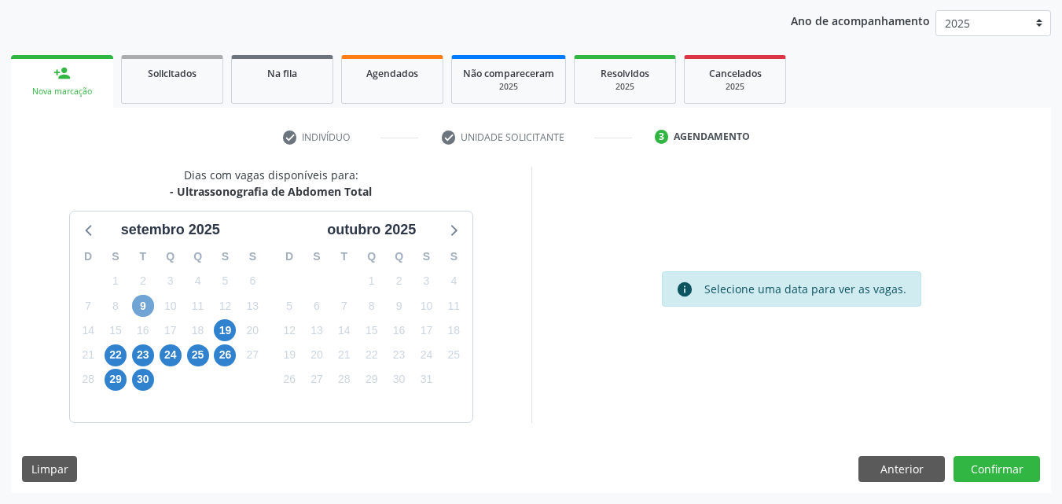
click at [145, 307] on span "9" at bounding box center [143, 306] width 22 height 22
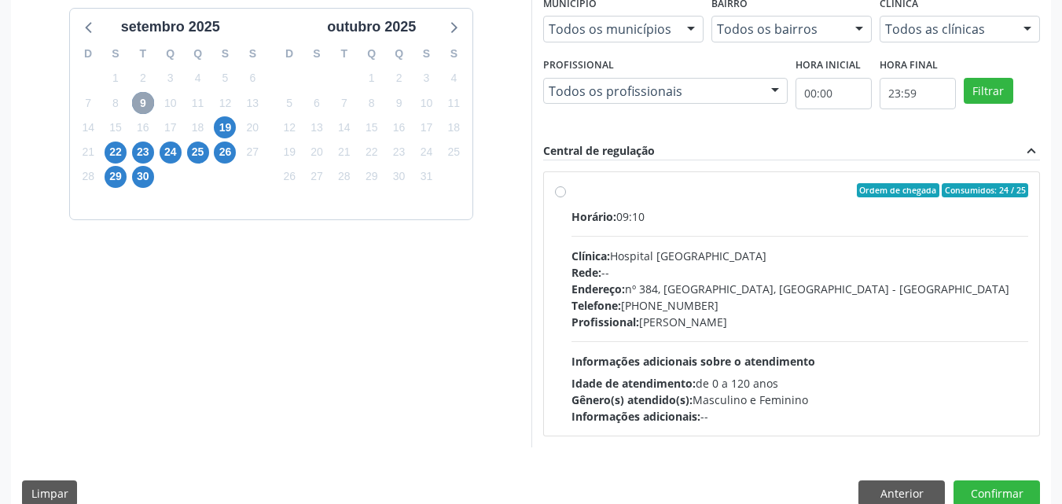
scroll to position [407, 0]
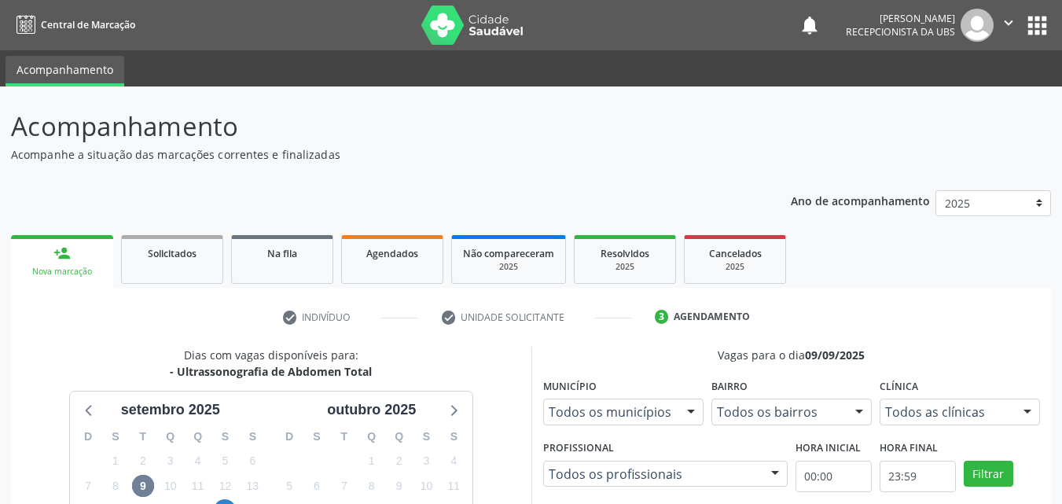
scroll to position [407, 0]
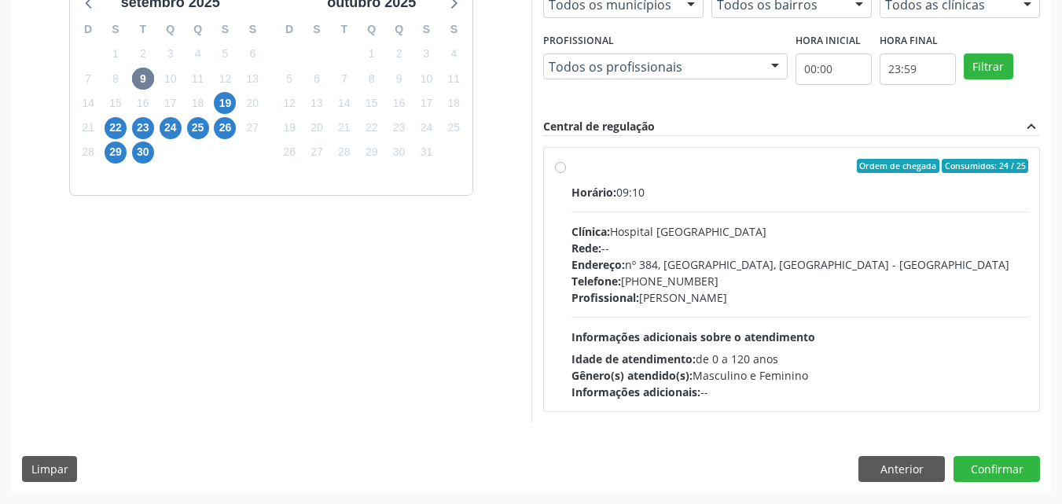
click at [572, 168] on label "Ordem de chegada Consumidos: 24 / 25 Horário: 09:10 Clínica: Hospital Sao Franc…" at bounding box center [801, 279] width 458 height 241
click at [565, 168] on input "Ordem de chegada Consumidos: 24 / 25 Horário: 09:10 Clínica: Hospital Sao Franc…" at bounding box center [560, 166] width 11 height 14
radio input "true"
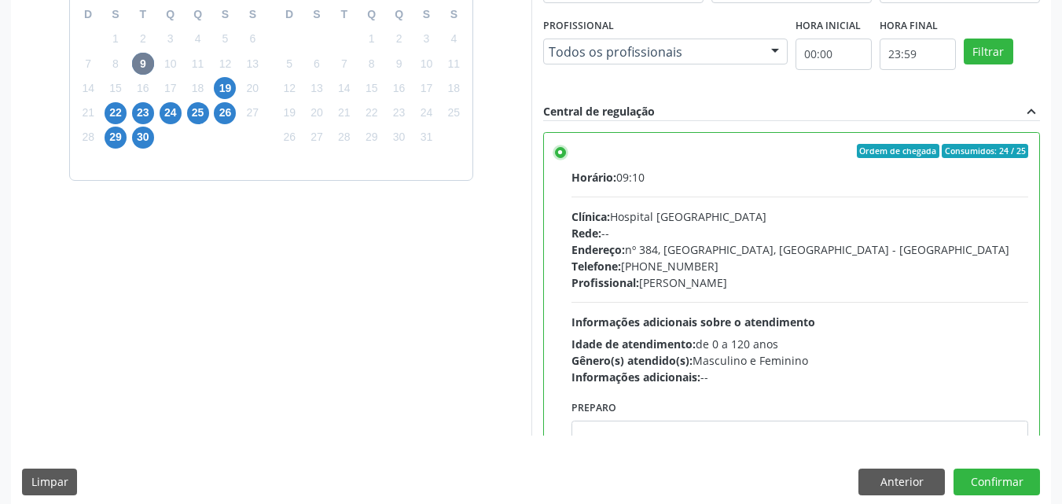
scroll to position [436, 0]
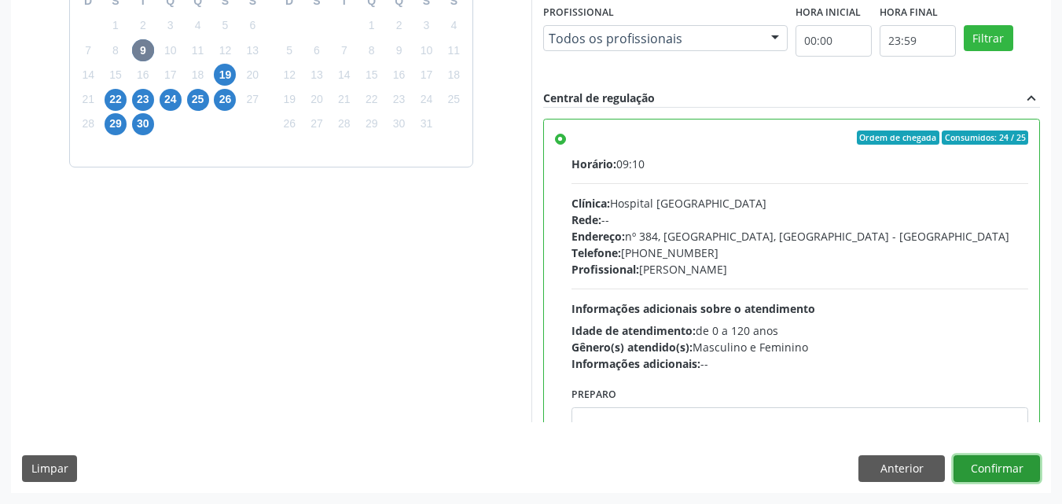
click at [985, 469] on button "Confirmar" at bounding box center [997, 468] width 86 height 27
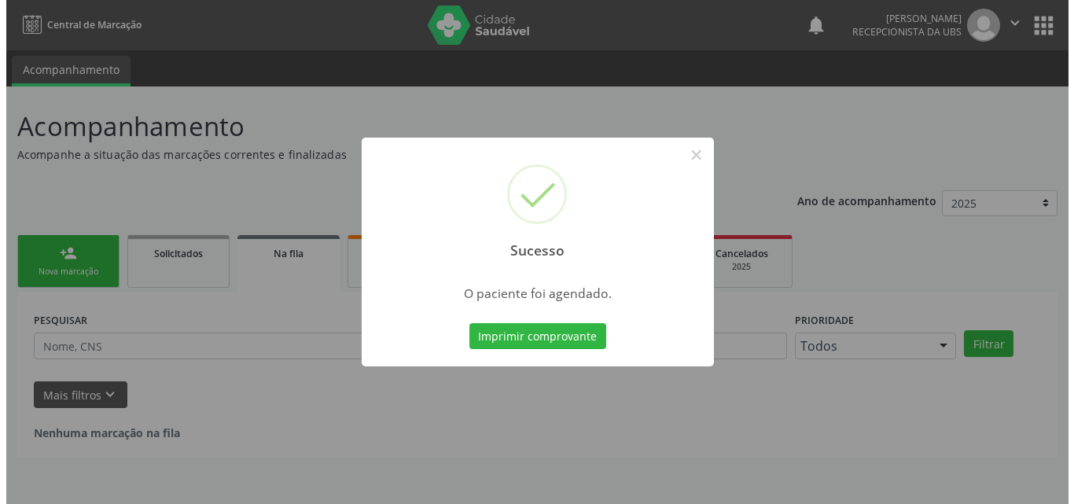
scroll to position [0, 0]
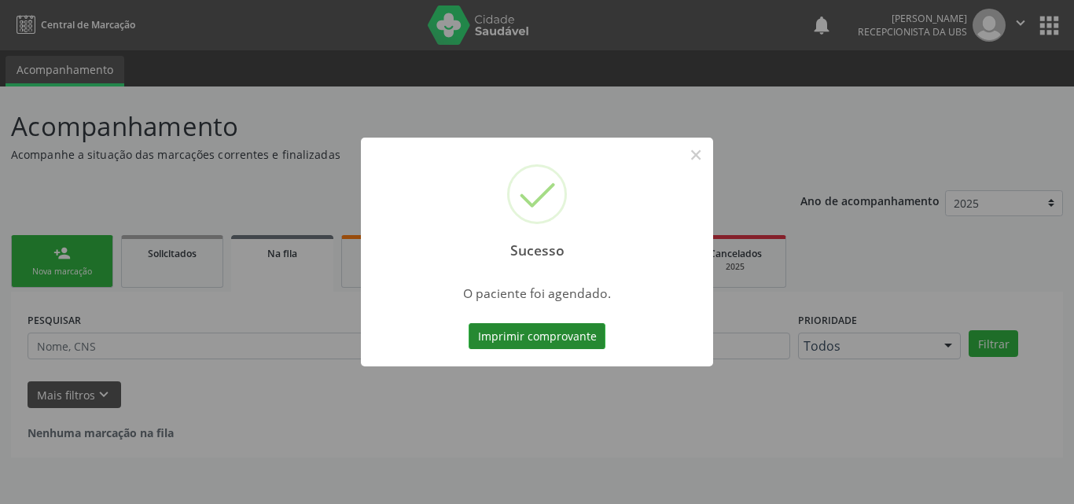
click at [578, 337] on button "Imprimir comprovante" at bounding box center [537, 336] width 137 height 27
